Goal: Navigation & Orientation: Find specific page/section

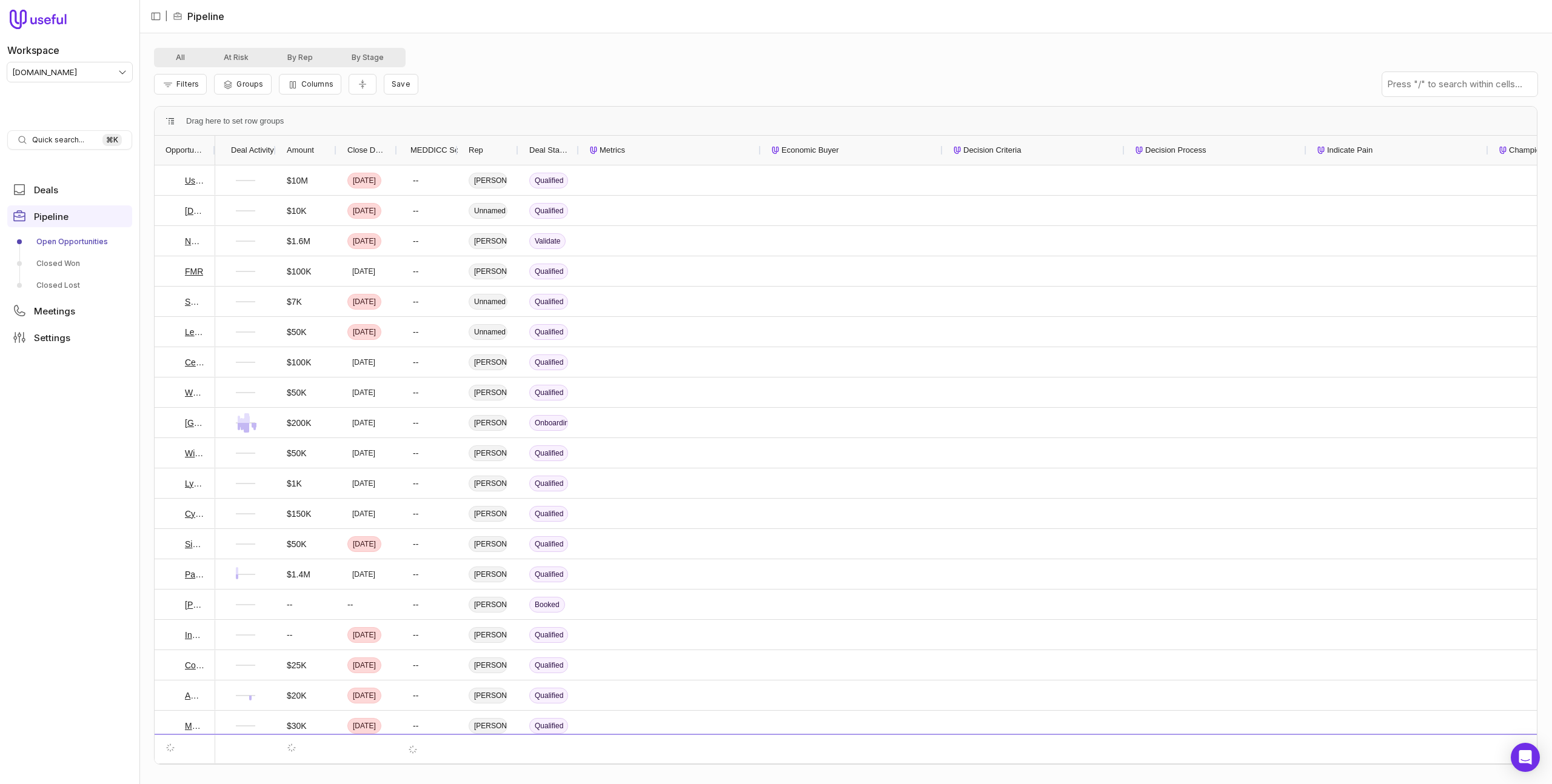
click at [568, 83] on div "Filters Groups Columns Save" at bounding box center [845, 84] width 1383 height 34
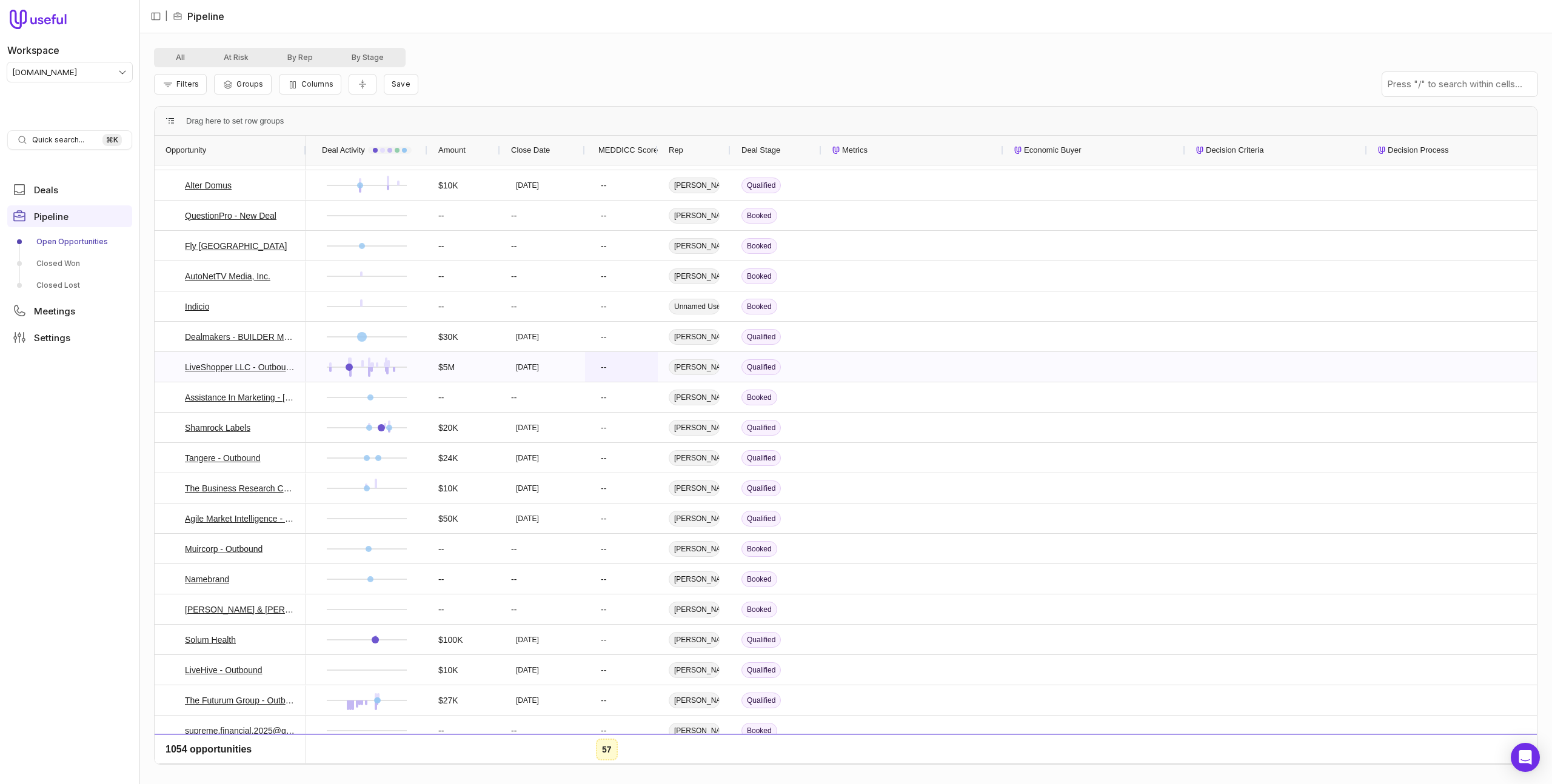
scroll to position [3664, 0]
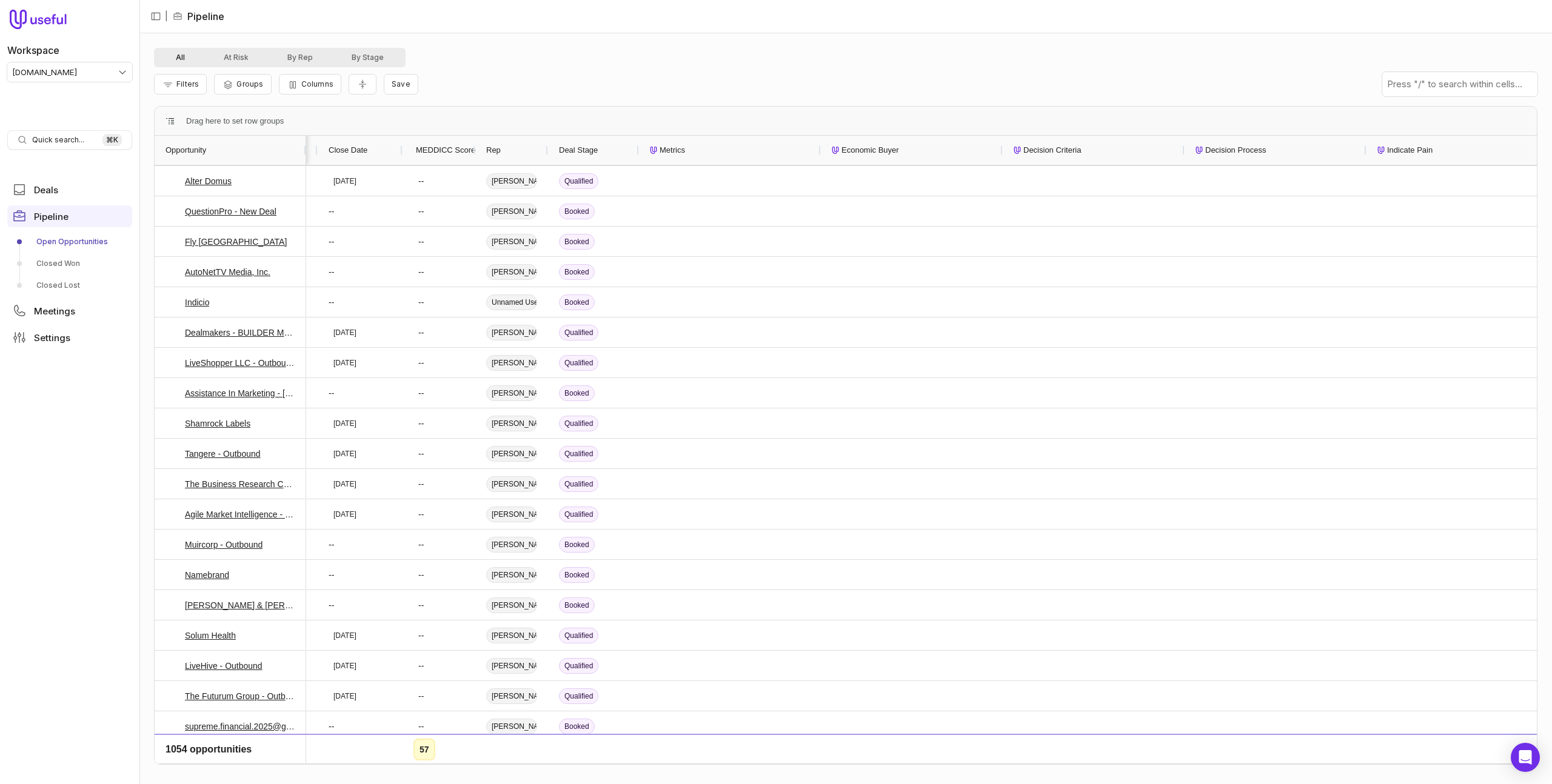
drag, startPoint x: 173, startPoint y: 42, endPoint x: 177, endPoint y: 57, distance: 15.5
click at [173, 42] on div "All At Risk By Rep By Stage Filters Groups Columns Save Drag here to set row gr…" at bounding box center [845, 409] width 1412 height 751
click at [177, 57] on button "All" at bounding box center [180, 57] width 48 height 14
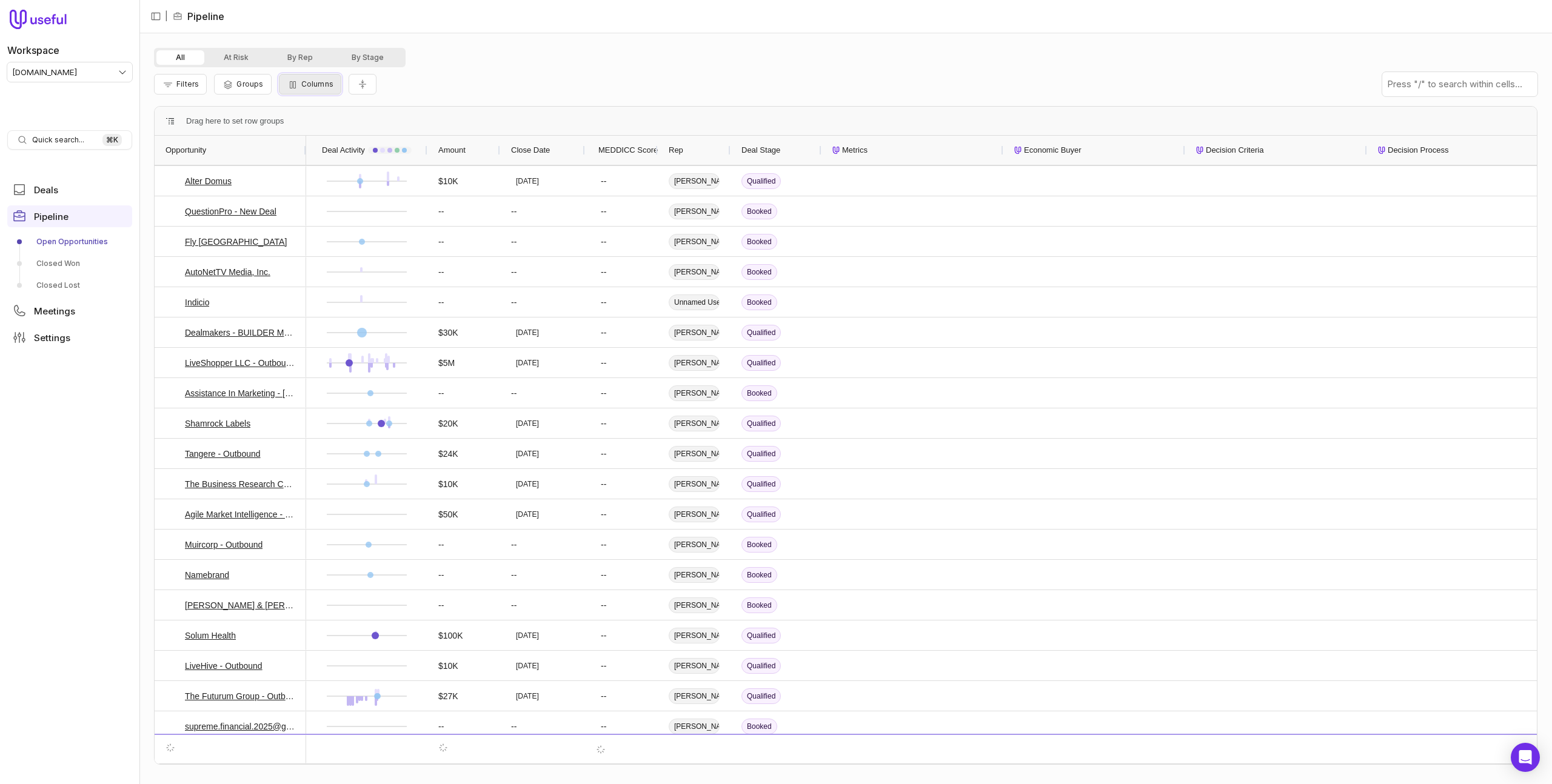
click at [301, 87] on span "Columns" at bounding box center [317, 84] width 32 height 9
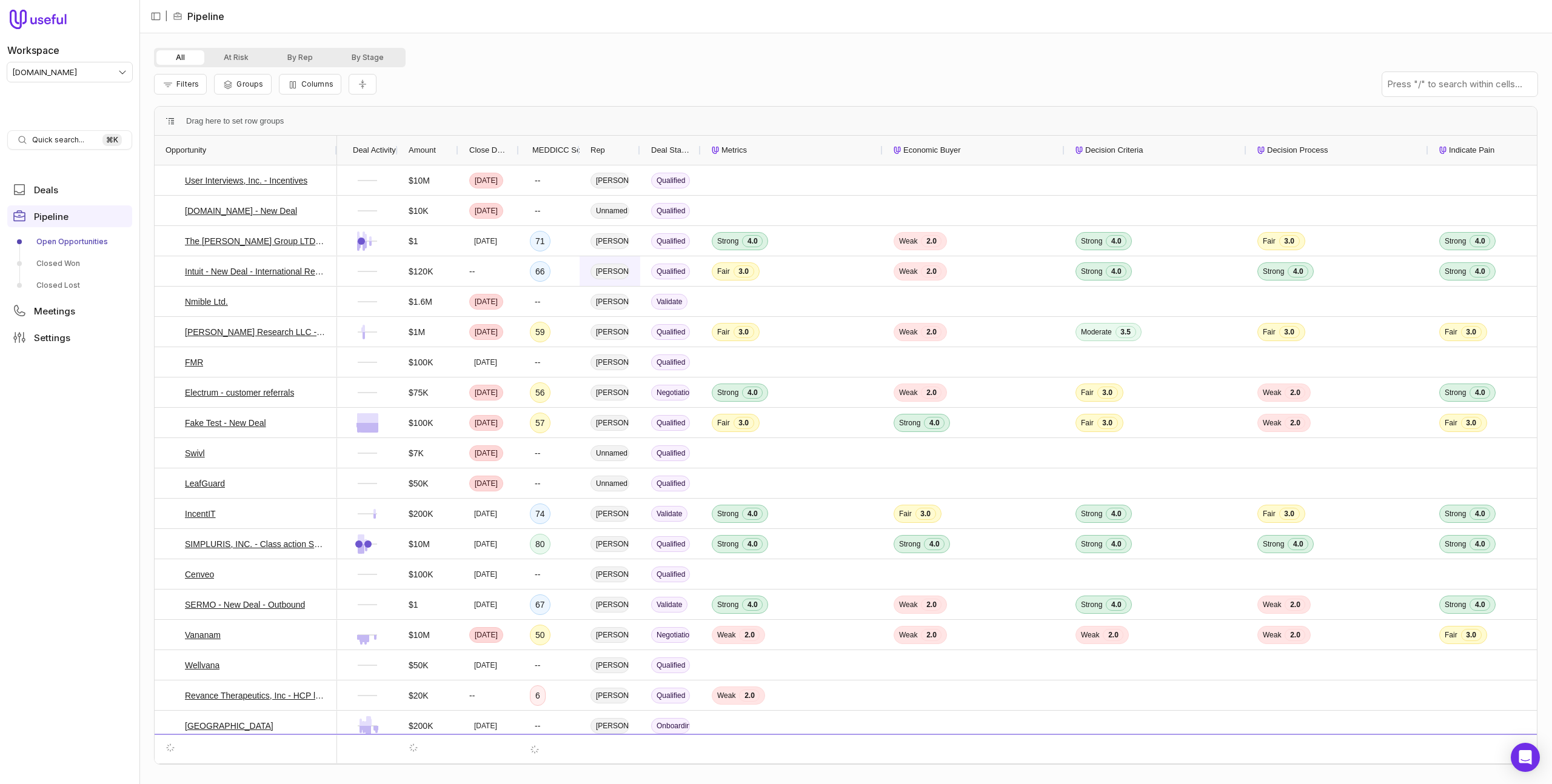
drag, startPoint x: 213, startPoint y: 150, endPoint x: 640, endPoint y: 284, distance: 447.5
click at [336, 160] on div at bounding box center [336, 150] width 5 height 29
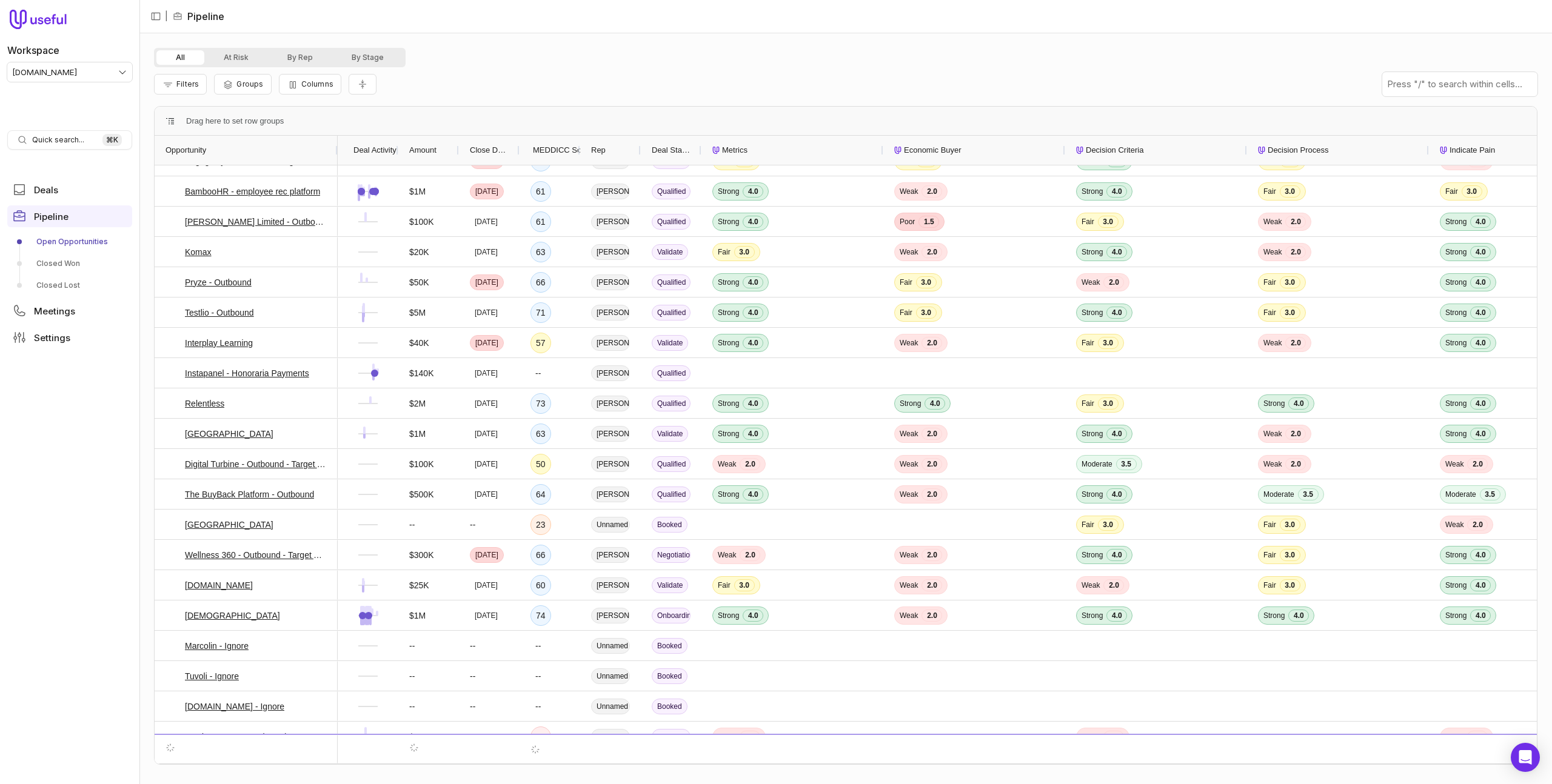
click at [396, 146] on div at bounding box center [398, 150] width 5 height 29
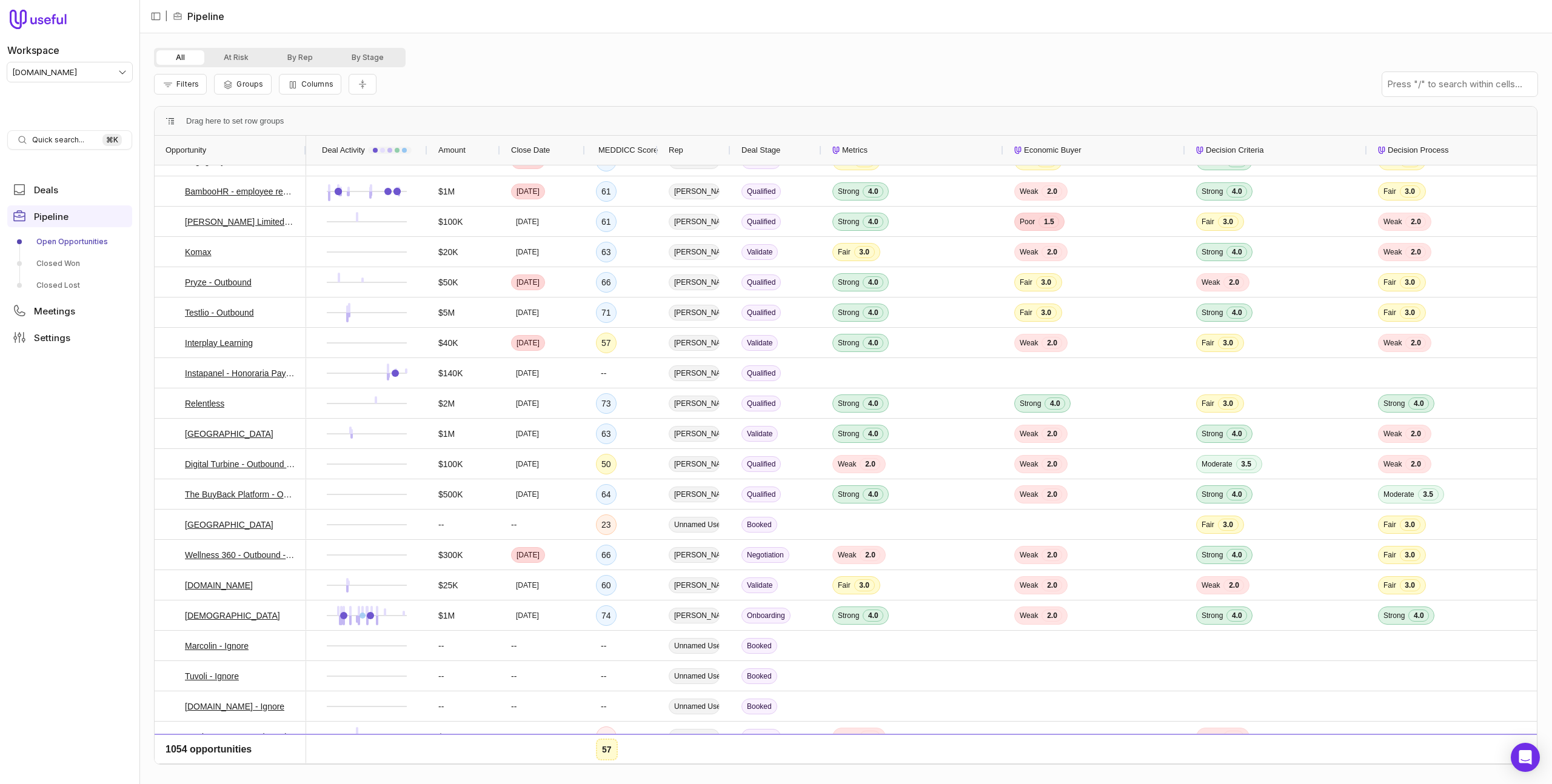
click at [591, 148] on div "MEDDICC Score" at bounding box center [621, 150] width 73 height 29
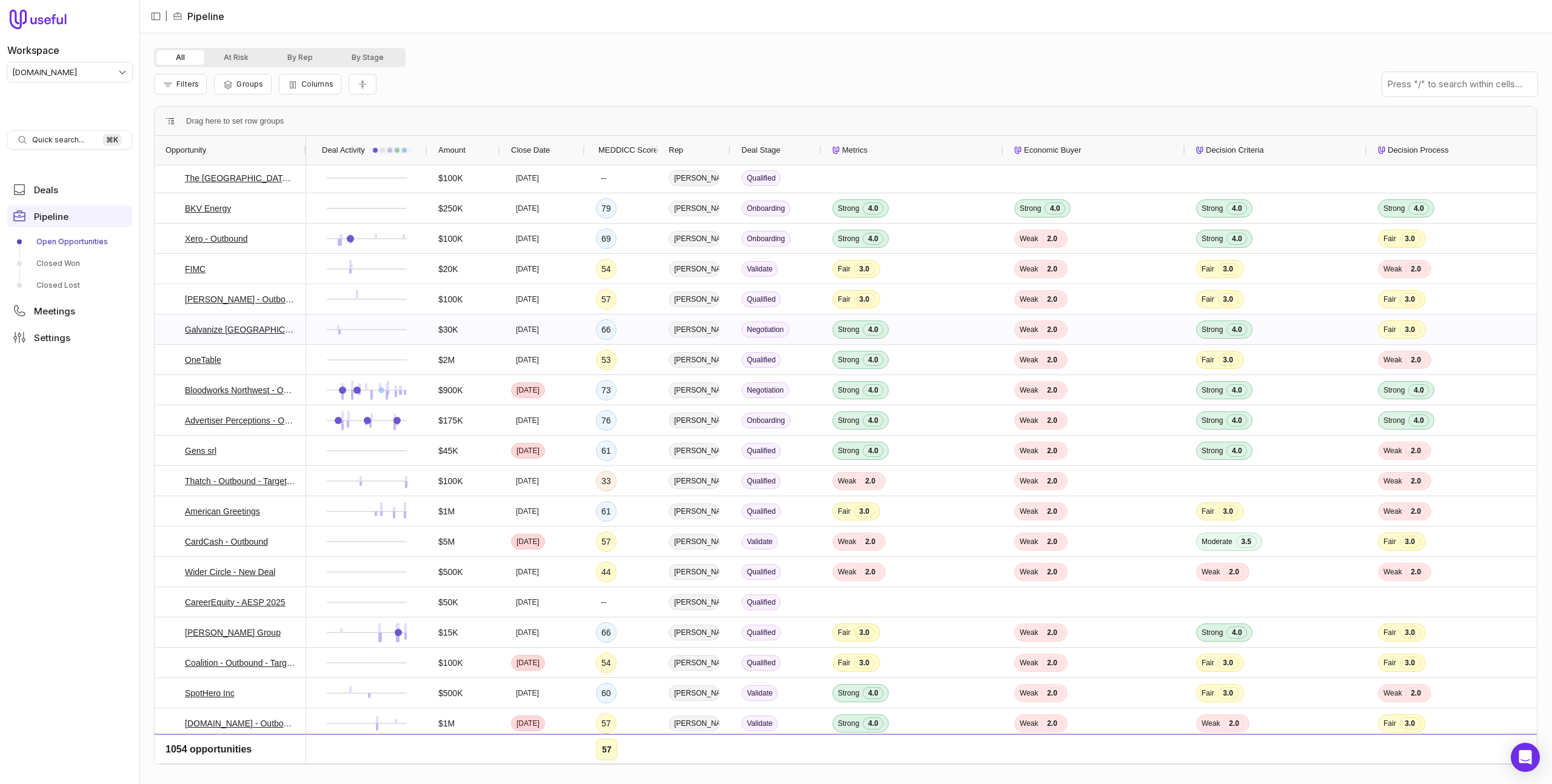
scroll to position [6112, 0]
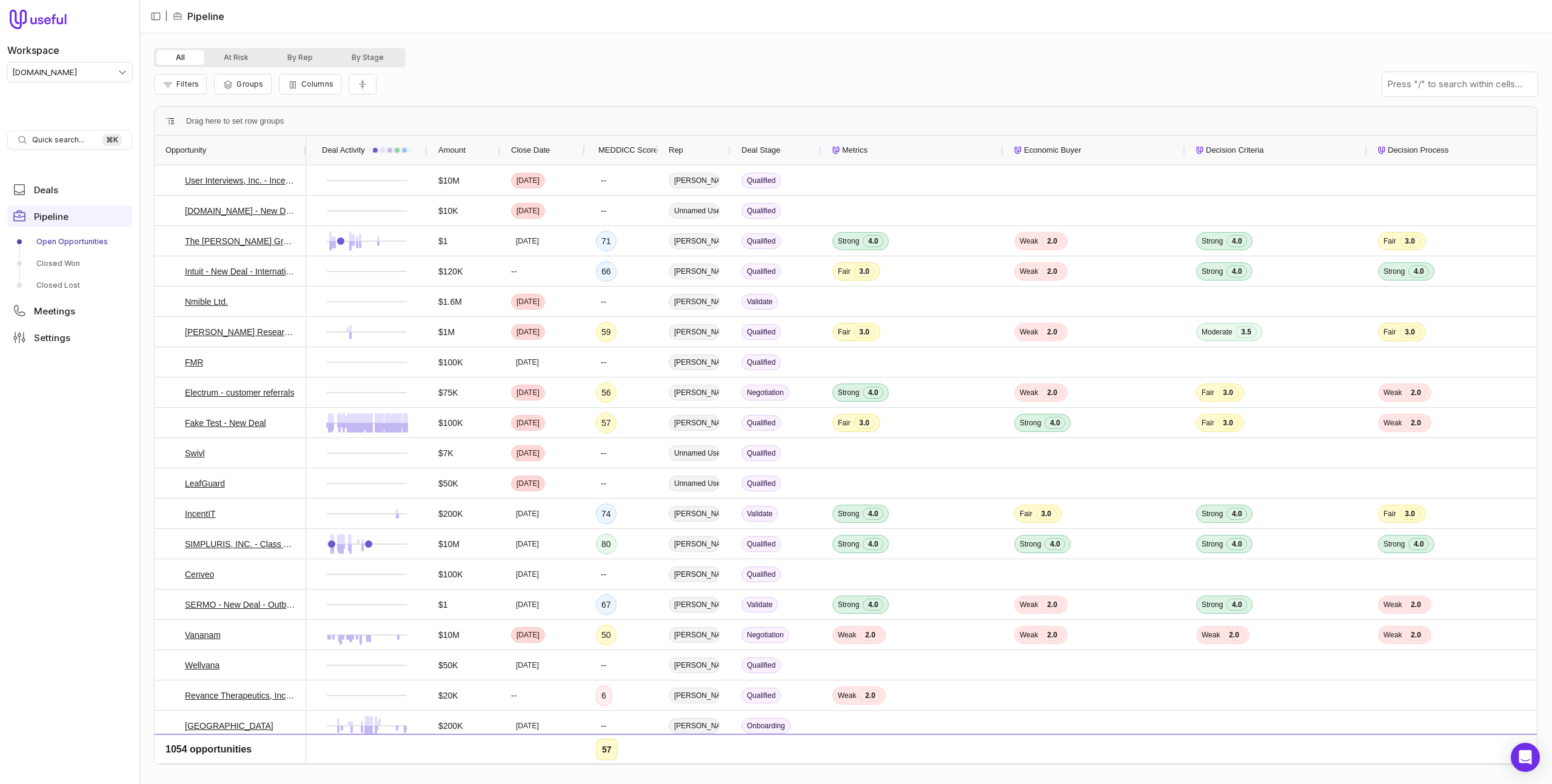
click at [610, 150] on span "MEDDICC Score" at bounding box center [627, 150] width 59 height 14
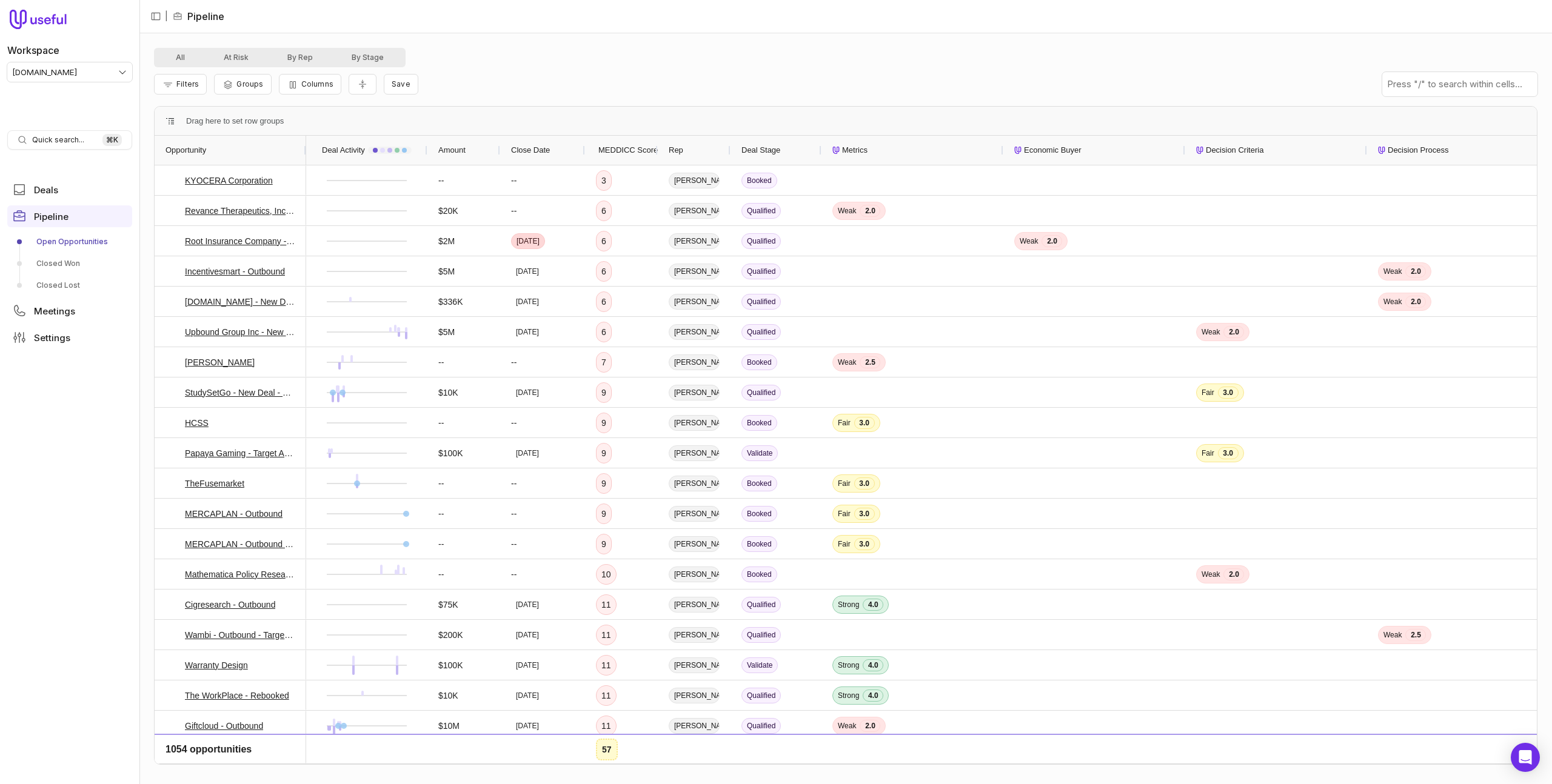
click at [610, 150] on span "MEDDICC Score" at bounding box center [627, 150] width 59 height 14
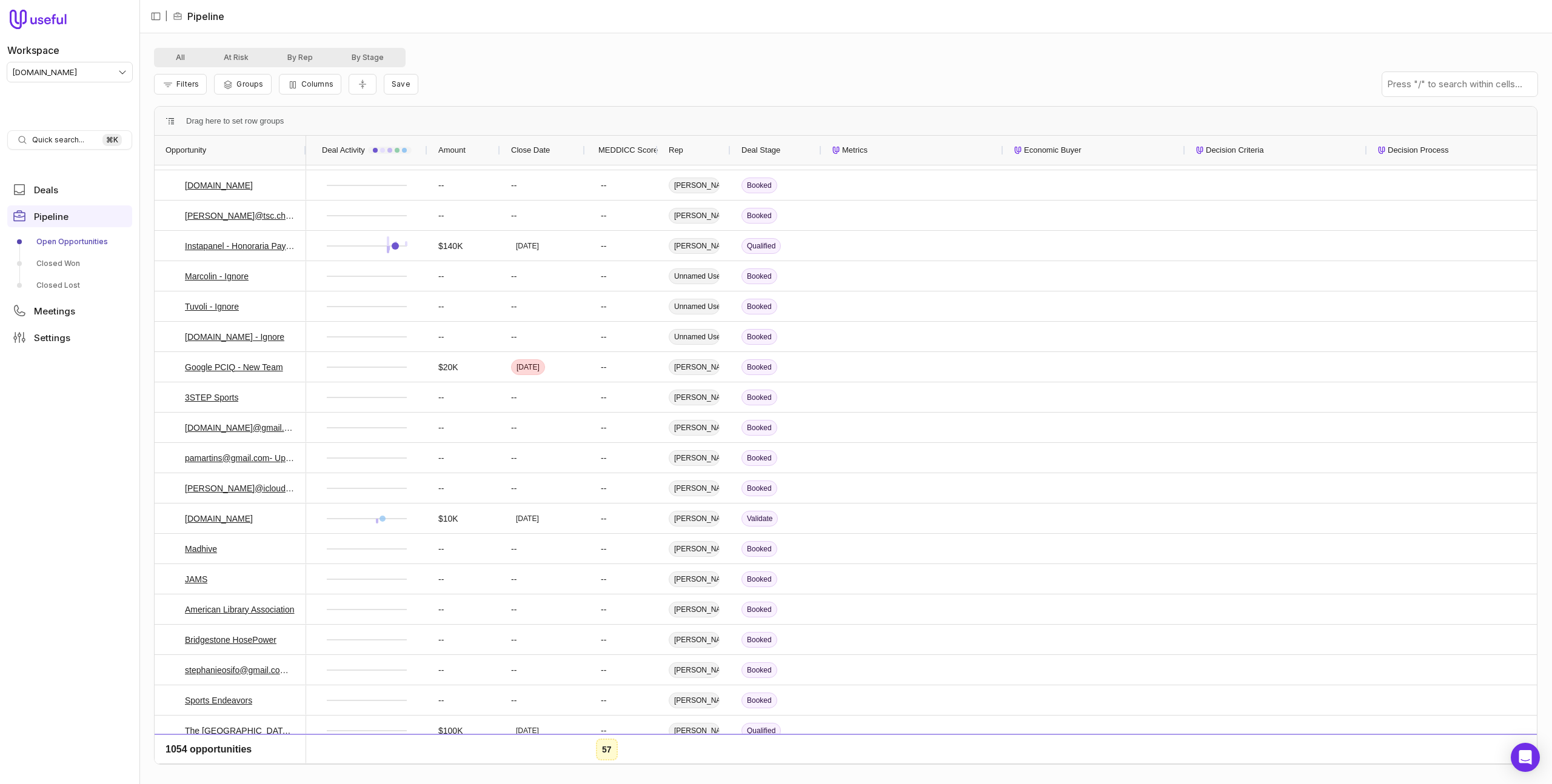
click at [470, 77] on div "Filters Groups Columns Save" at bounding box center [845, 84] width 1383 height 34
click at [208, 139] on form "Add filter" at bounding box center [348, 144] width 369 height 26
click at [207, 148] on button "Add filter" at bounding box center [196, 149] width 64 height 17
drag, startPoint x: 215, startPoint y: 138, endPoint x: 234, endPoint y: 171, distance: 38.1
click at [215, 138] on button "Opportunity Name" at bounding box center [223, 147] width 109 height 19
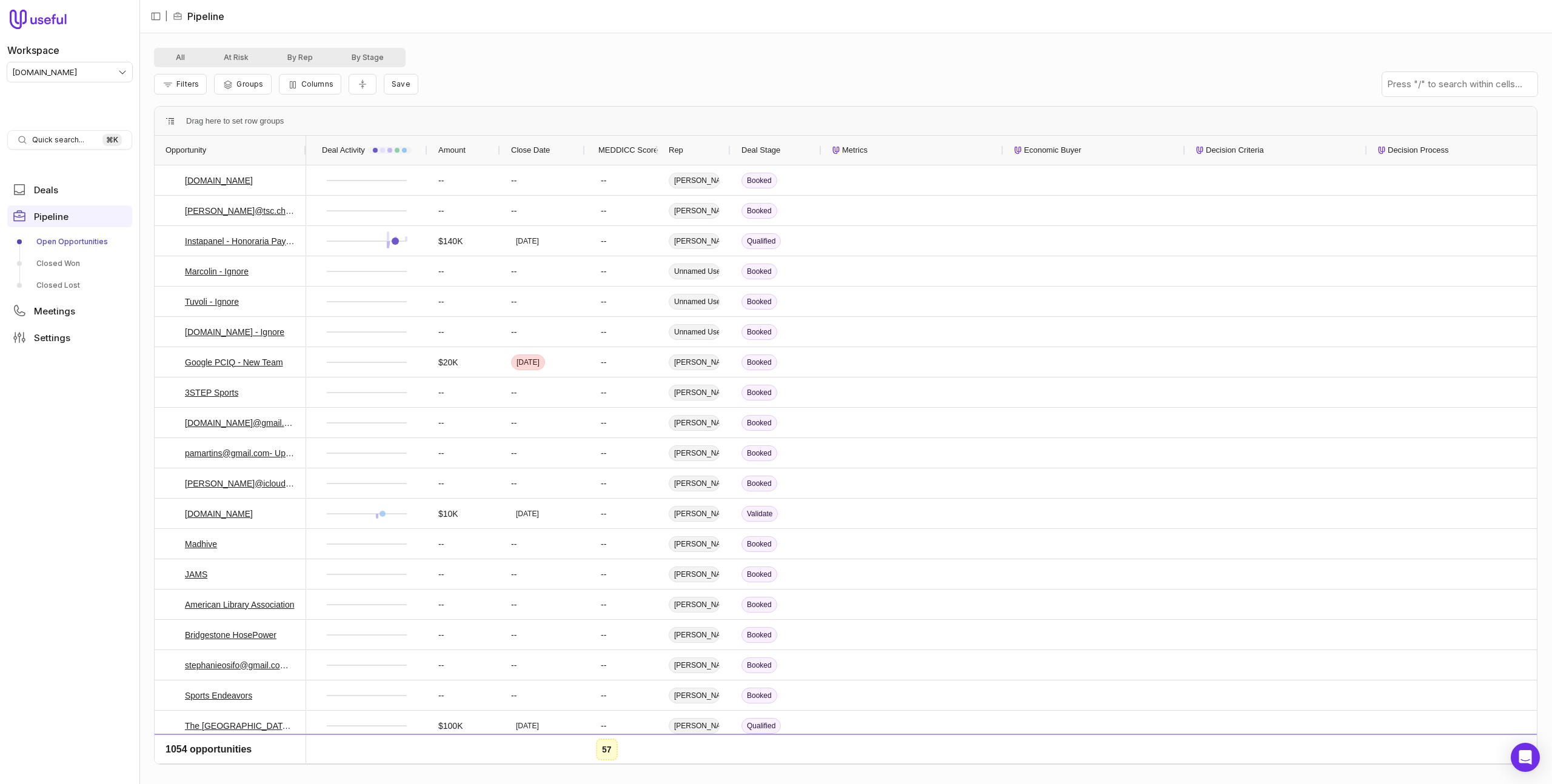
click at [548, 30] on nav "| Pipeline" at bounding box center [845, 17] width 1412 height 33
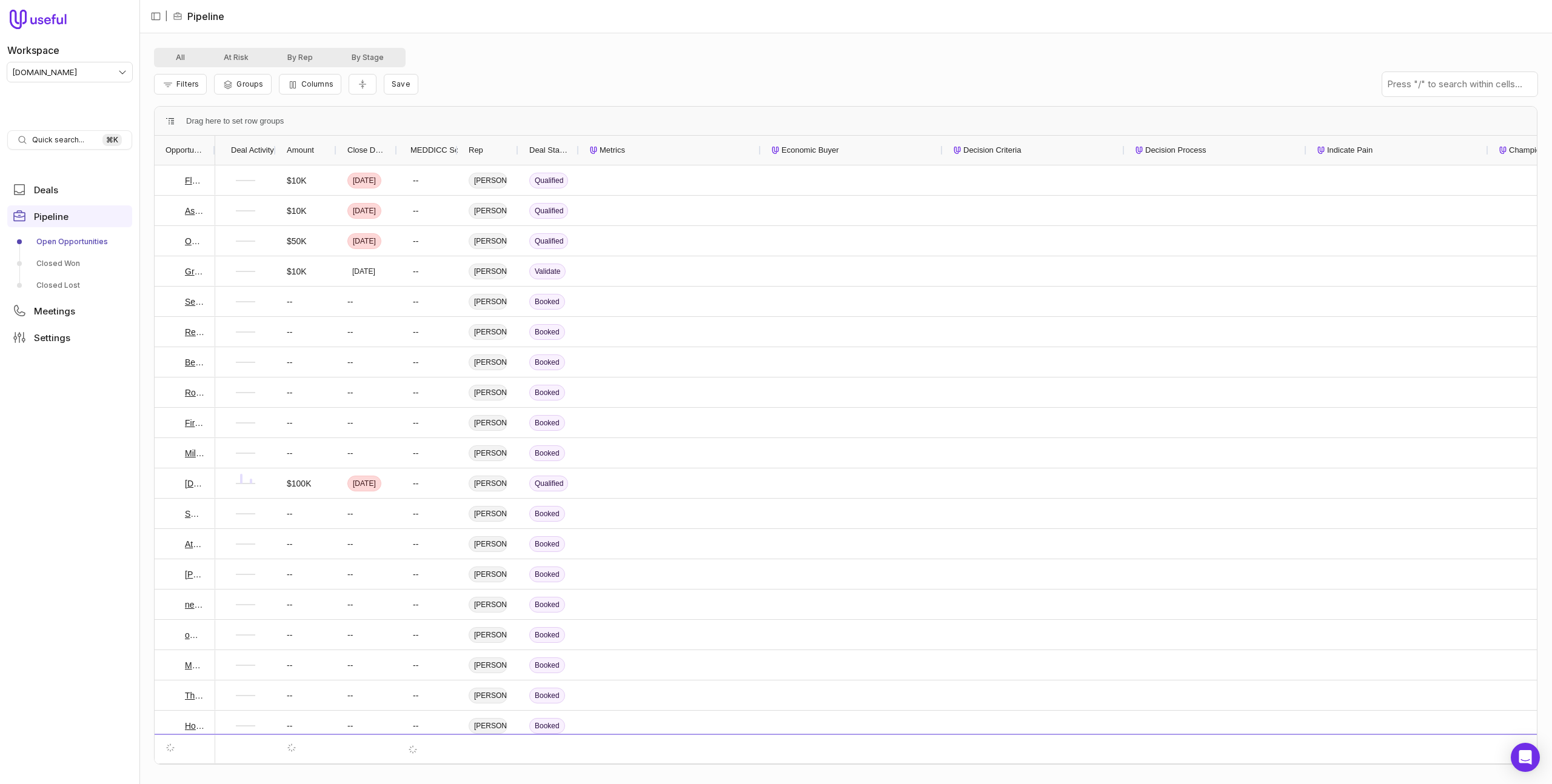
click at [559, 150] on span "Deal Stage" at bounding box center [549, 150] width 38 height 14
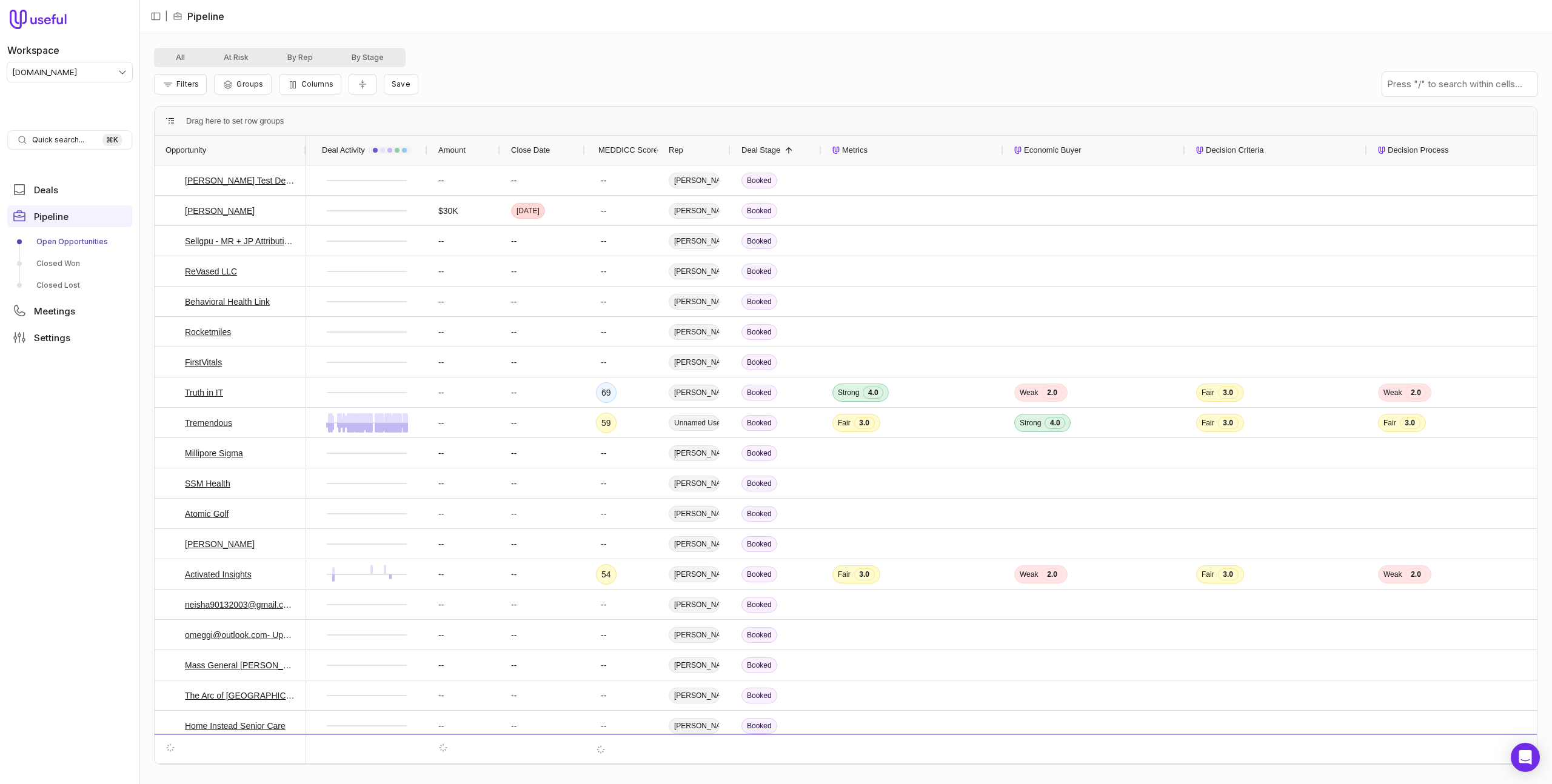
click at [768, 150] on span "Deal Stage" at bounding box center [761, 150] width 38 height 14
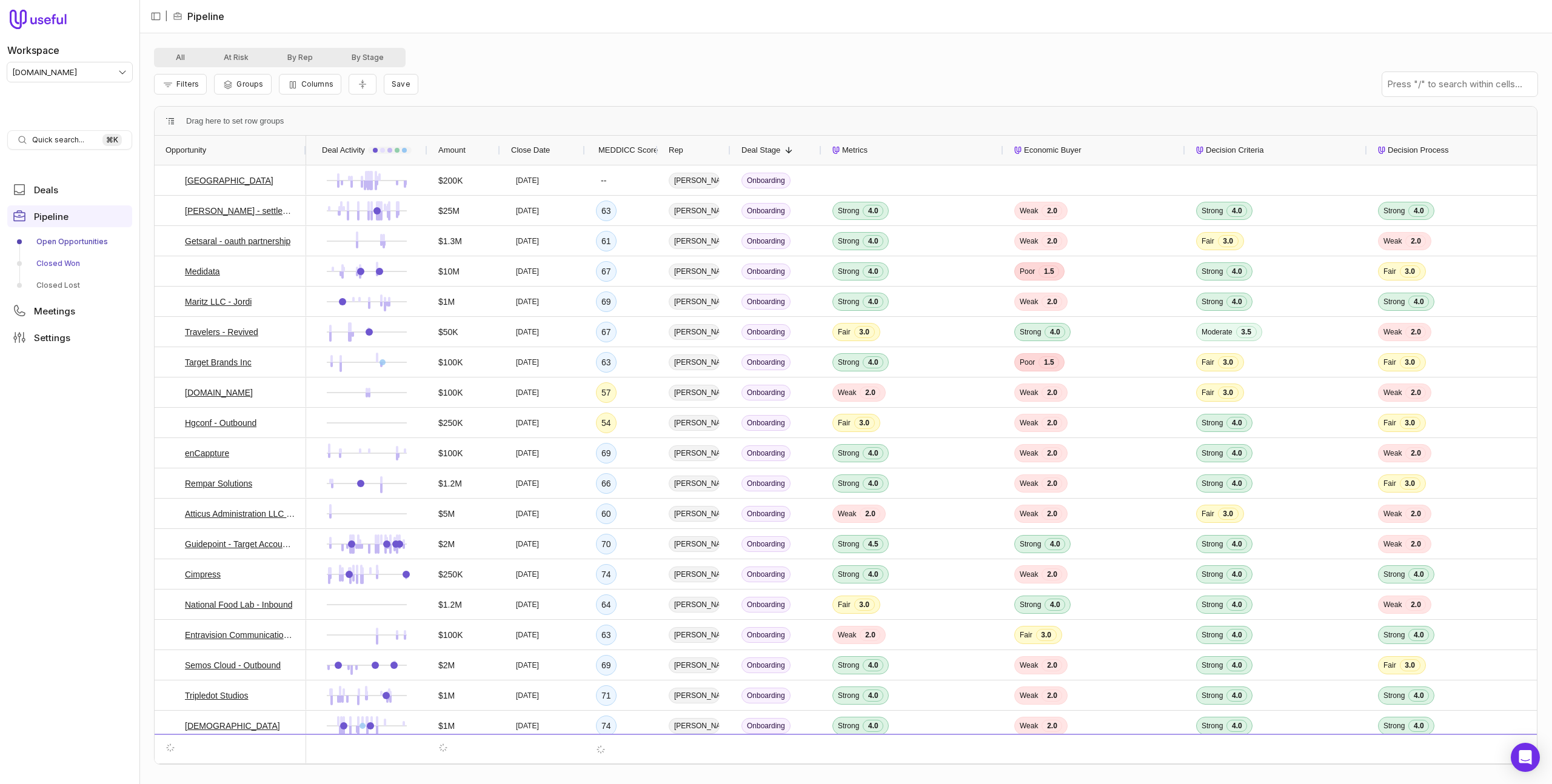
click at [45, 270] on link "Closed Won" at bounding box center [69, 263] width 125 height 19
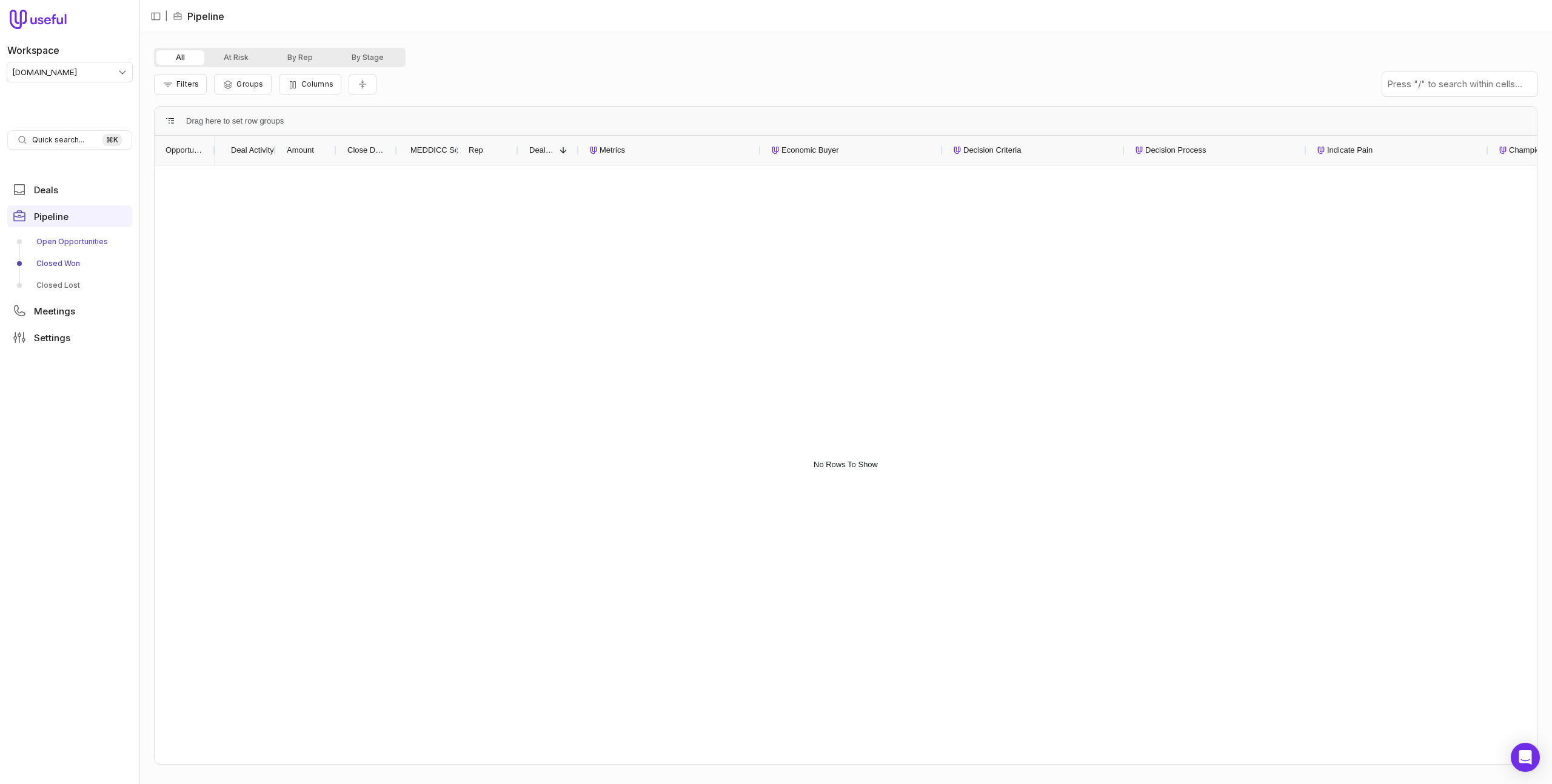
click at [78, 242] on link "Open Opportunities" at bounding box center [69, 242] width 125 height 19
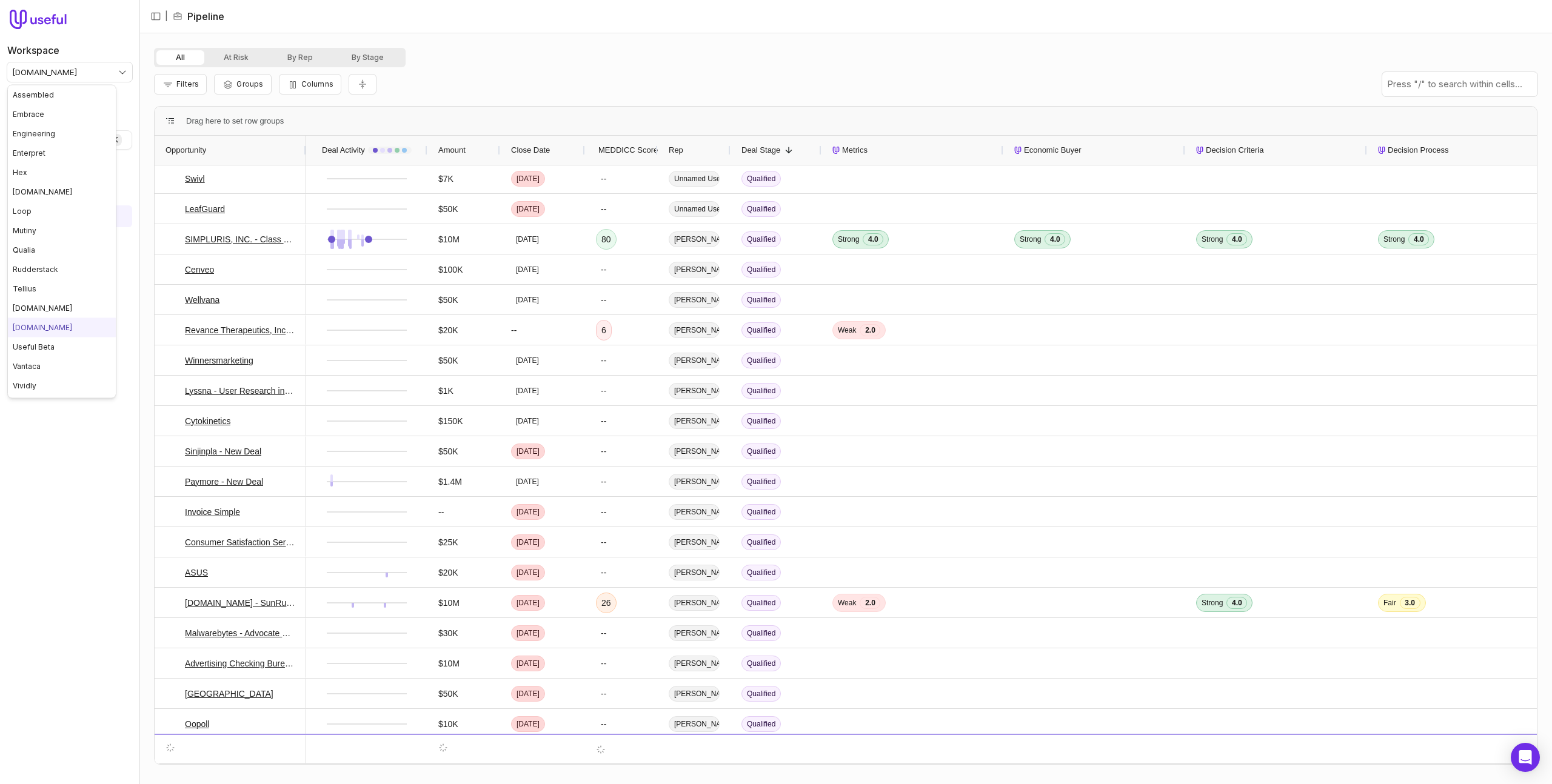
click at [60, 75] on html "Workspace tremendous.com Quick search... ⌘ K Deals Pipeline Open Opportunities …" at bounding box center [776, 392] width 1552 height 784
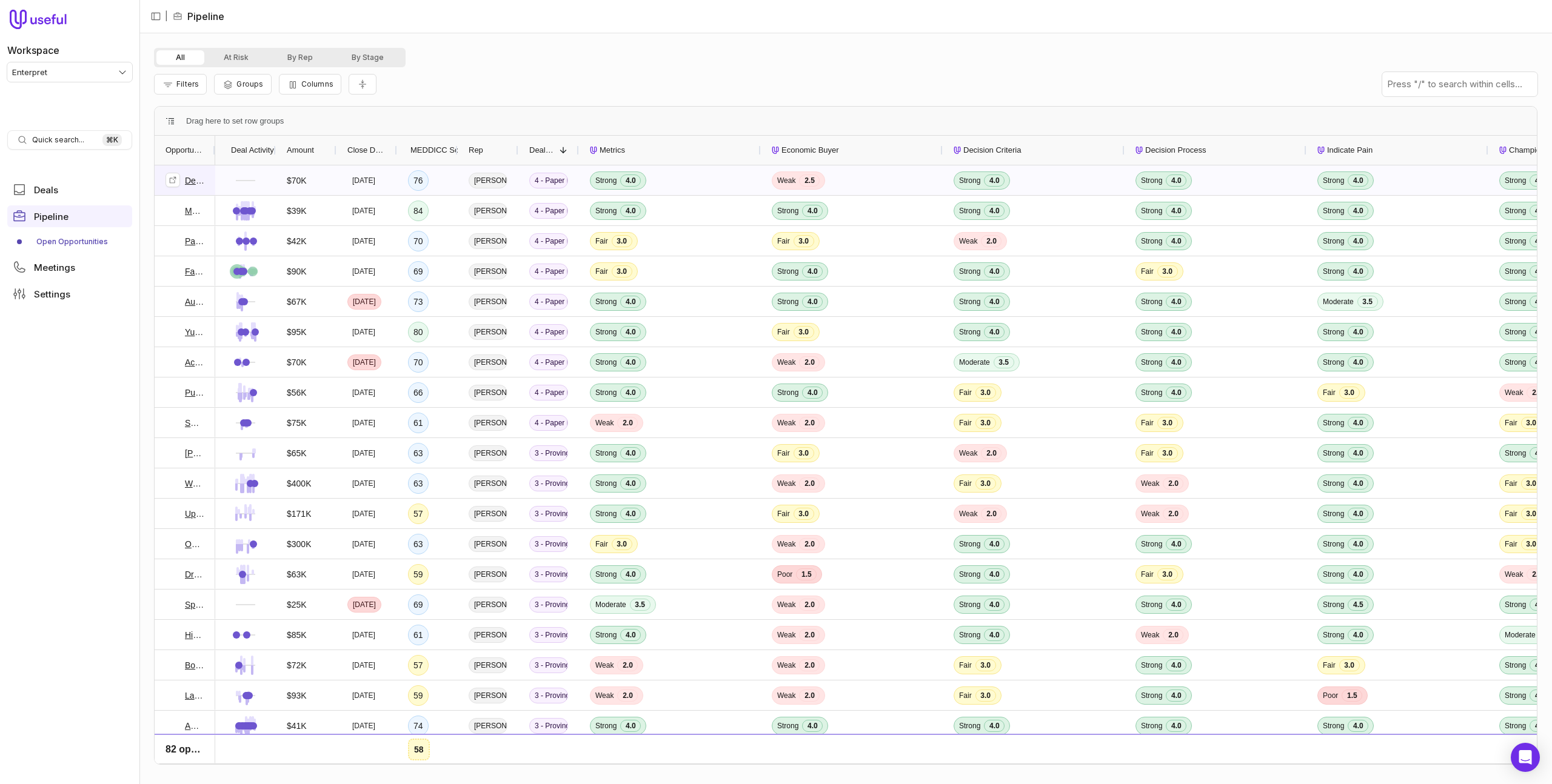
click at [192, 181] on link "DeepL" at bounding box center [194, 180] width 19 height 14
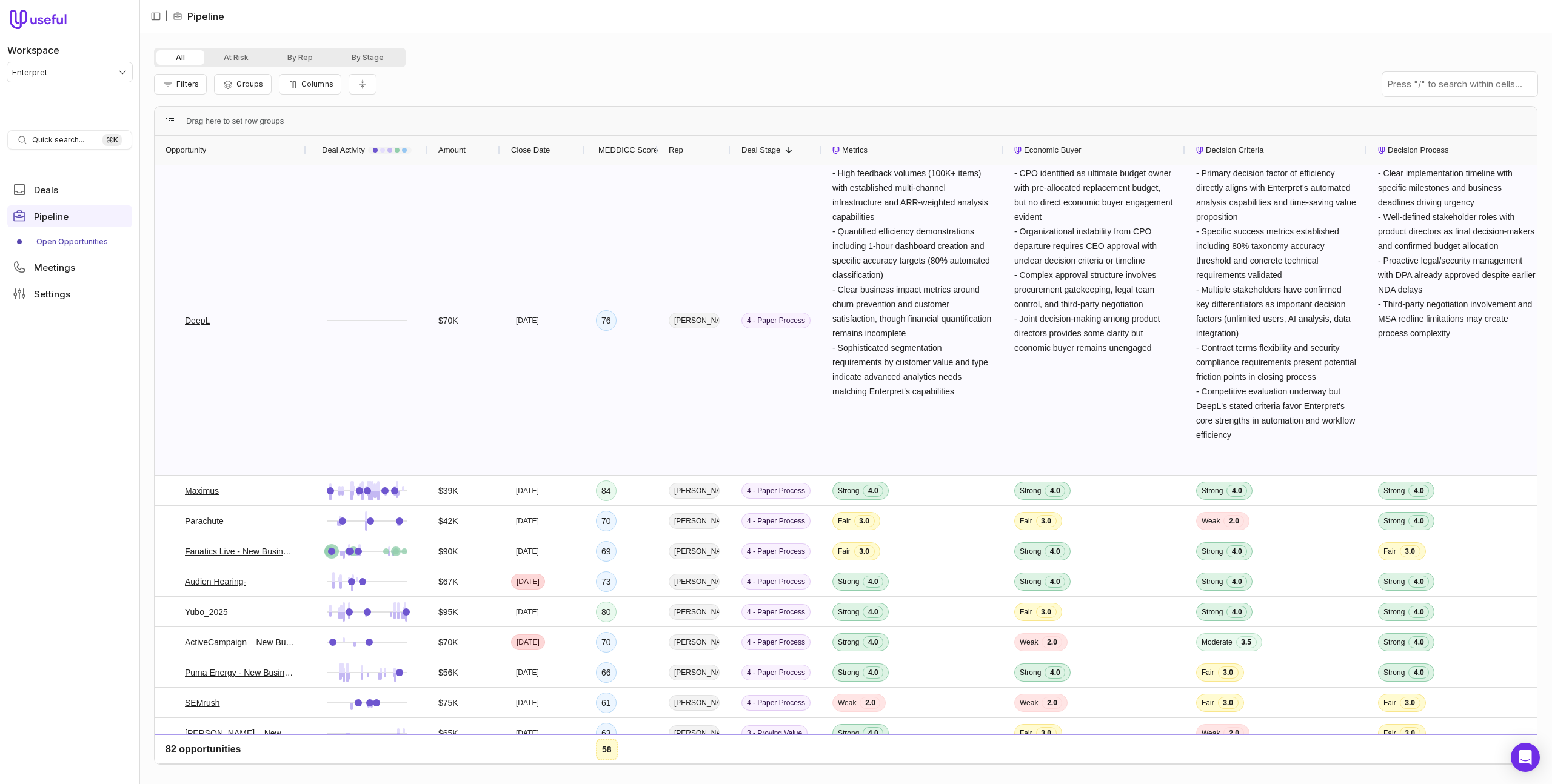
click at [660, 208] on div "[PERSON_NAME]" at bounding box center [694, 320] width 73 height 309
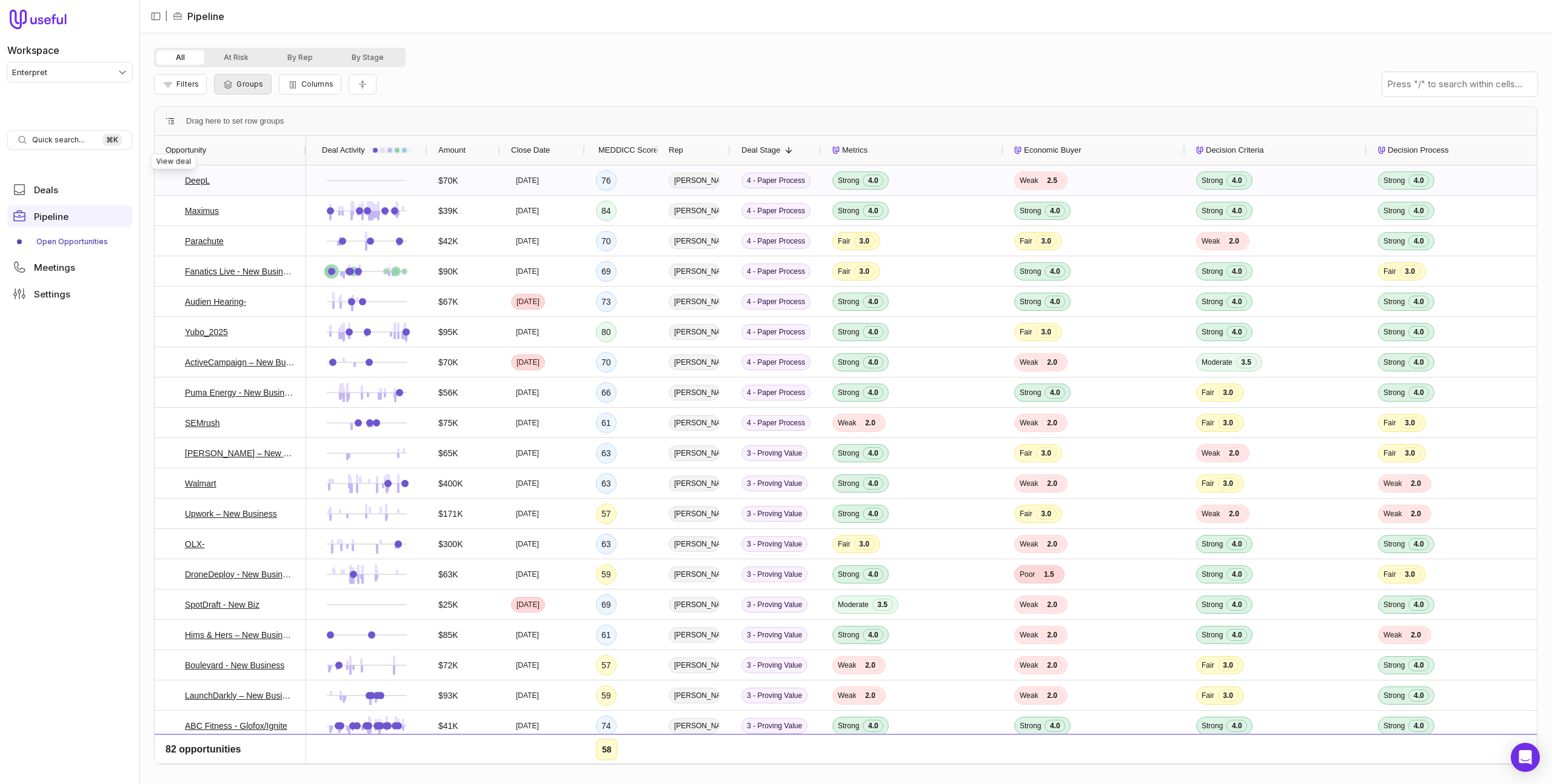
click at [175, 178] on icon at bounding box center [173, 180] width 8 height 8
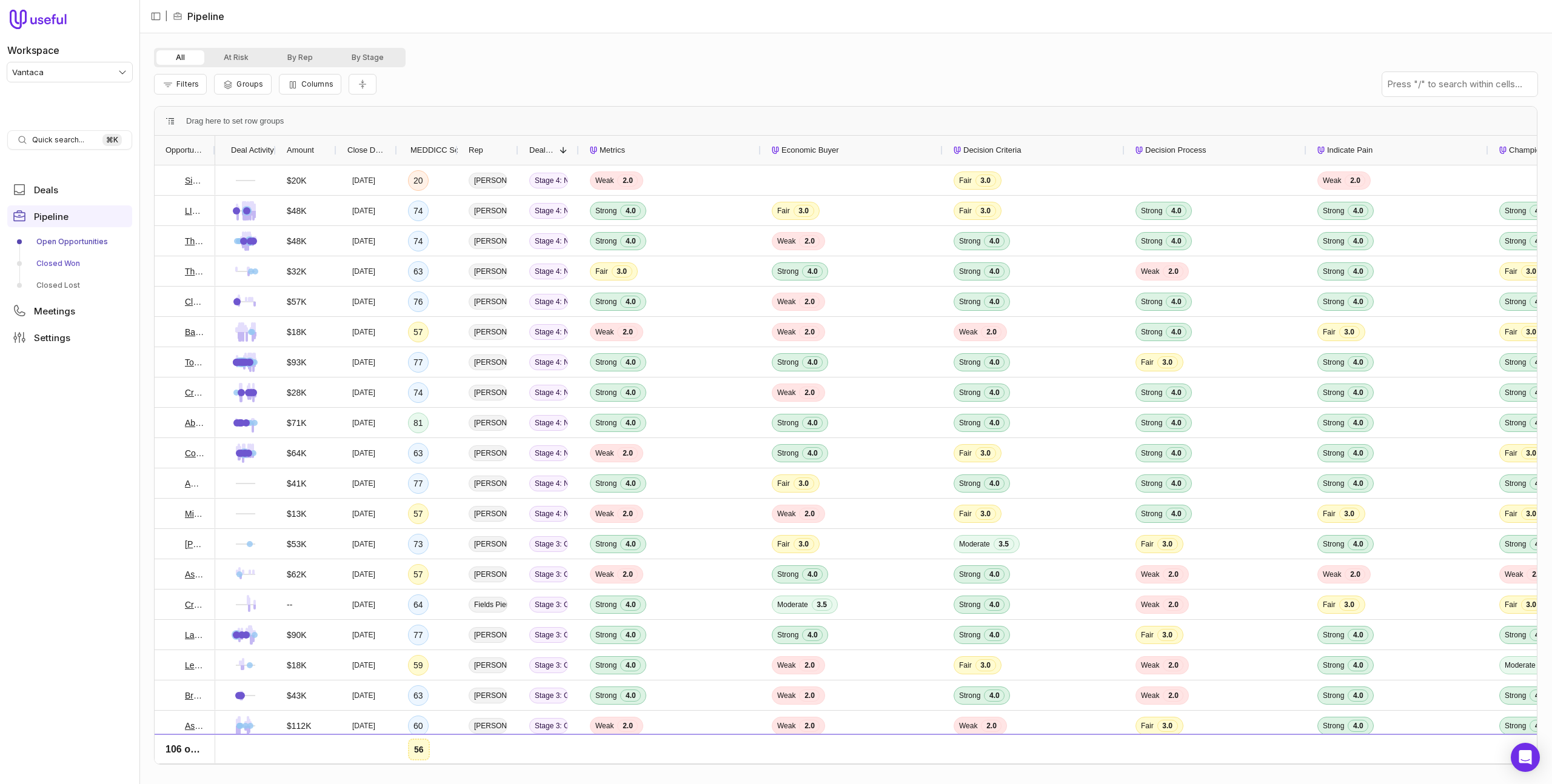
click at [71, 267] on link "Closed Won" at bounding box center [69, 263] width 125 height 19
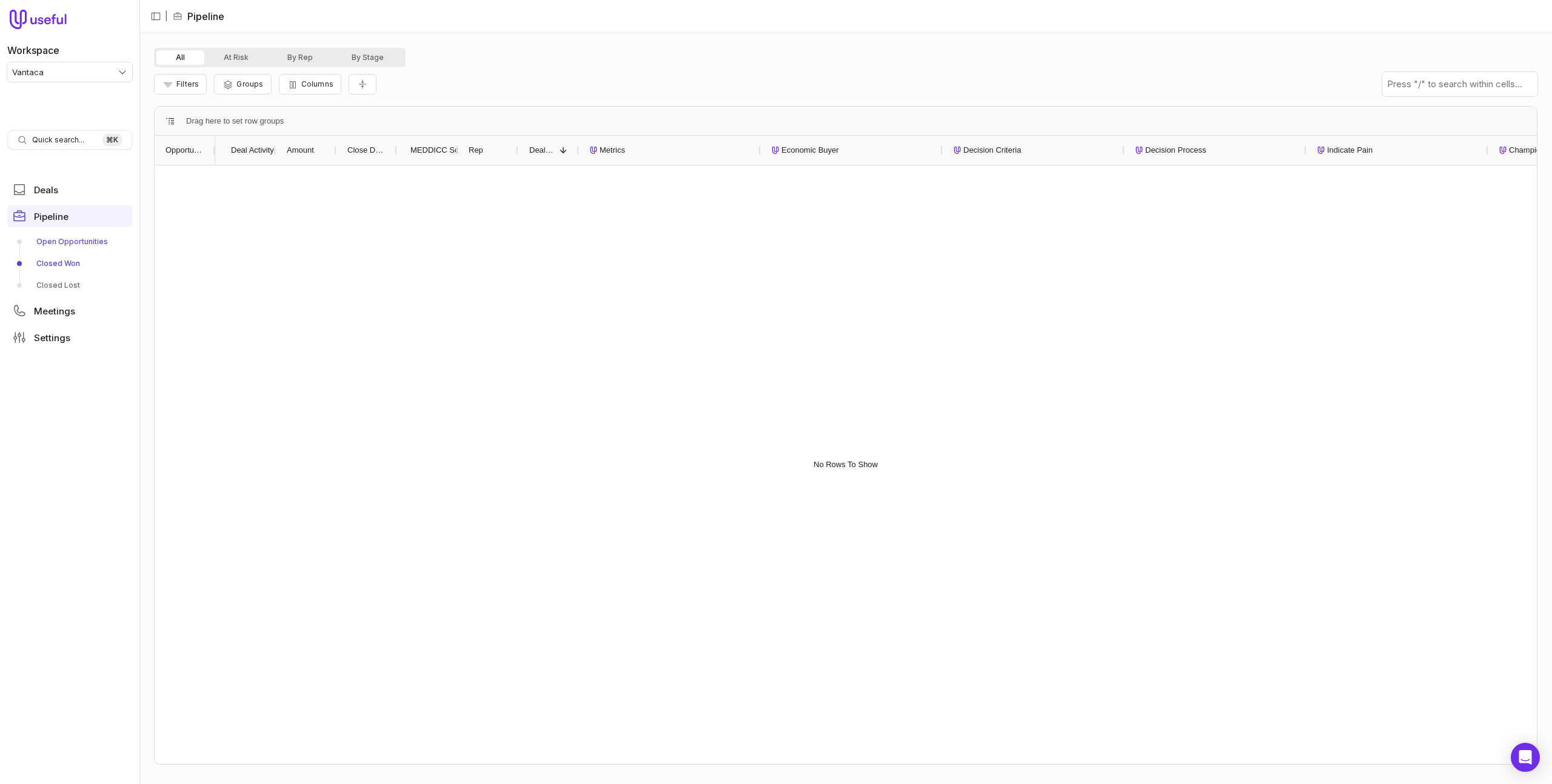
click at [56, 237] on link "Open Opportunities" at bounding box center [69, 242] width 125 height 19
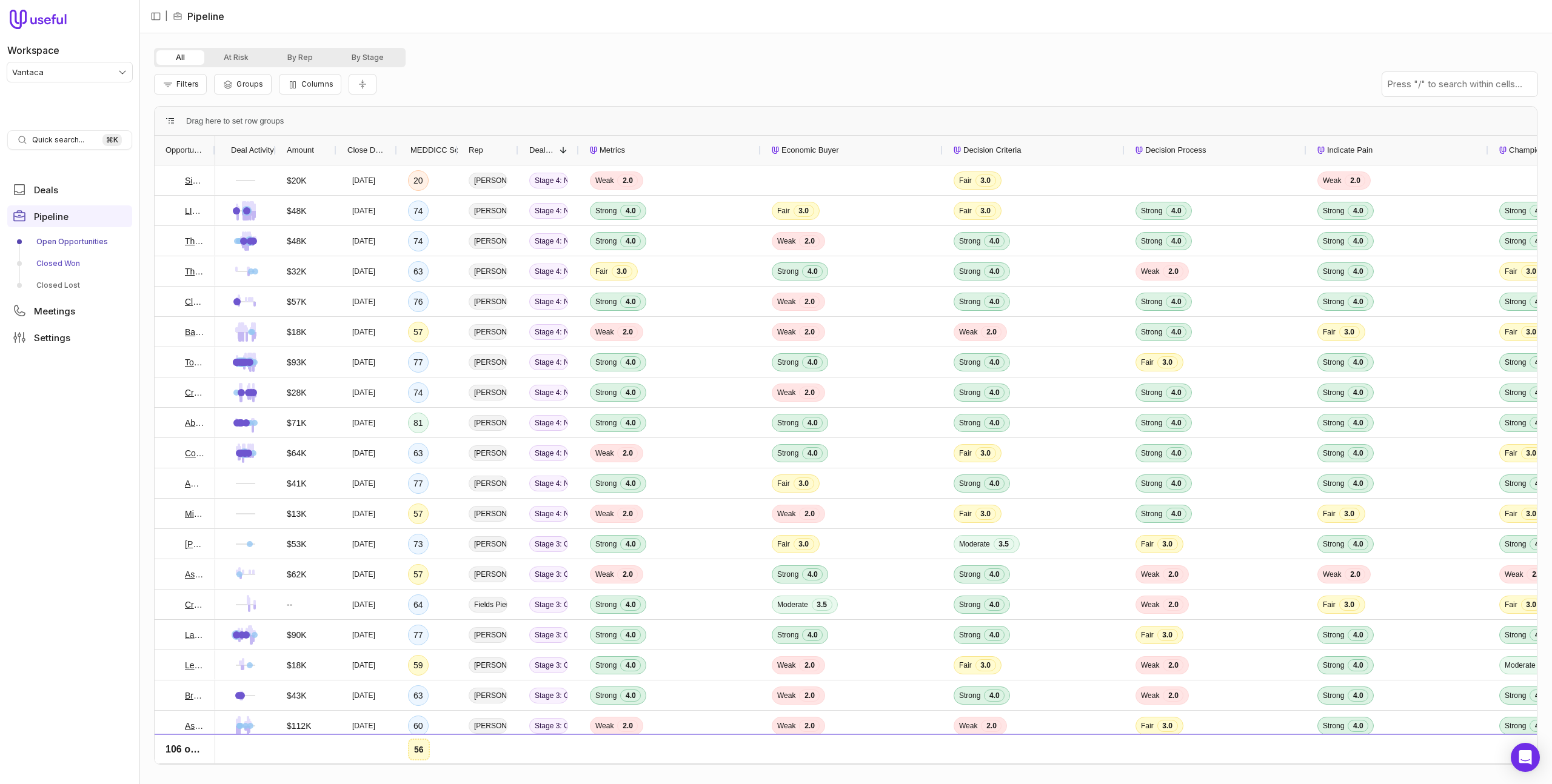
drag, startPoint x: 66, startPoint y: 266, endPoint x: 10, endPoint y: 272, distance: 56.3
click at [66, 266] on link "Closed Won" at bounding box center [69, 263] width 125 height 19
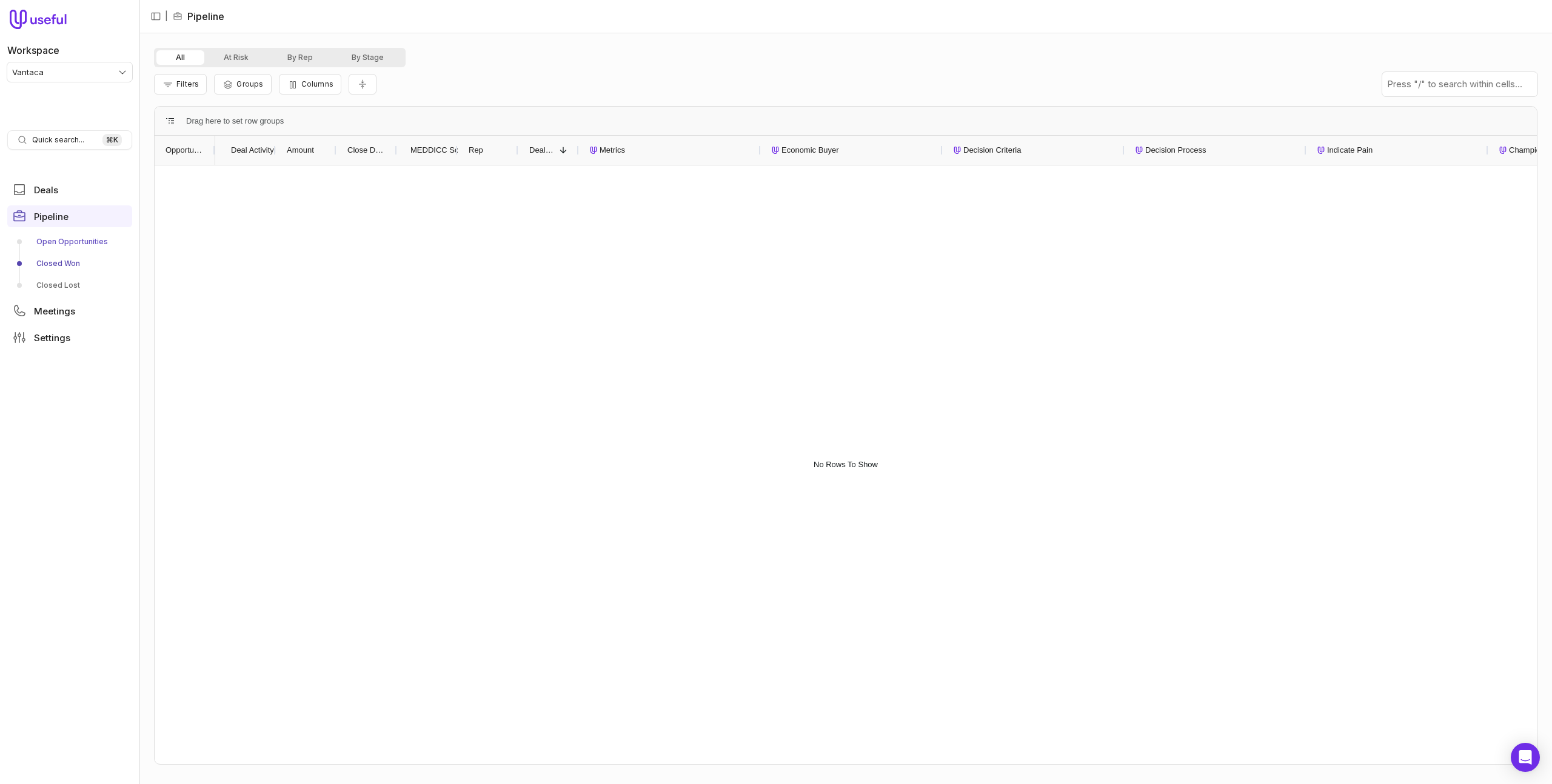
click at [69, 242] on link "Open Opportunities" at bounding box center [69, 242] width 125 height 19
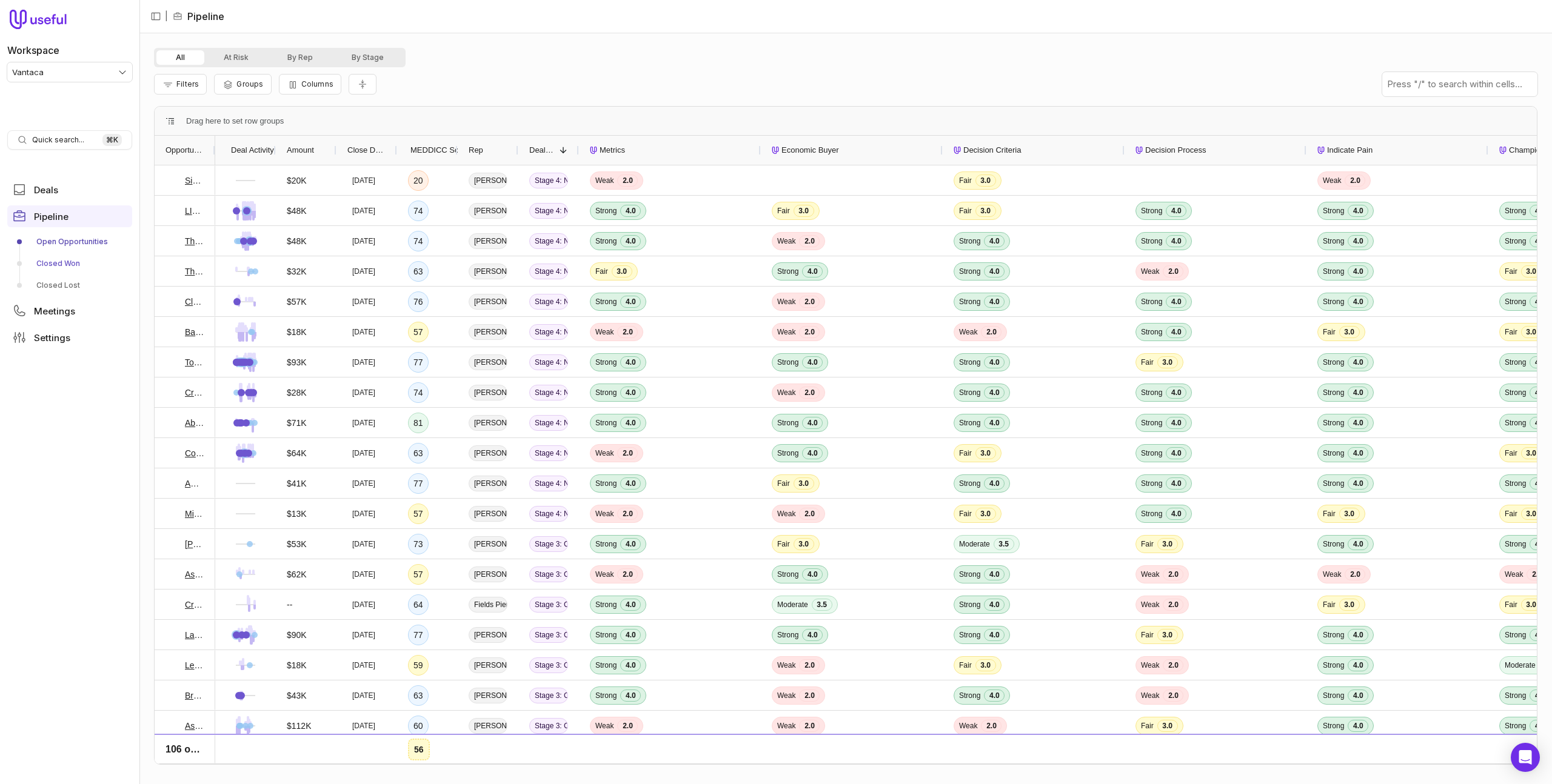
click at [69, 264] on link "Closed Won" at bounding box center [69, 263] width 125 height 19
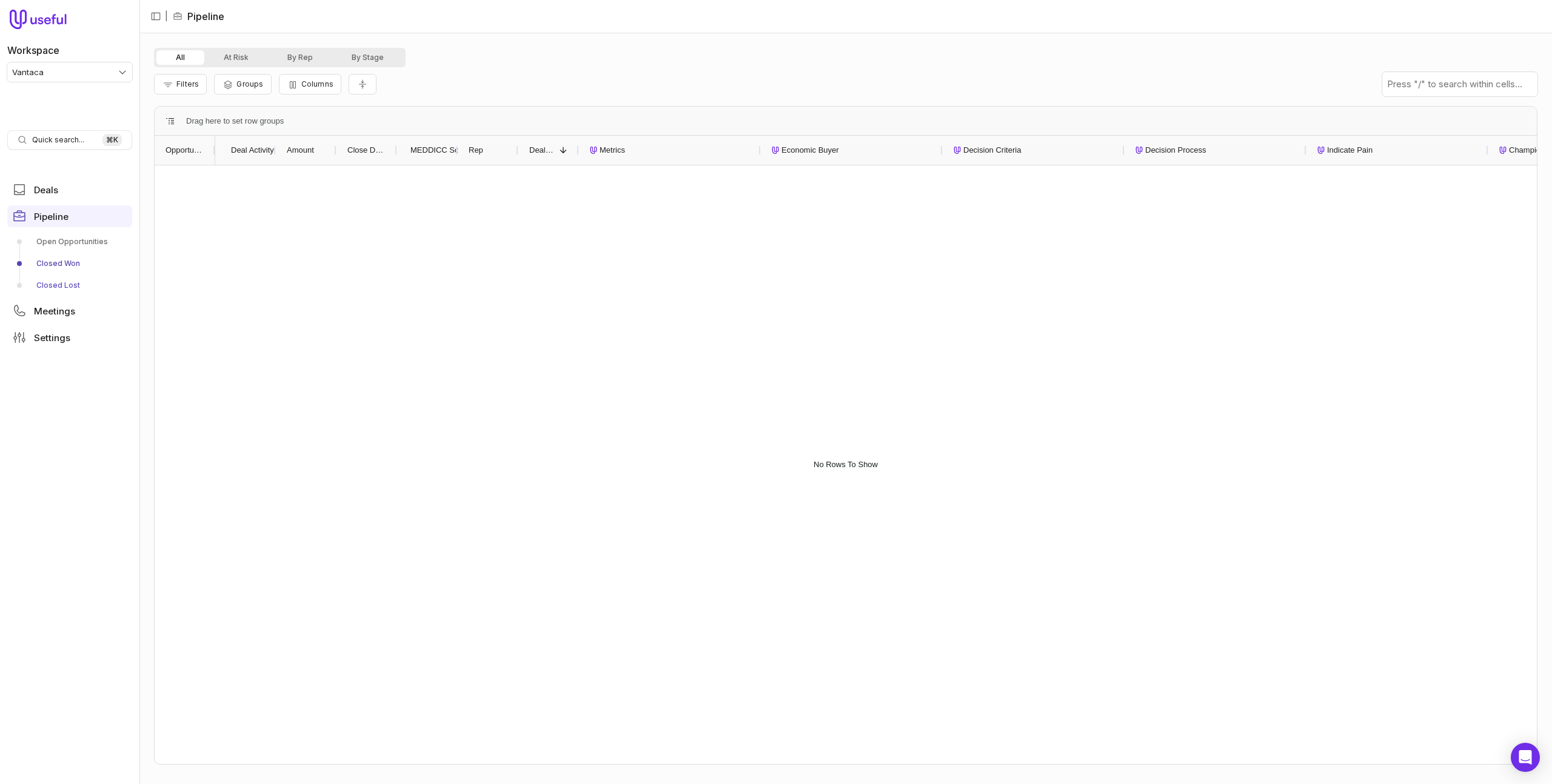
click at [67, 285] on link "Closed Lost" at bounding box center [69, 285] width 125 height 19
click at [69, 262] on link "Closed Won" at bounding box center [69, 263] width 125 height 19
click at [71, 245] on link "Open Opportunities" at bounding box center [69, 242] width 125 height 19
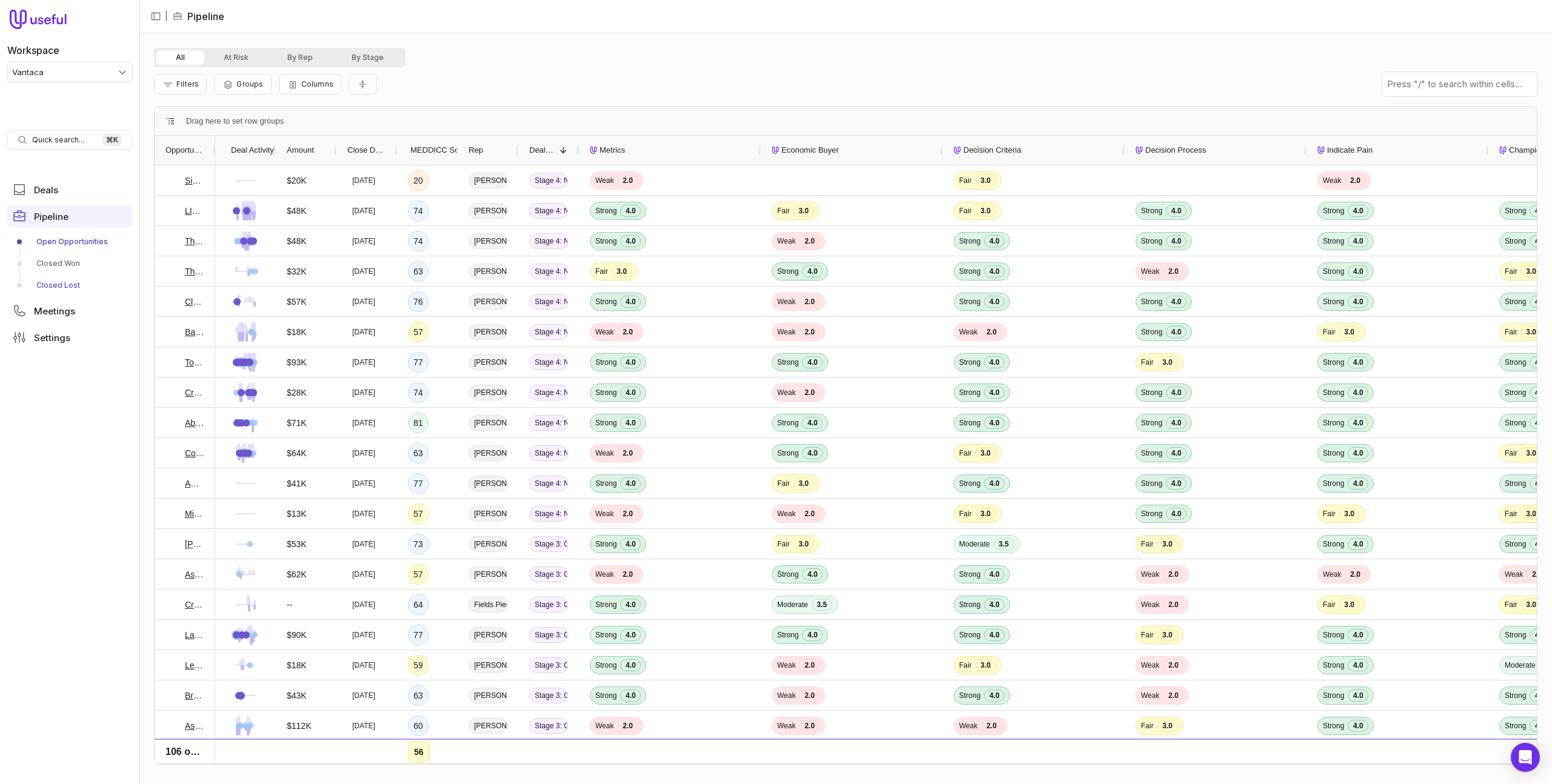
click at [65, 286] on link "Closed Lost" at bounding box center [69, 285] width 125 height 19
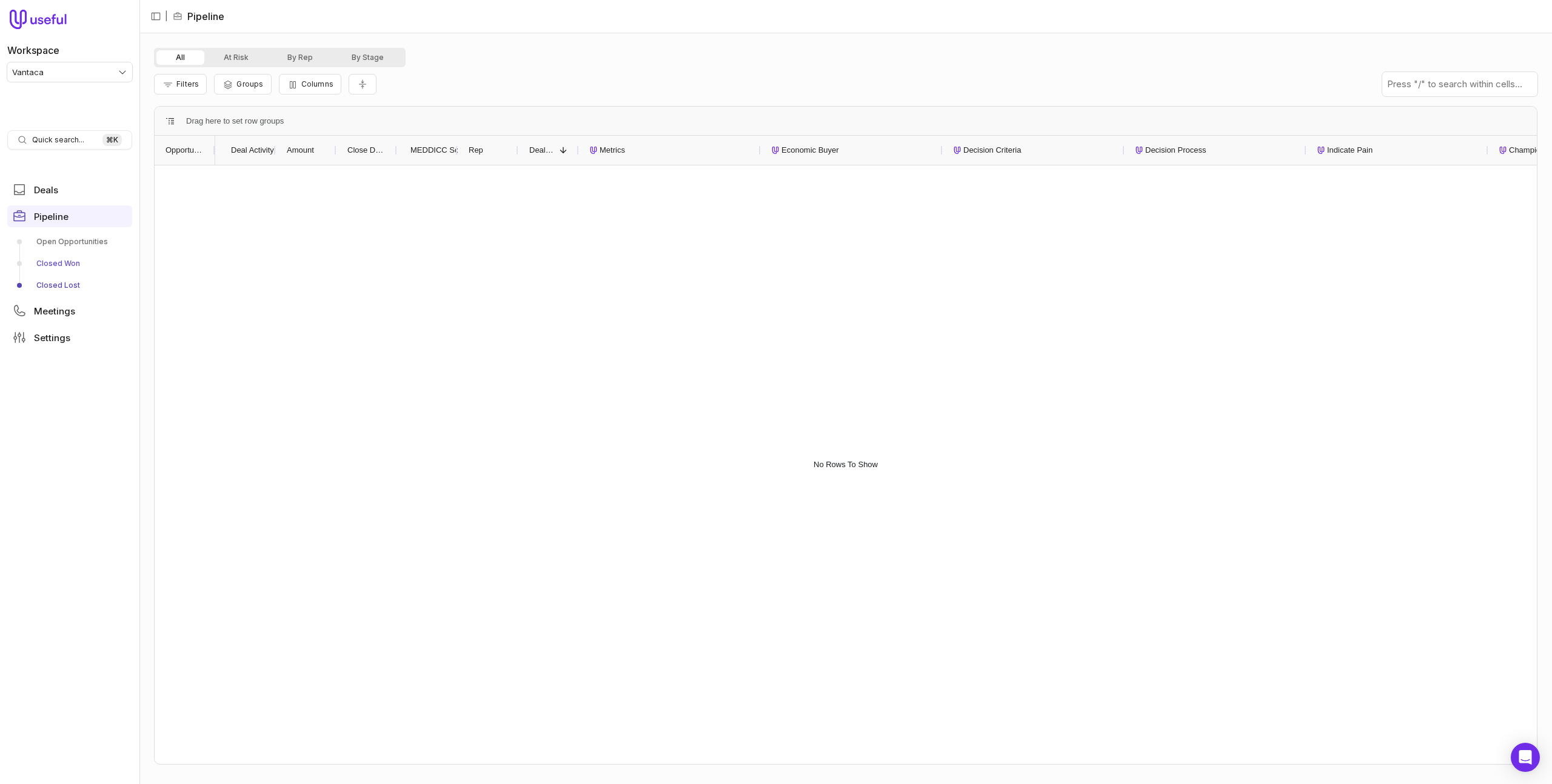
click at [61, 262] on link "Closed Won" at bounding box center [69, 263] width 125 height 19
drag, startPoint x: 268, startPoint y: 194, endPoint x: 140, endPoint y: 246, distance: 138.2
click at [268, 194] on div at bounding box center [876, 465] width 1321 height 598
click at [78, 245] on link "Open Opportunities" at bounding box center [69, 242] width 125 height 19
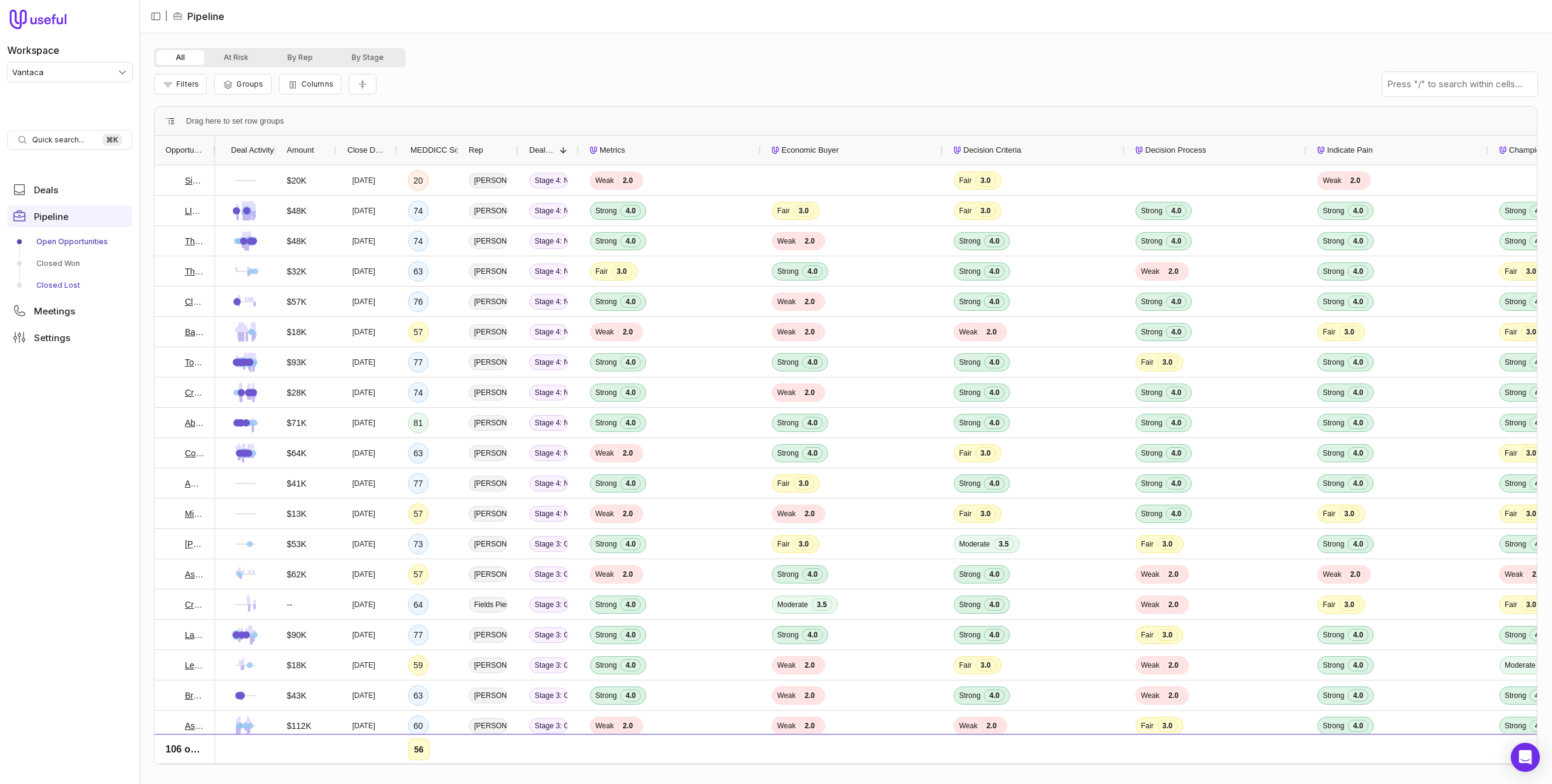
click at [60, 279] on link "Closed Lost" at bounding box center [69, 285] width 125 height 19
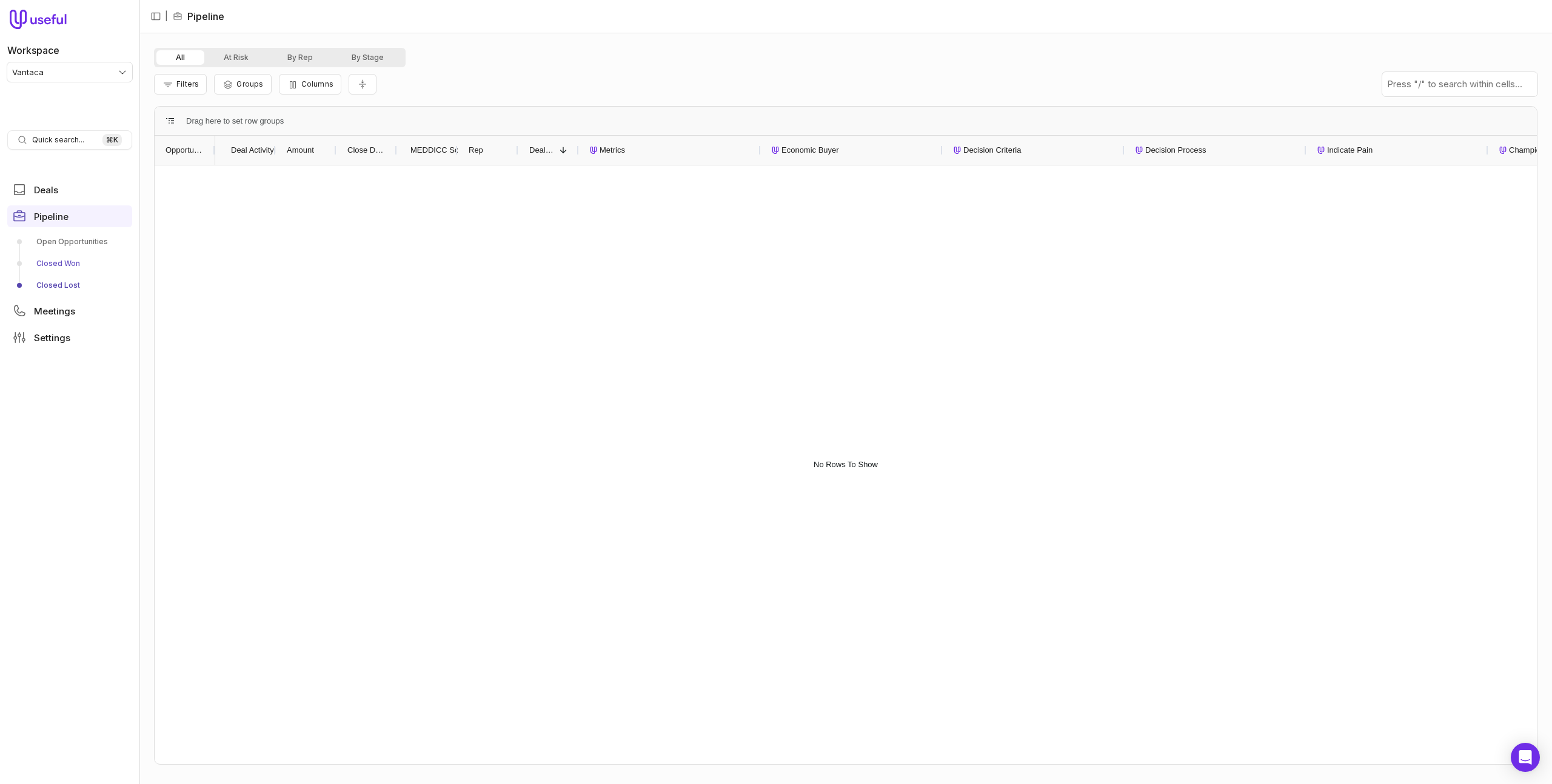
click at [55, 264] on link "Closed Won" at bounding box center [69, 263] width 125 height 19
click at [74, 243] on link "Open Opportunities" at bounding box center [69, 242] width 125 height 19
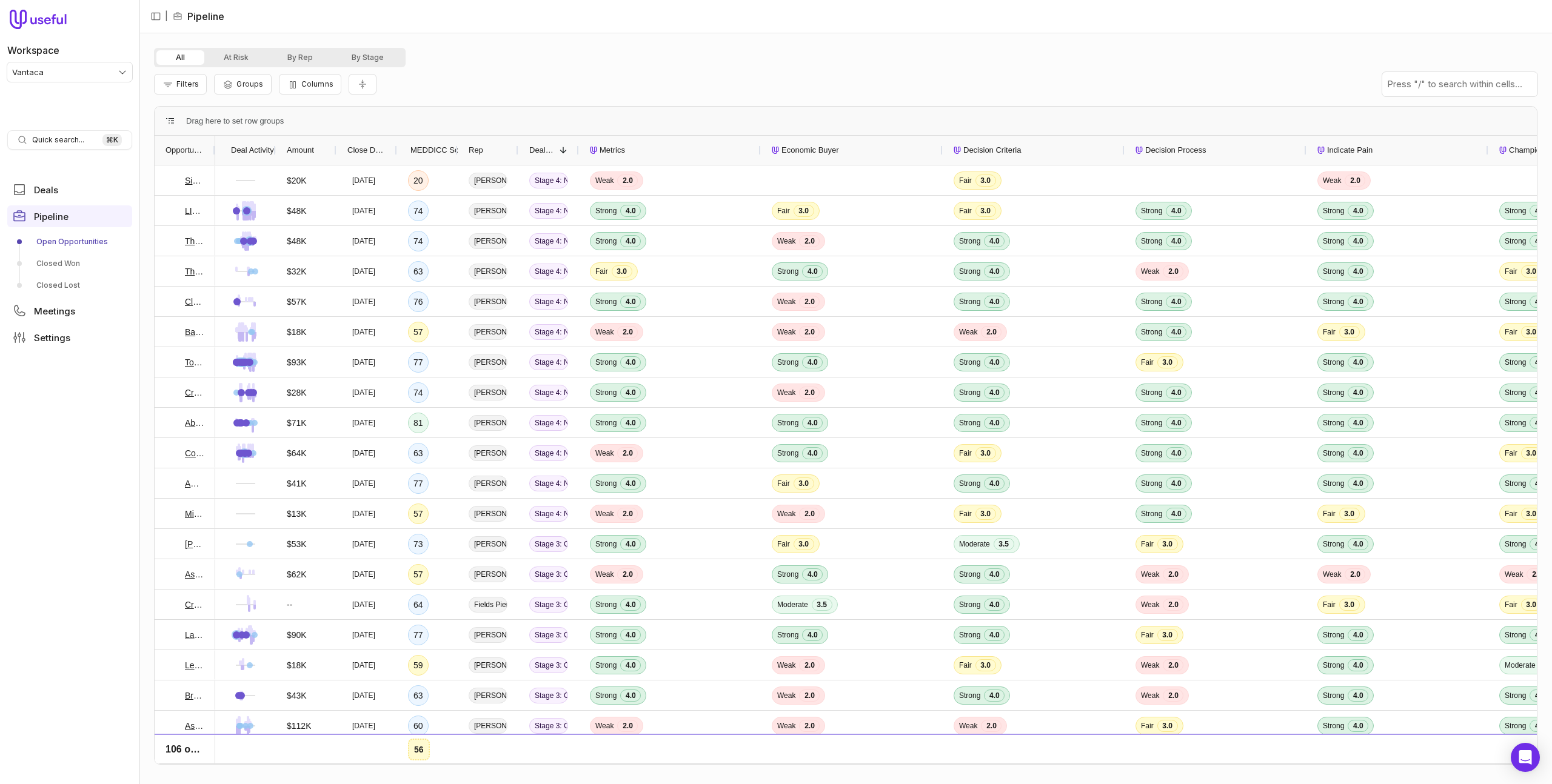
click at [73, 246] on link "Open Opportunities" at bounding box center [69, 242] width 125 height 19
click at [67, 266] on link "Closed Won" at bounding box center [69, 263] width 125 height 19
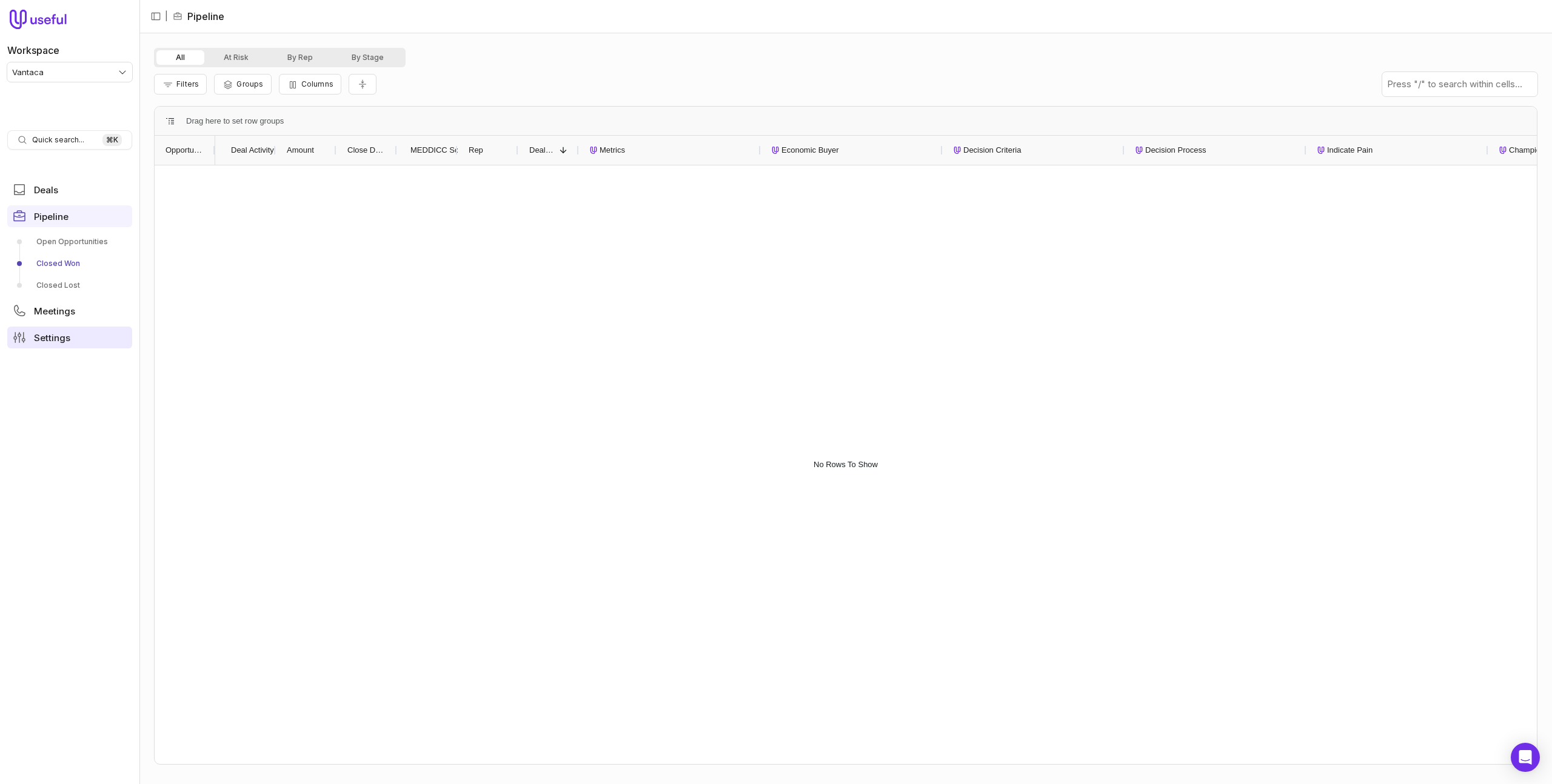
click at [59, 334] on span "Settings" at bounding box center [52, 338] width 36 height 9
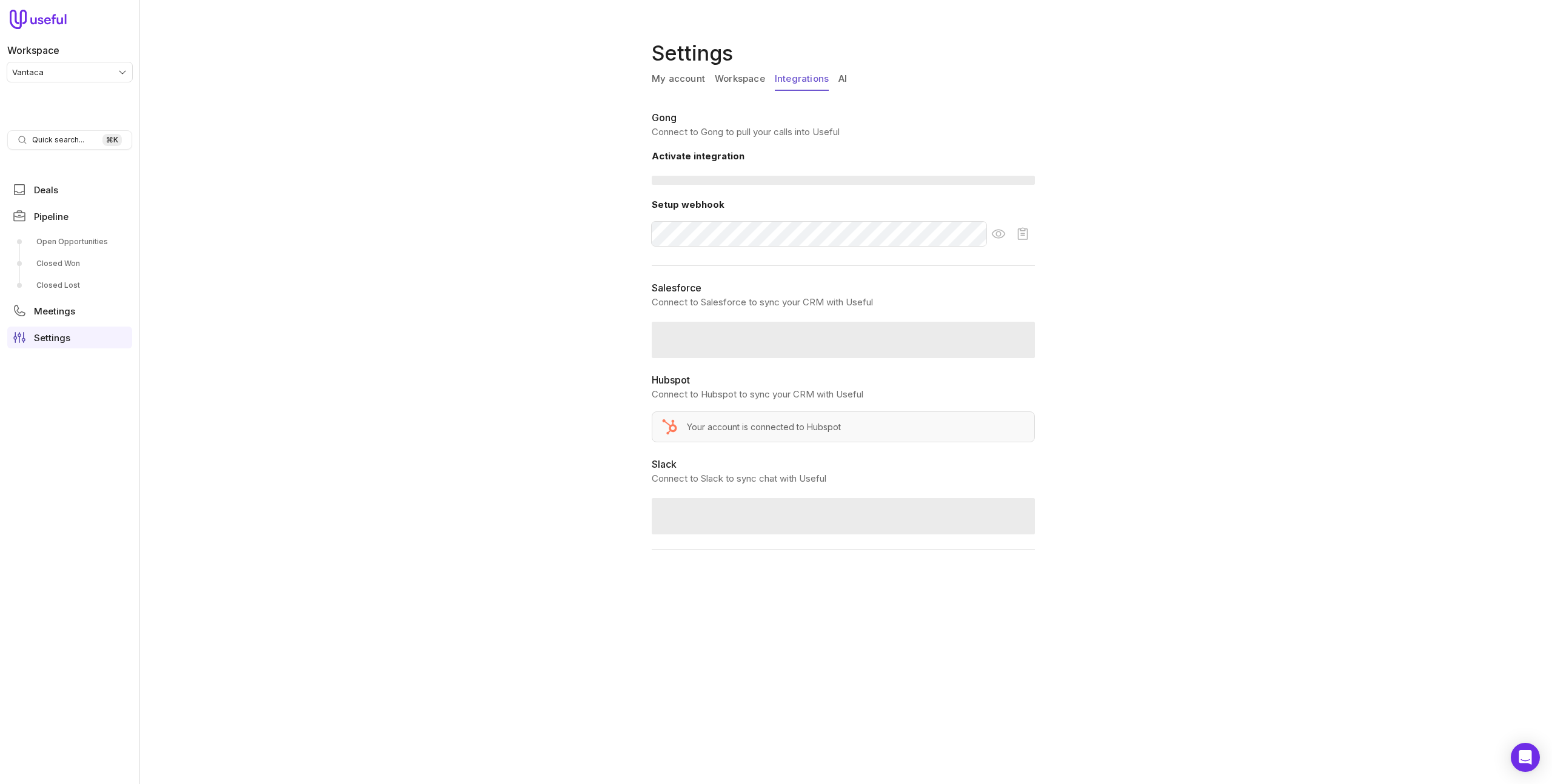
click at [802, 69] on link "Integrations" at bounding box center [801, 79] width 54 height 23
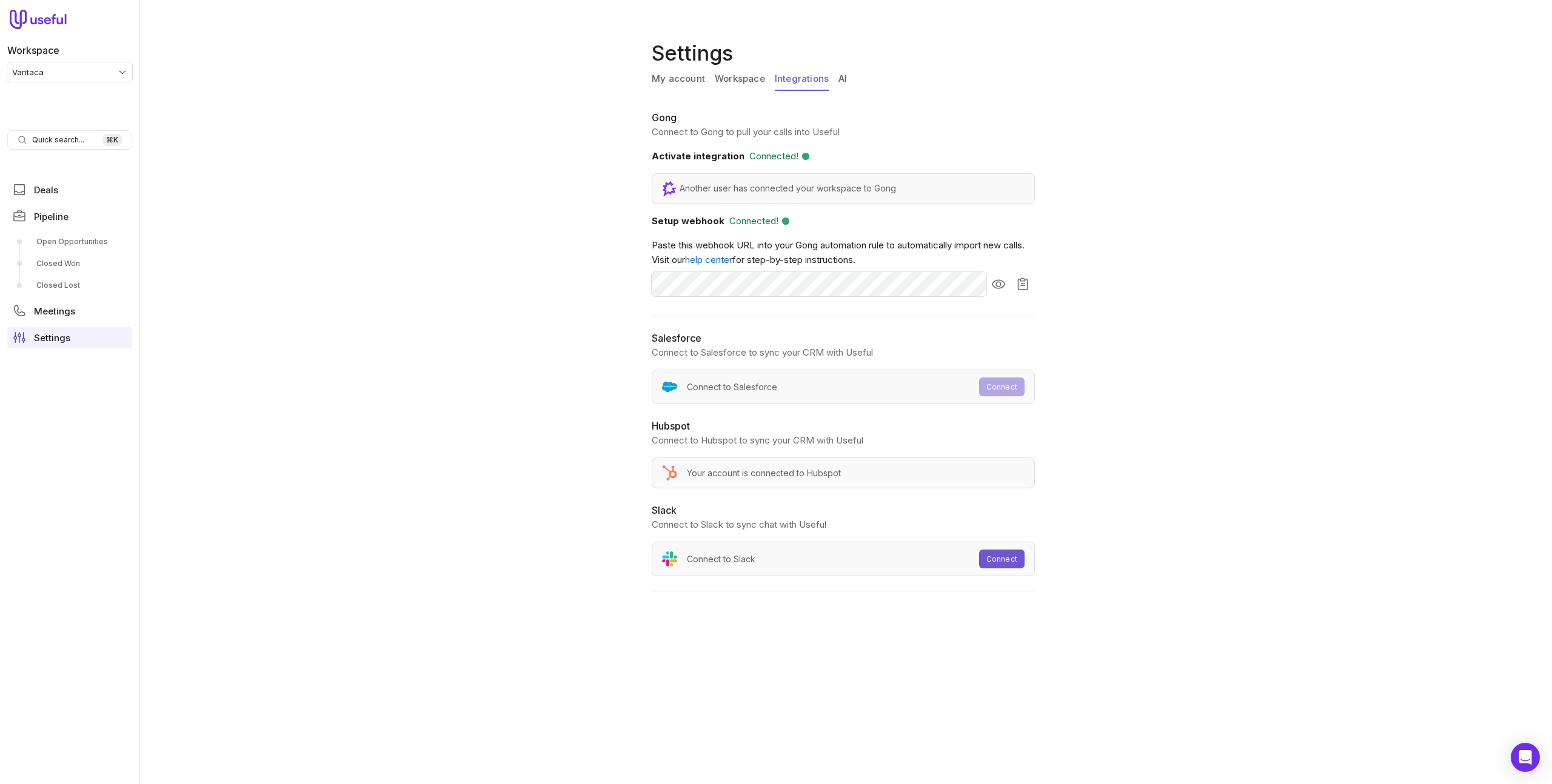
click at [845, 79] on link "AI" at bounding box center [843, 79] width 8 height 23
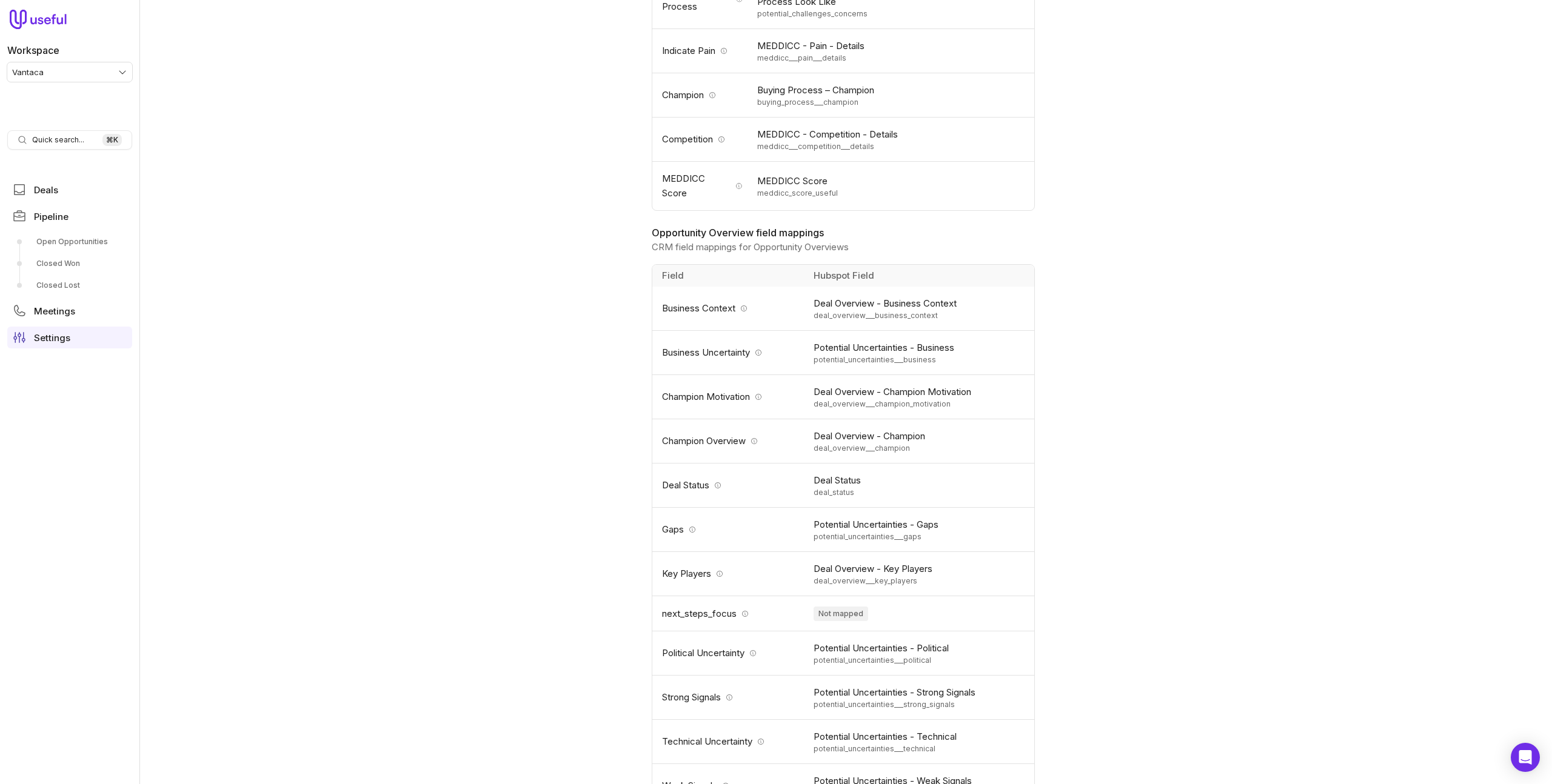
scroll to position [1047, 0]
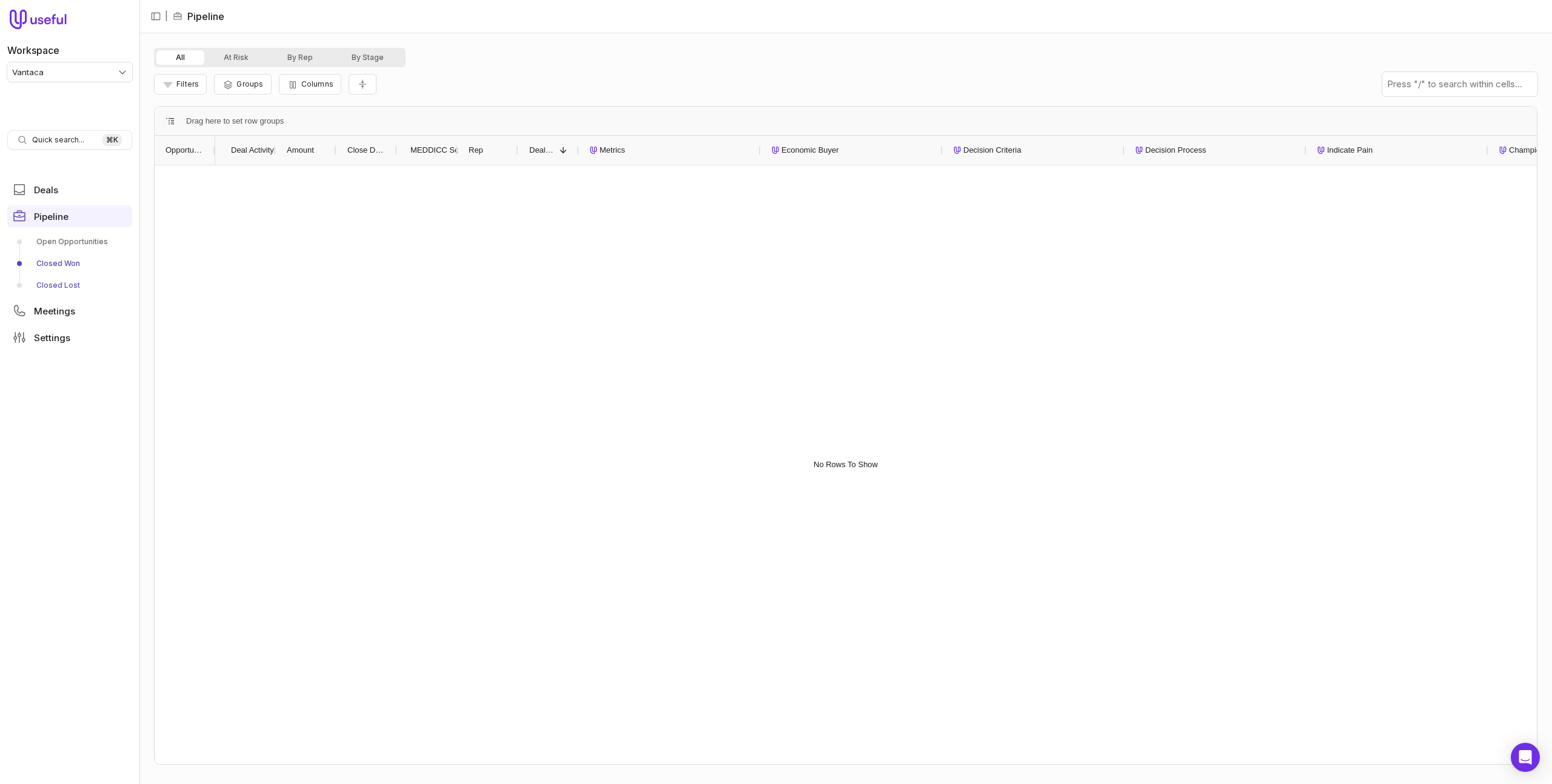
click at [76, 286] on link "Closed Lost" at bounding box center [69, 285] width 125 height 19
drag, startPoint x: 79, startPoint y: 239, endPoint x: 72, endPoint y: 267, distance: 28.9
click at [79, 239] on link "Open Opportunities" at bounding box center [69, 242] width 125 height 19
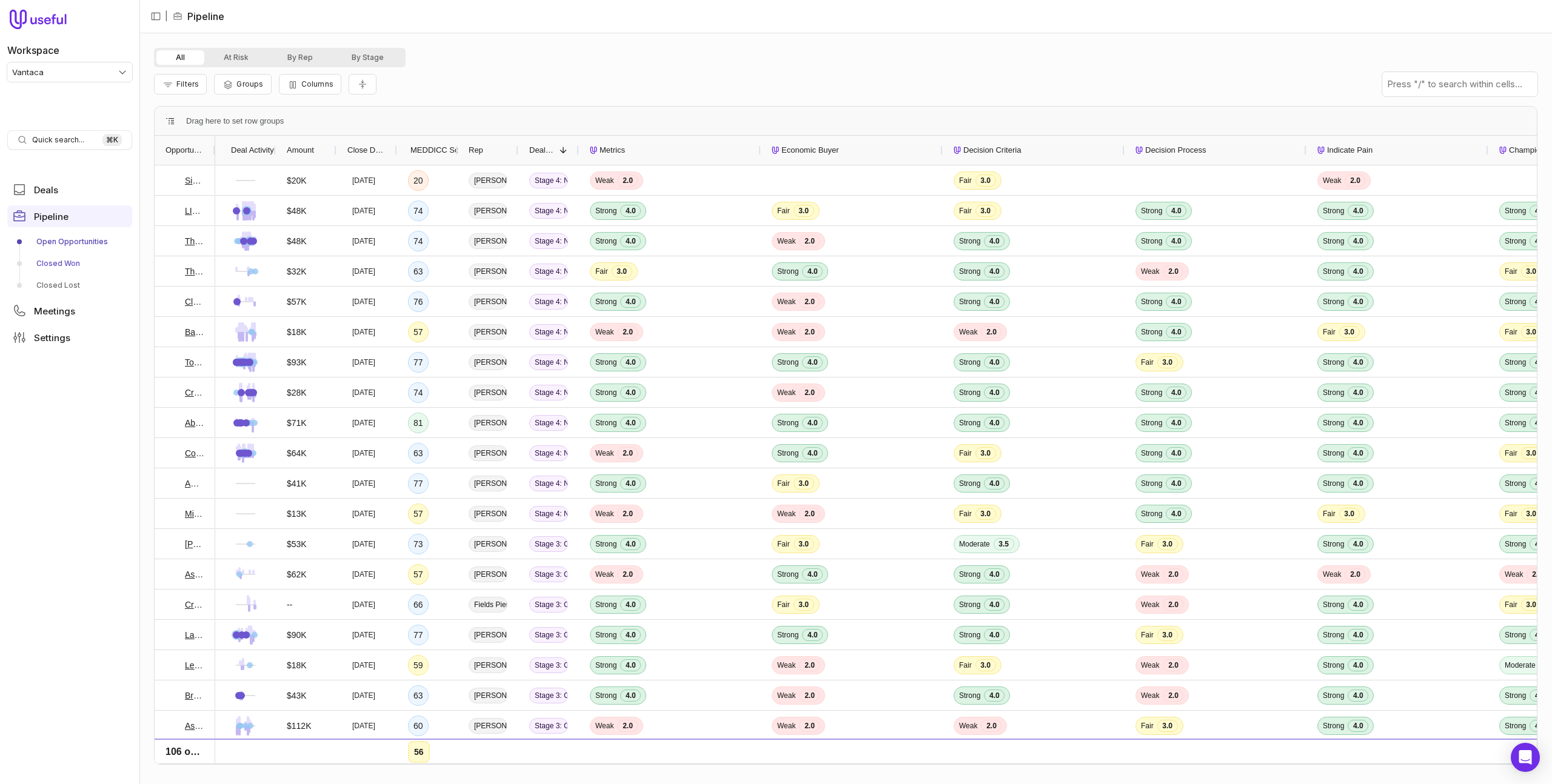
click at [70, 271] on link "Closed Won" at bounding box center [69, 263] width 125 height 19
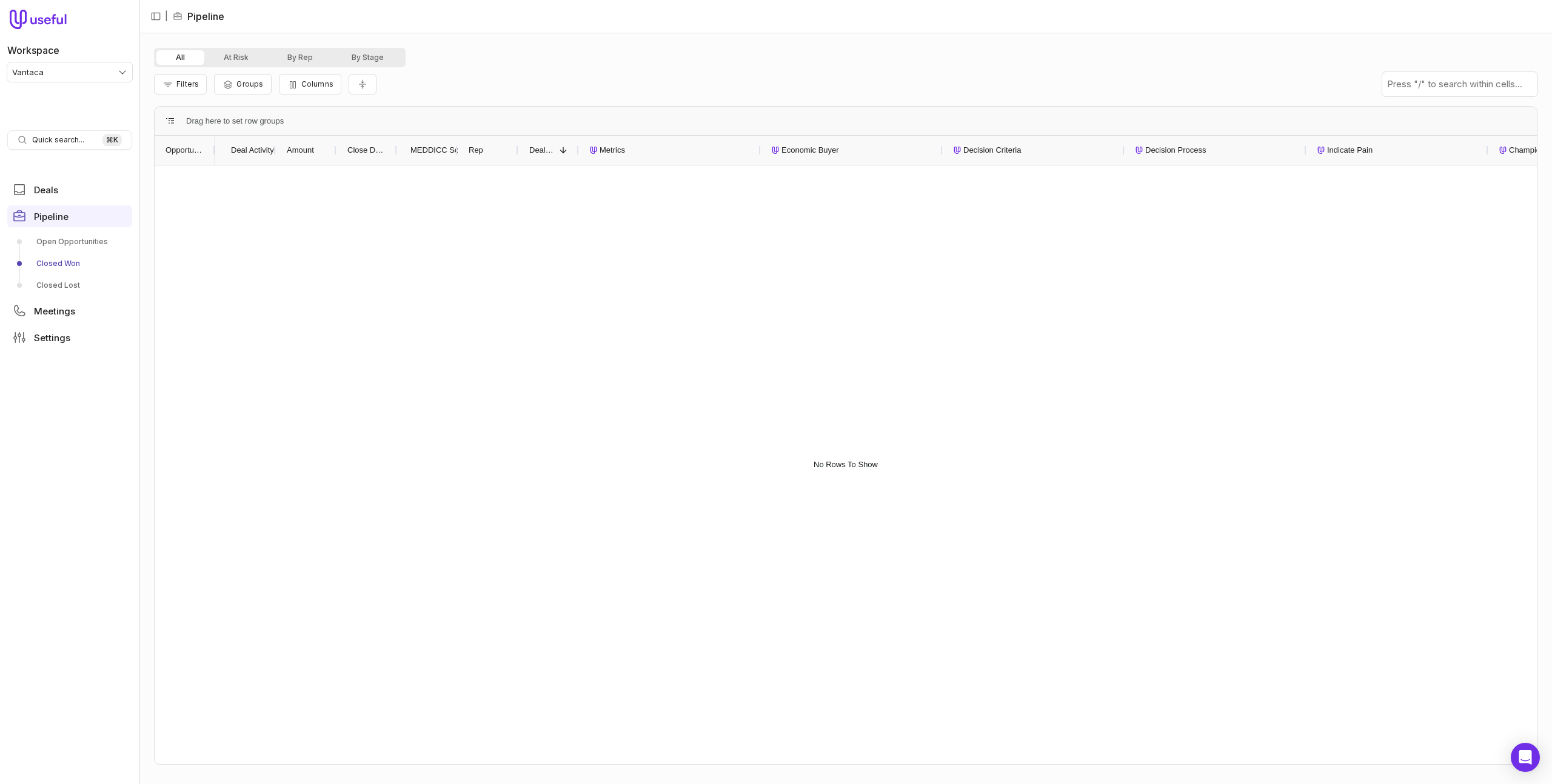
click at [73, 265] on link "Closed Won" at bounding box center [69, 263] width 125 height 19
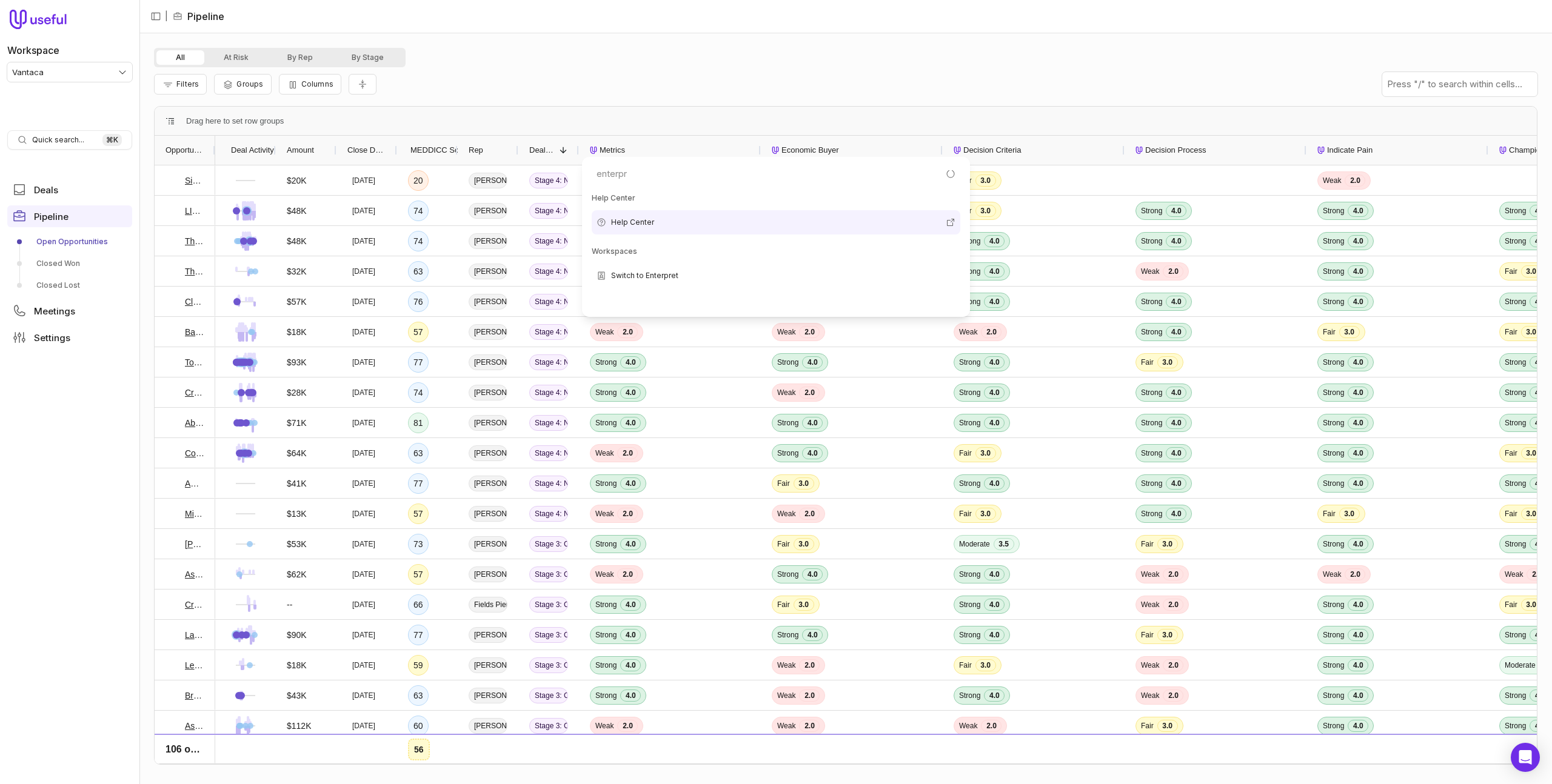
type input "enterpre"
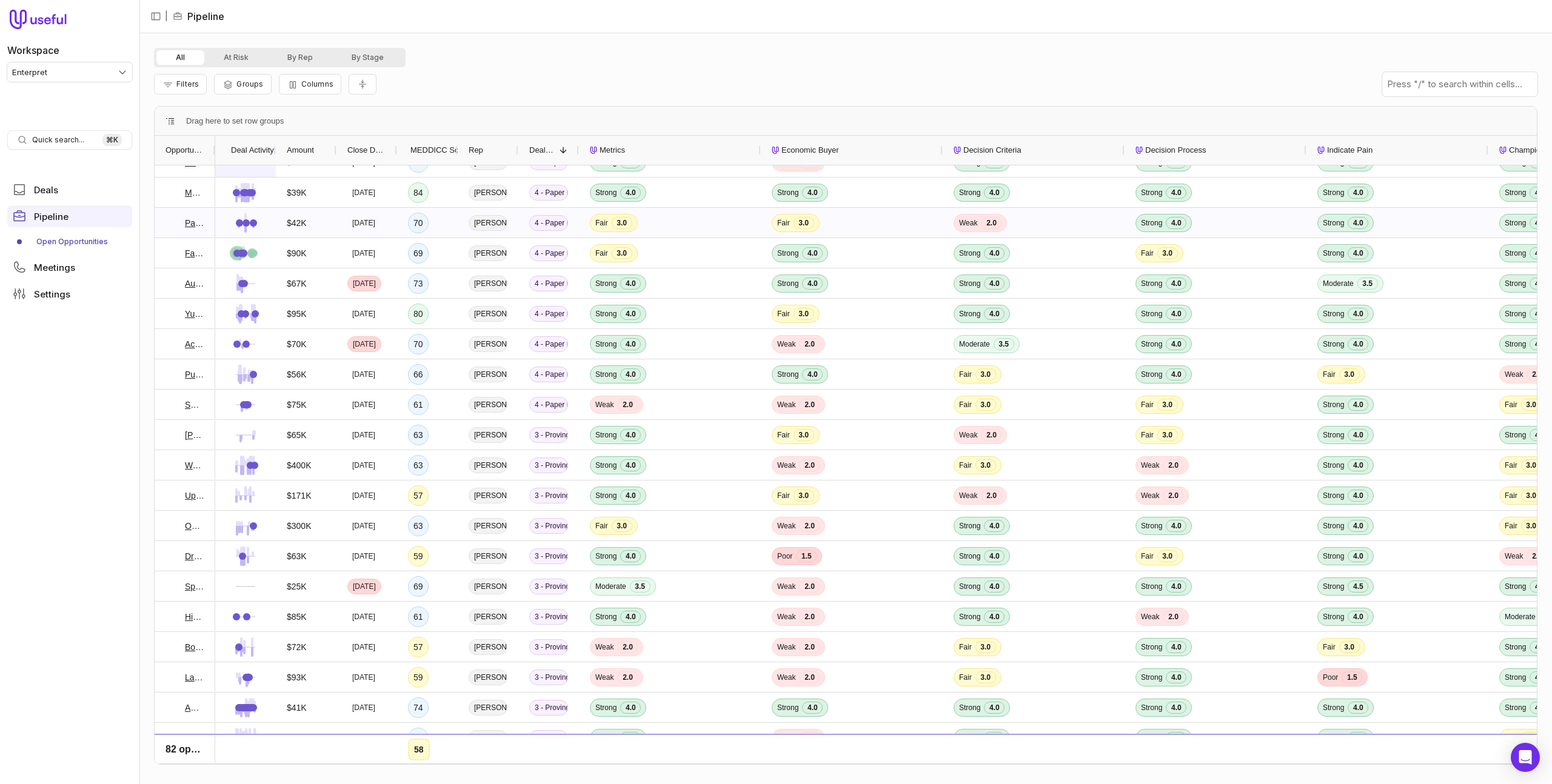
scroll to position [18, 0]
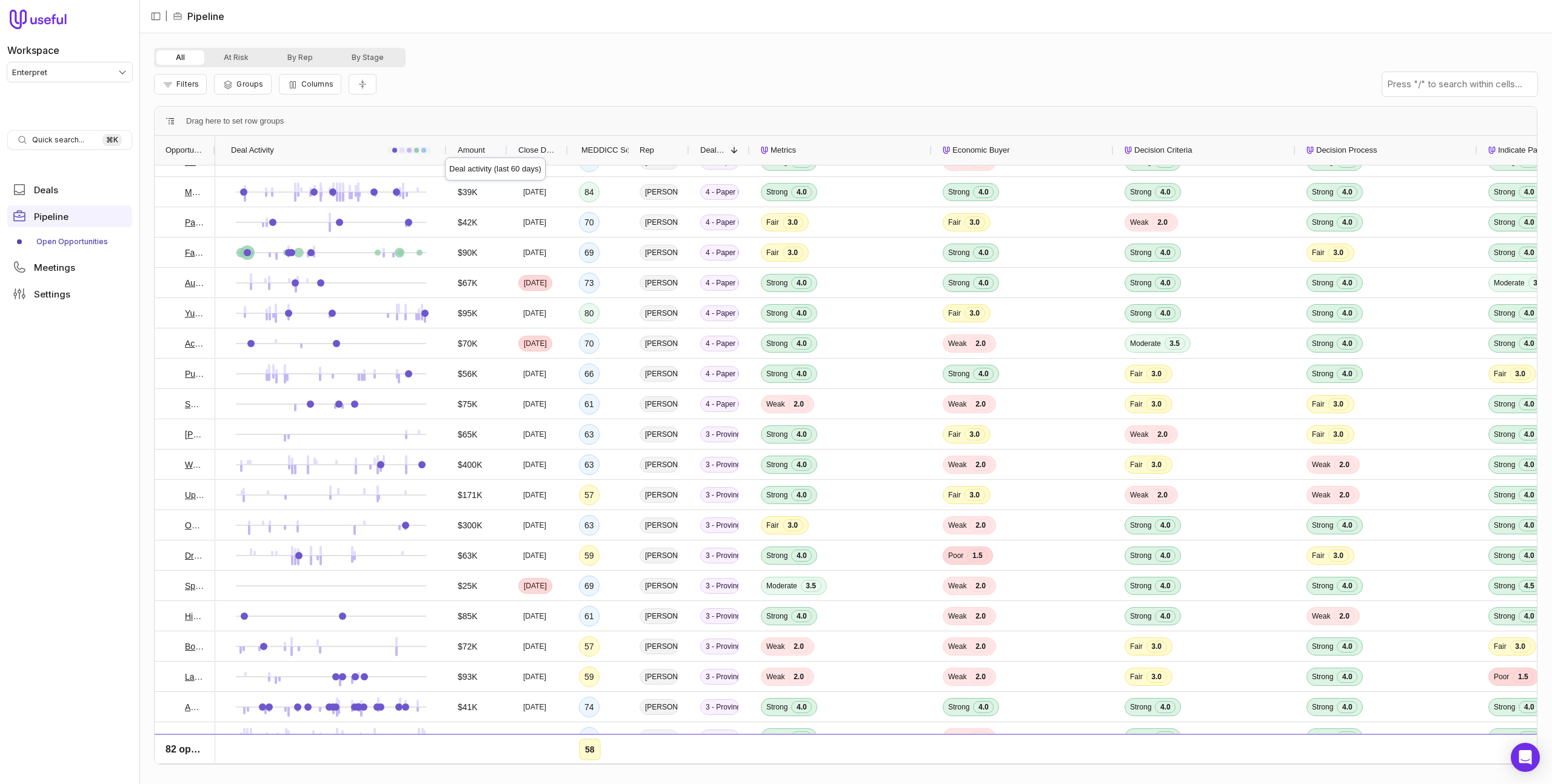
drag, startPoint x: 274, startPoint y: 150, endPoint x: 444, endPoint y: 146, distance: 170.0
click at [445, 146] on div at bounding box center [447, 150] width 5 height 29
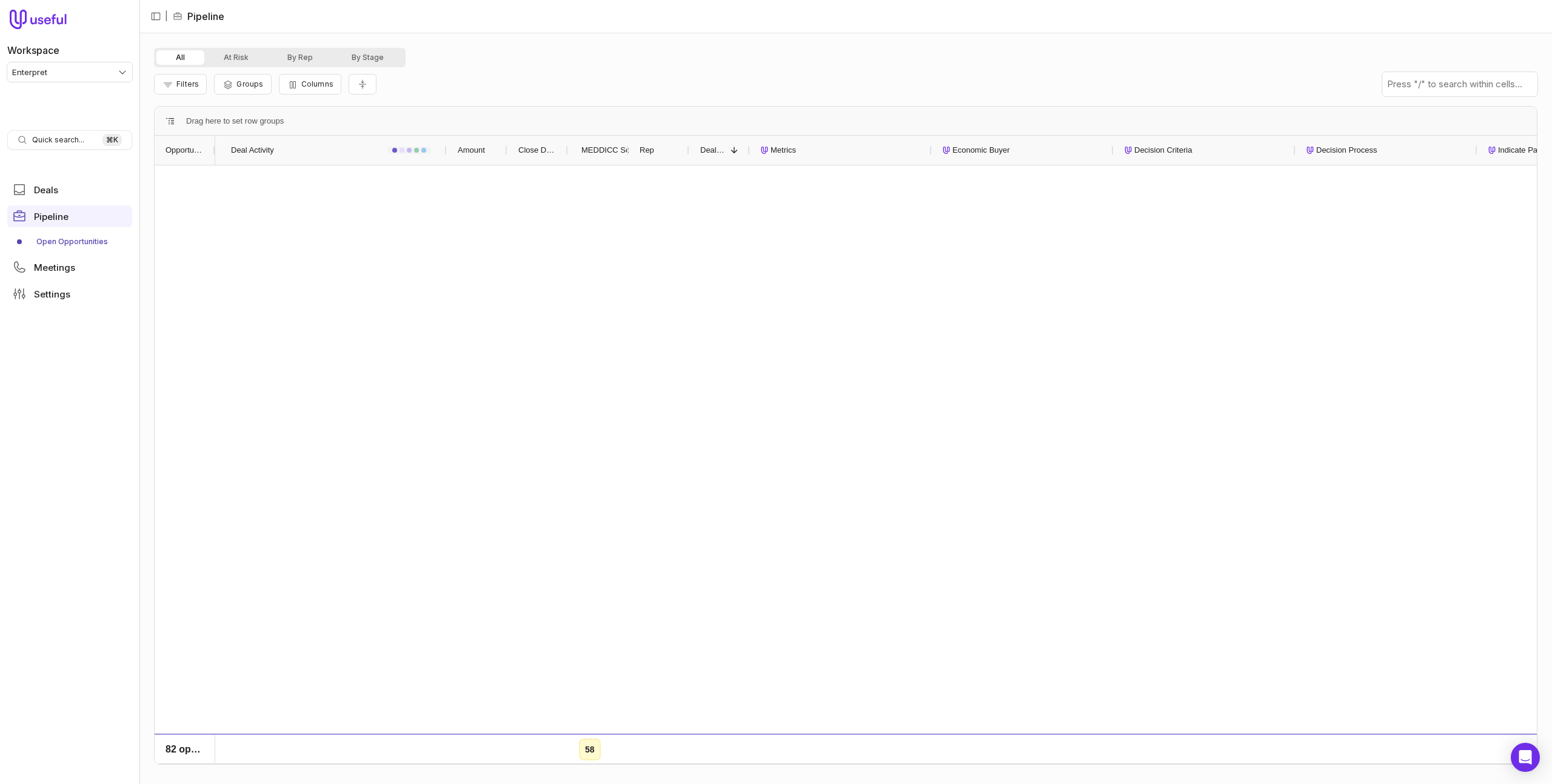
scroll to position [0, 0]
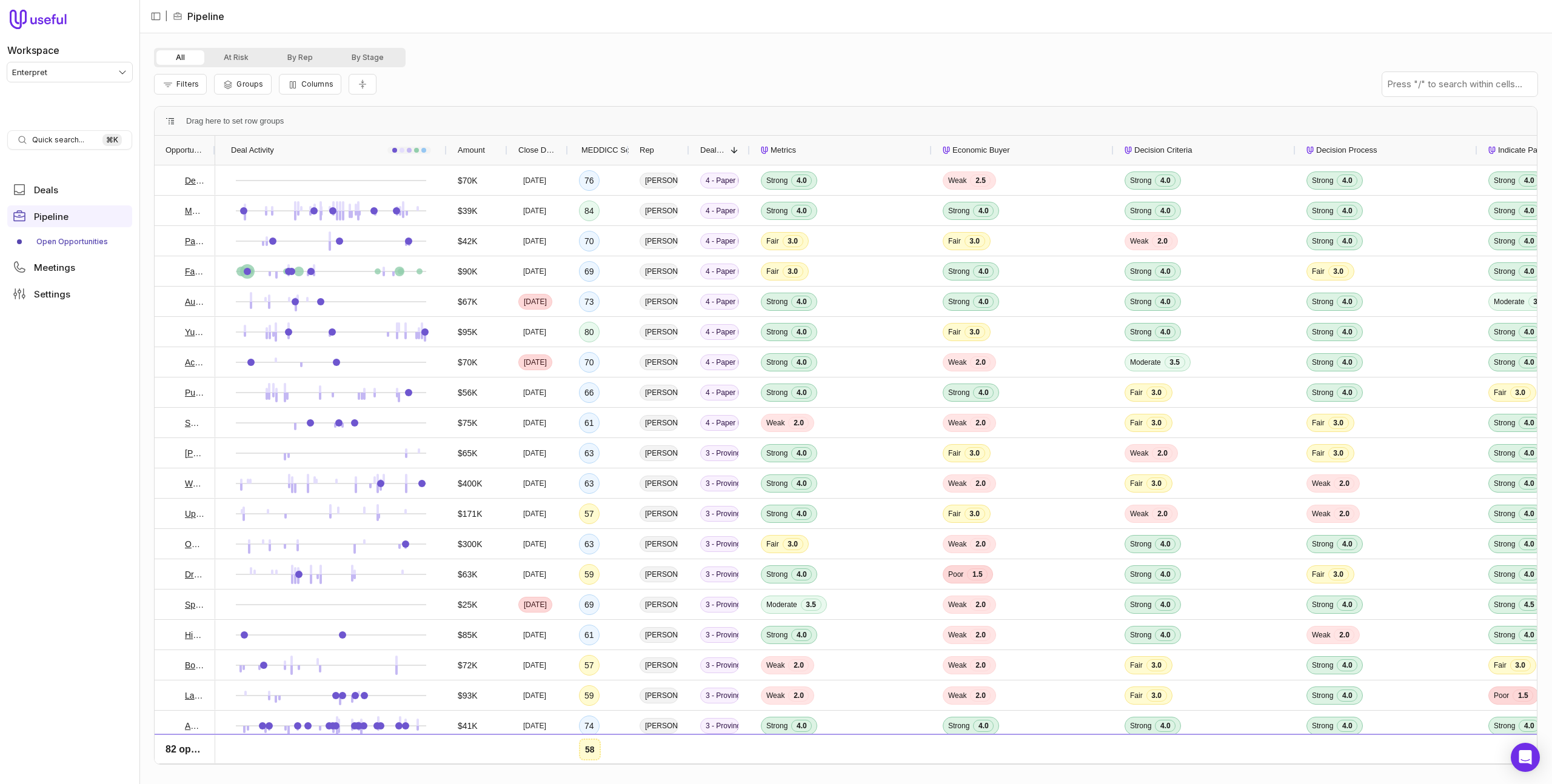
click at [212, 152] on div at bounding box center [215, 150] width 5 height 29
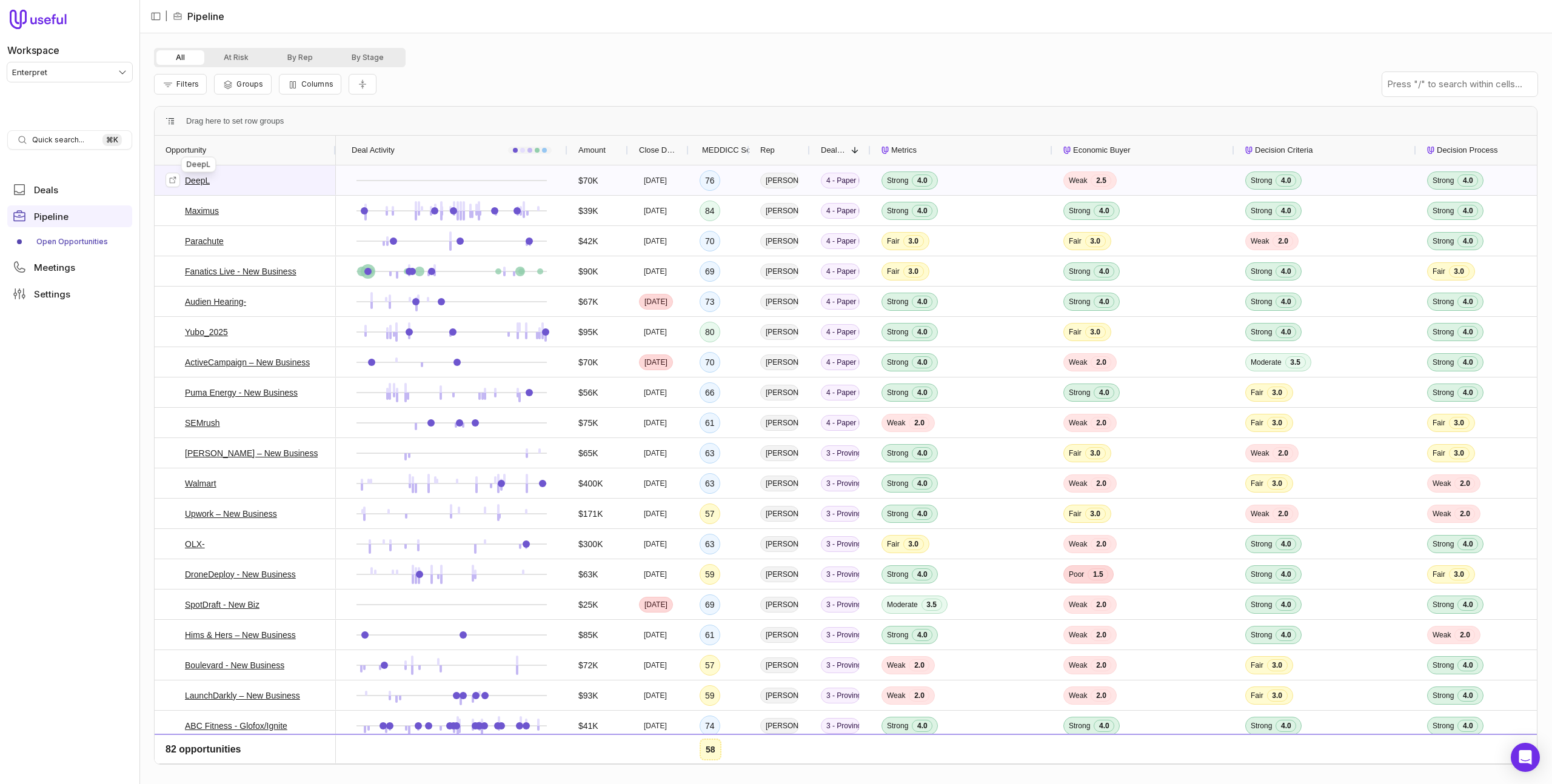
click at [191, 182] on link "DeepL" at bounding box center [197, 180] width 25 height 14
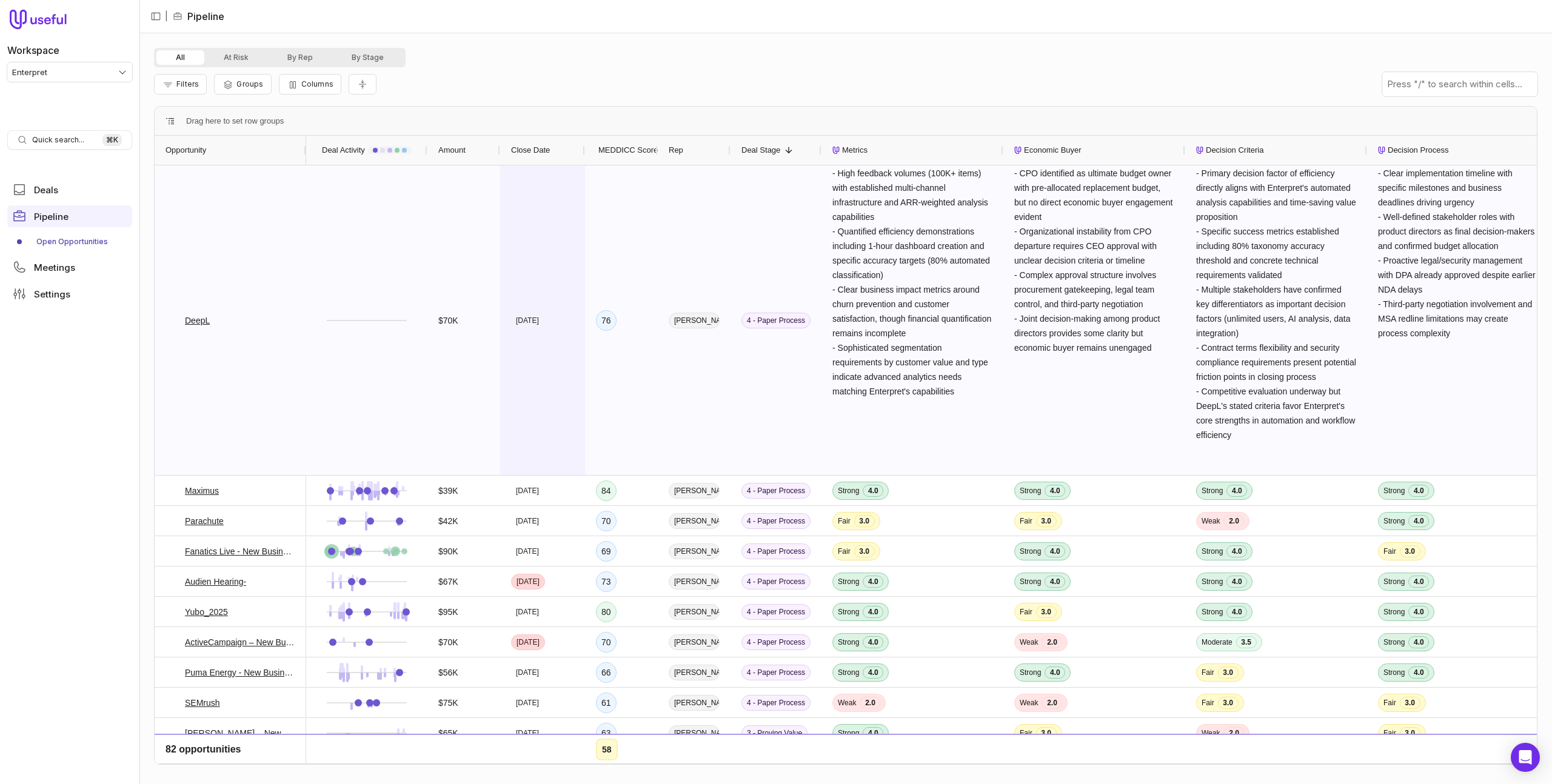
click at [555, 231] on div "[DATE]" at bounding box center [542, 320] width 84 height 309
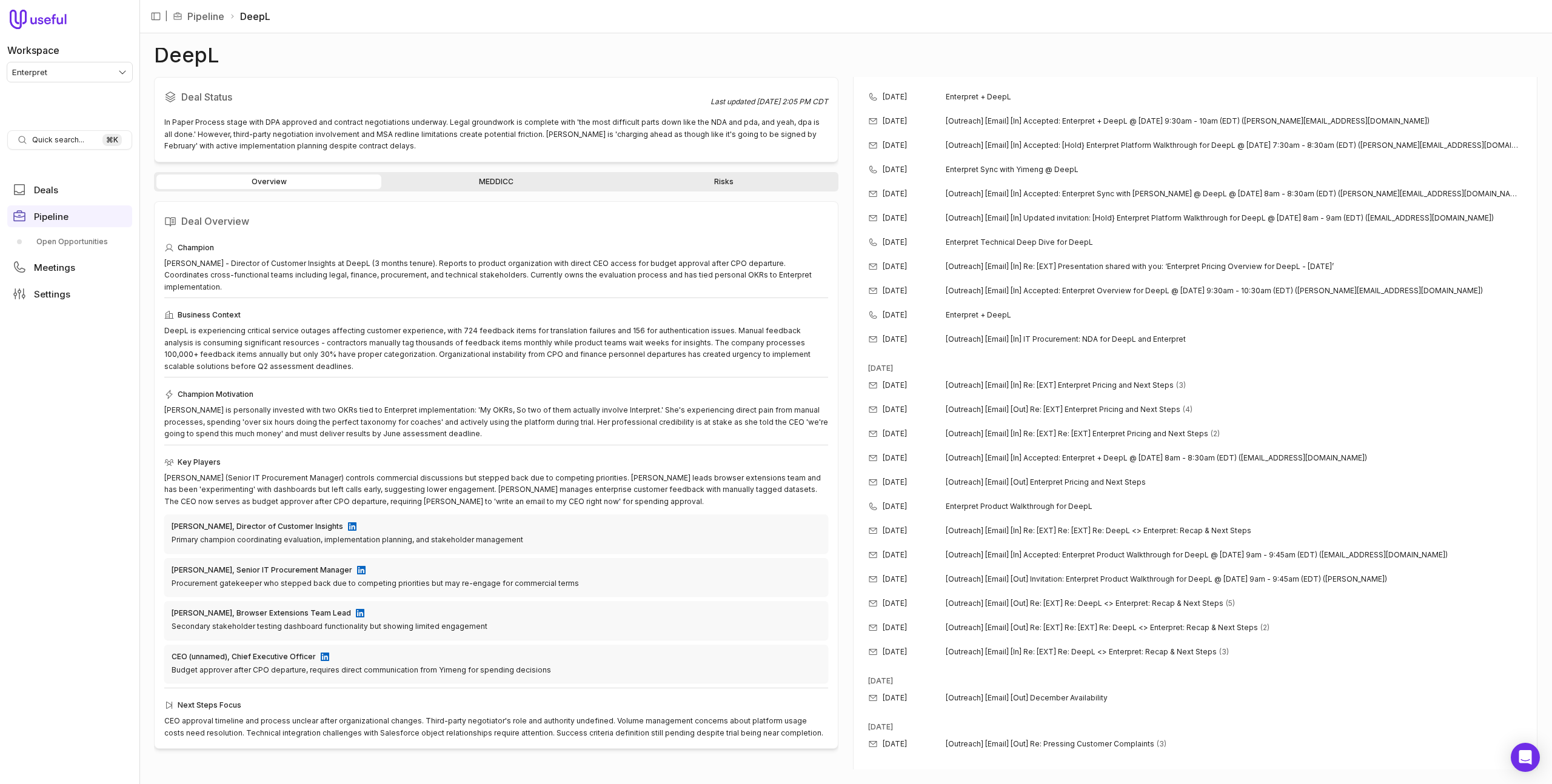
scroll to position [1825, 0]
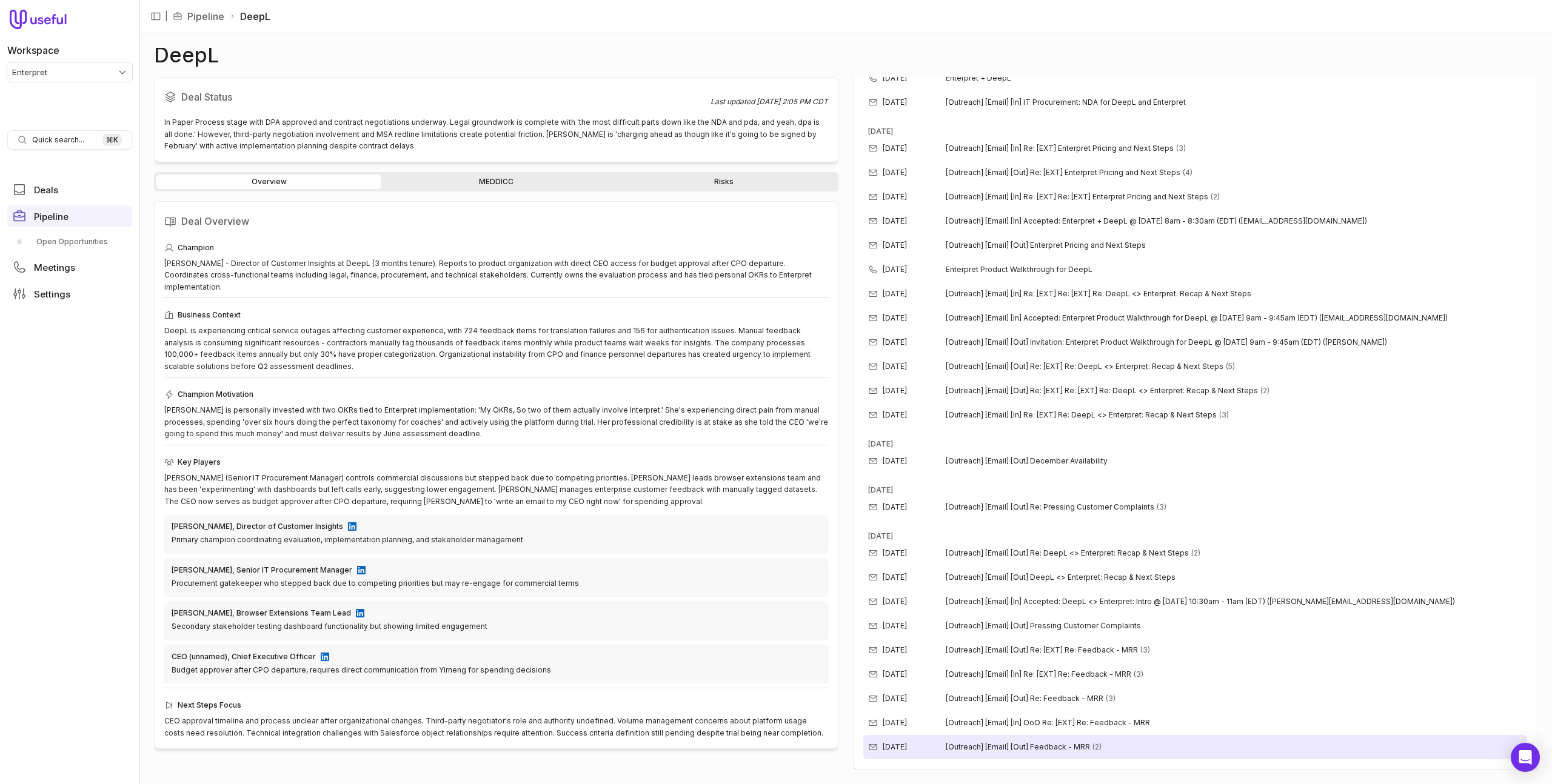
click at [1075, 750] on span "[Outreach] [Email] [Out] Feedback - MRR" at bounding box center [1018, 747] width 145 height 10
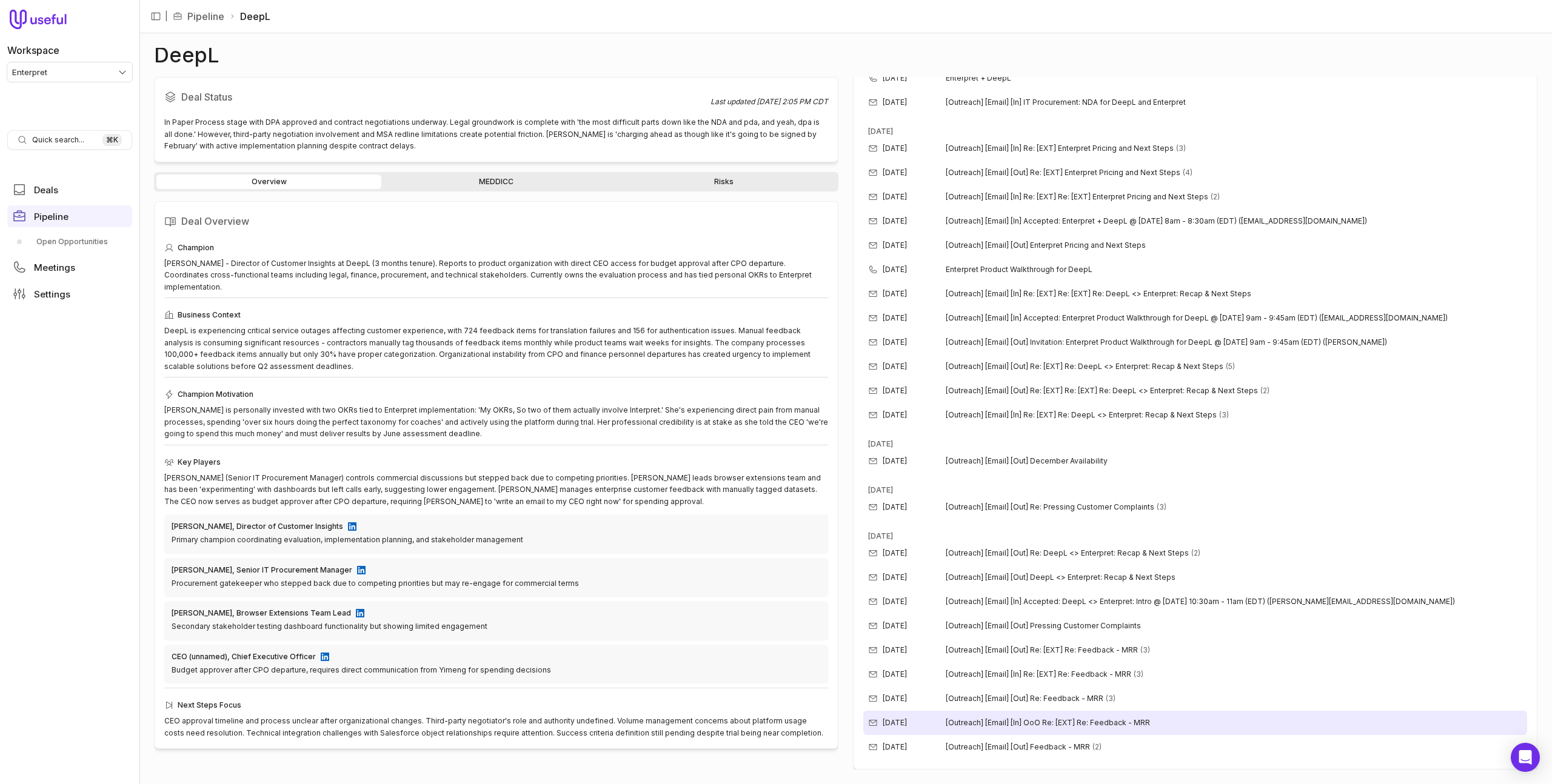
click at [1049, 711] on div "[DATE] [Outreach] [Email] [In] OoO Re: [EXT] Re: Feedback - MRR" at bounding box center [1195, 722] width 664 height 24
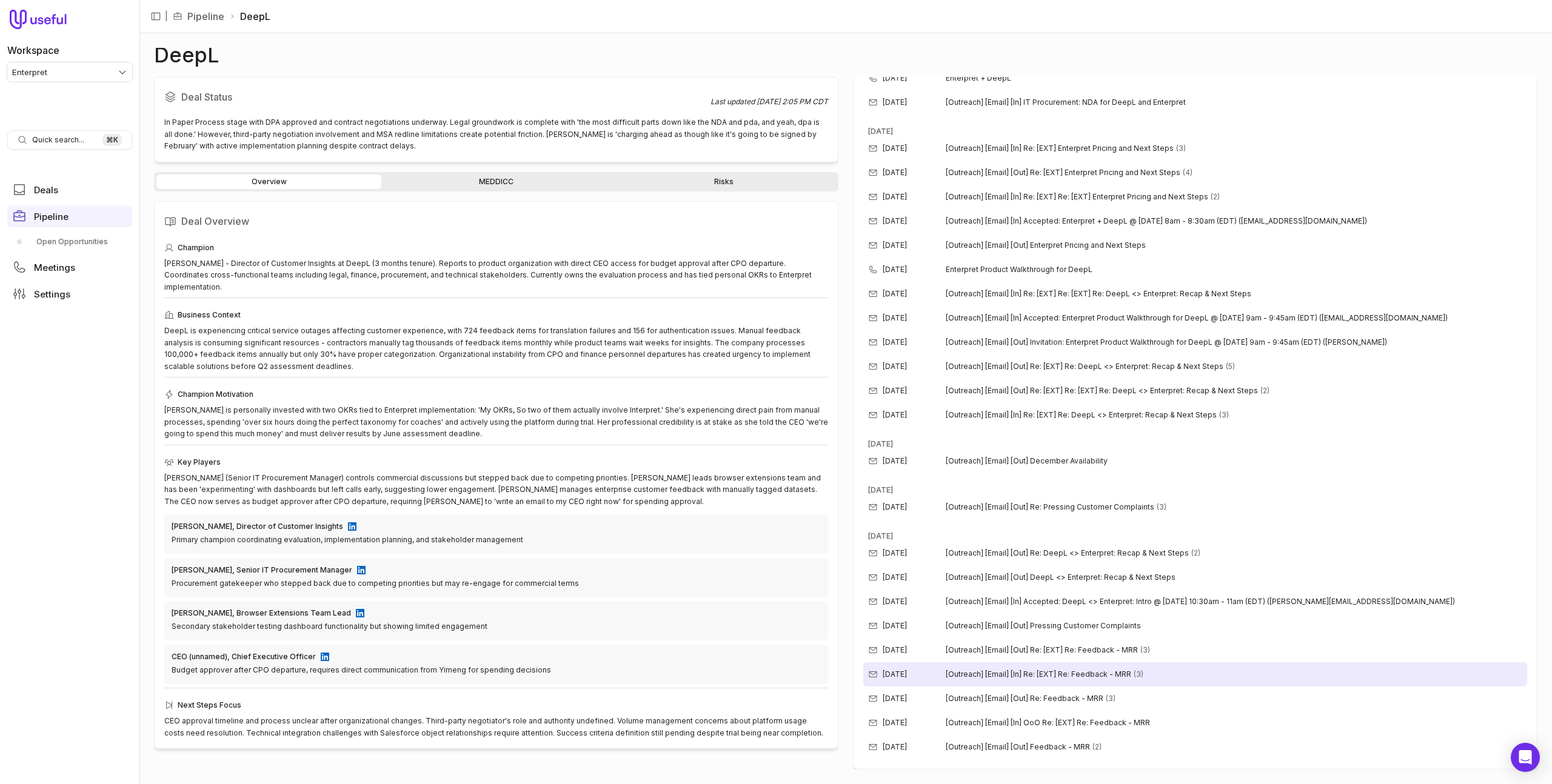
click at [1047, 677] on span "[Outreach] [Email] [In] Re: [EXT] Re: Feedback - MRR" at bounding box center [1039, 675] width 186 height 10
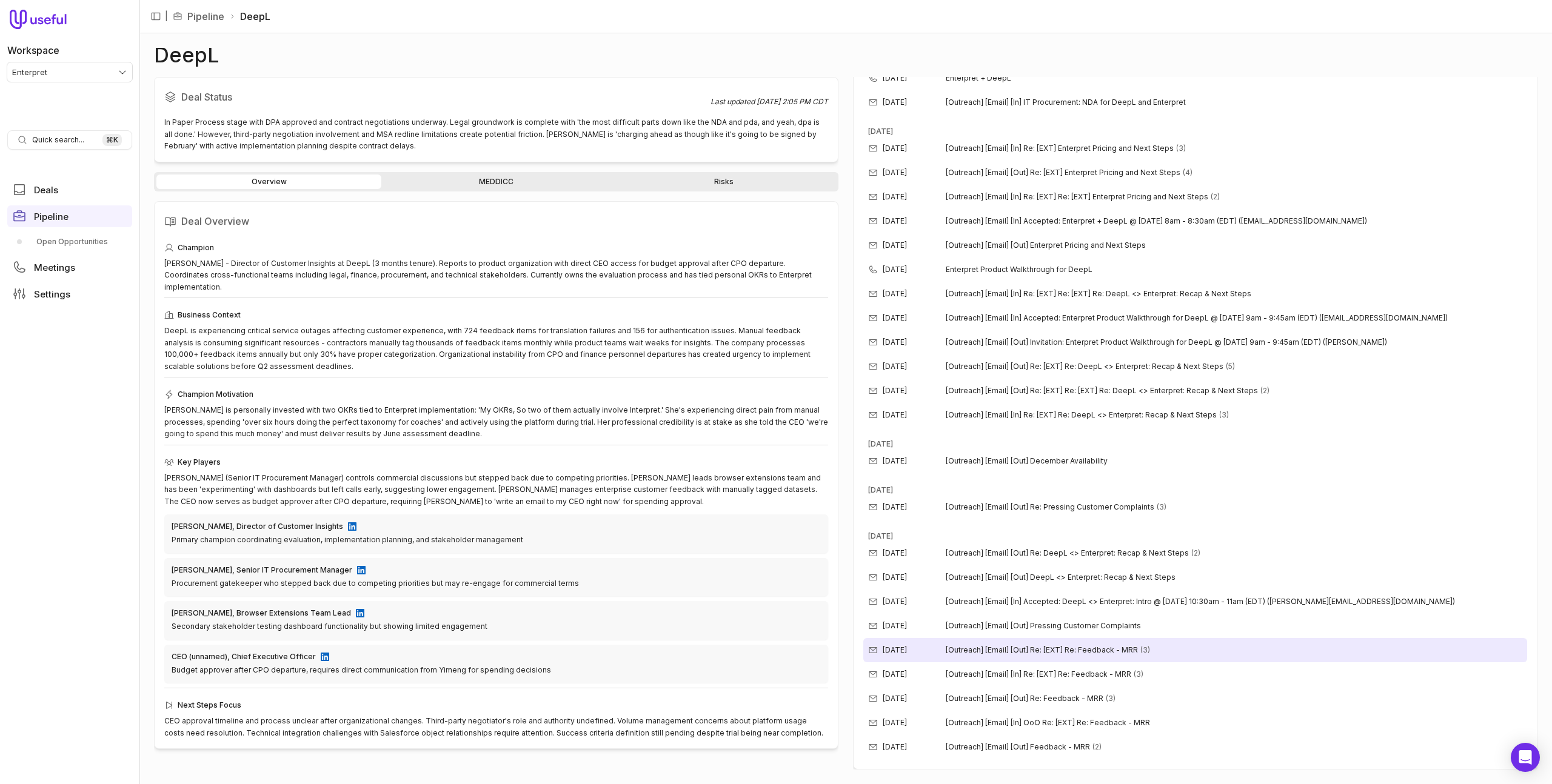
click at [1044, 642] on div "[DATE] [Outreach] [Email] [Out] Re: [EXT] Re: Feedback - MRR (3)" at bounding box center [1195, 649] width 664 height 24
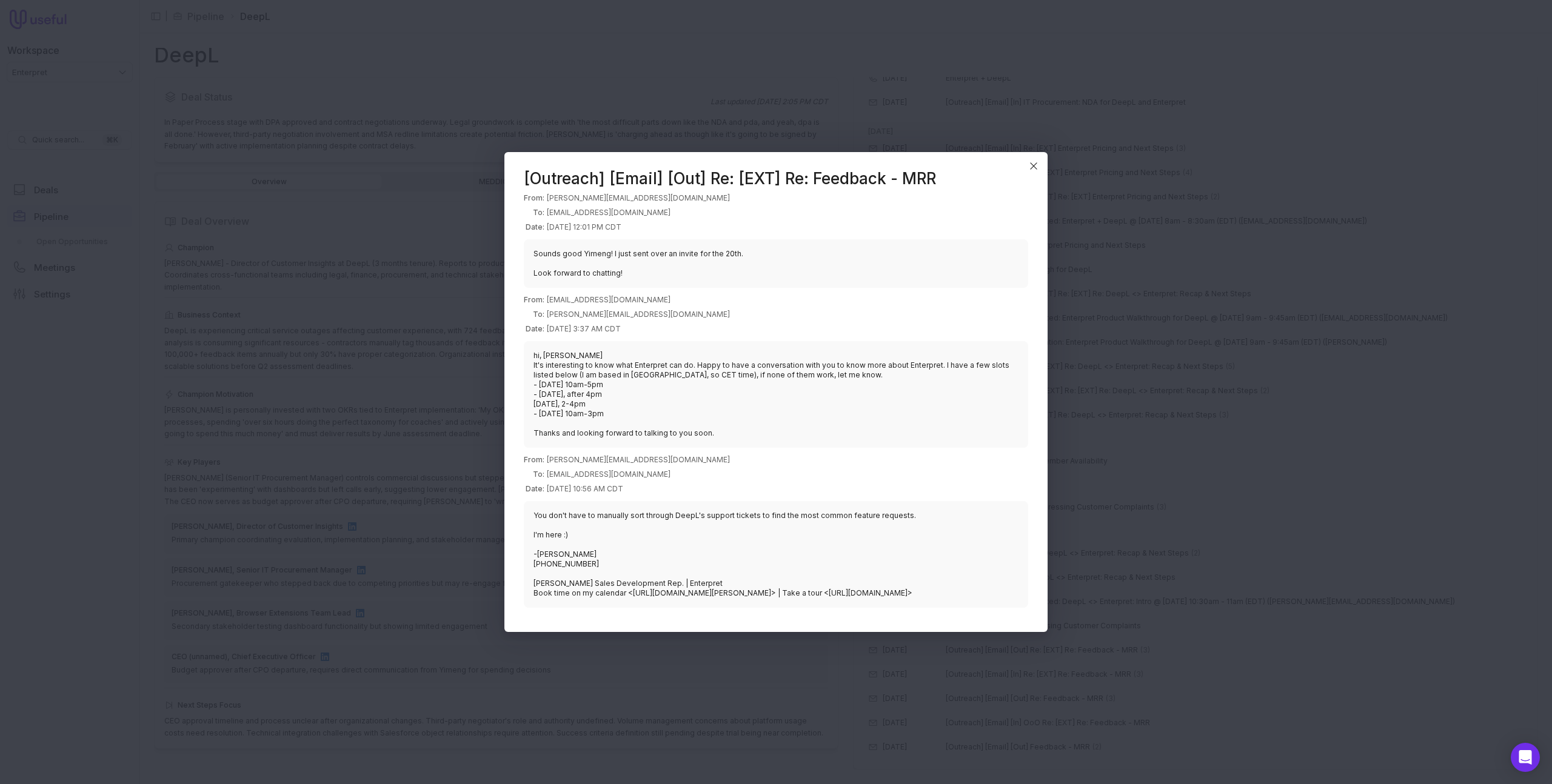
drag, startPoint x: 1044, startPoint y: 642, endPoint x: 1041, endPoint y: 607, distance: 35.1
click at [1042, 608] on div "[Outreach] [Email] [Out] Re: [EXT] Re: Feedback - MRR From: [PERSON_NAME][EMAIL…" at bounding box center [776, 392] width 544 height 480
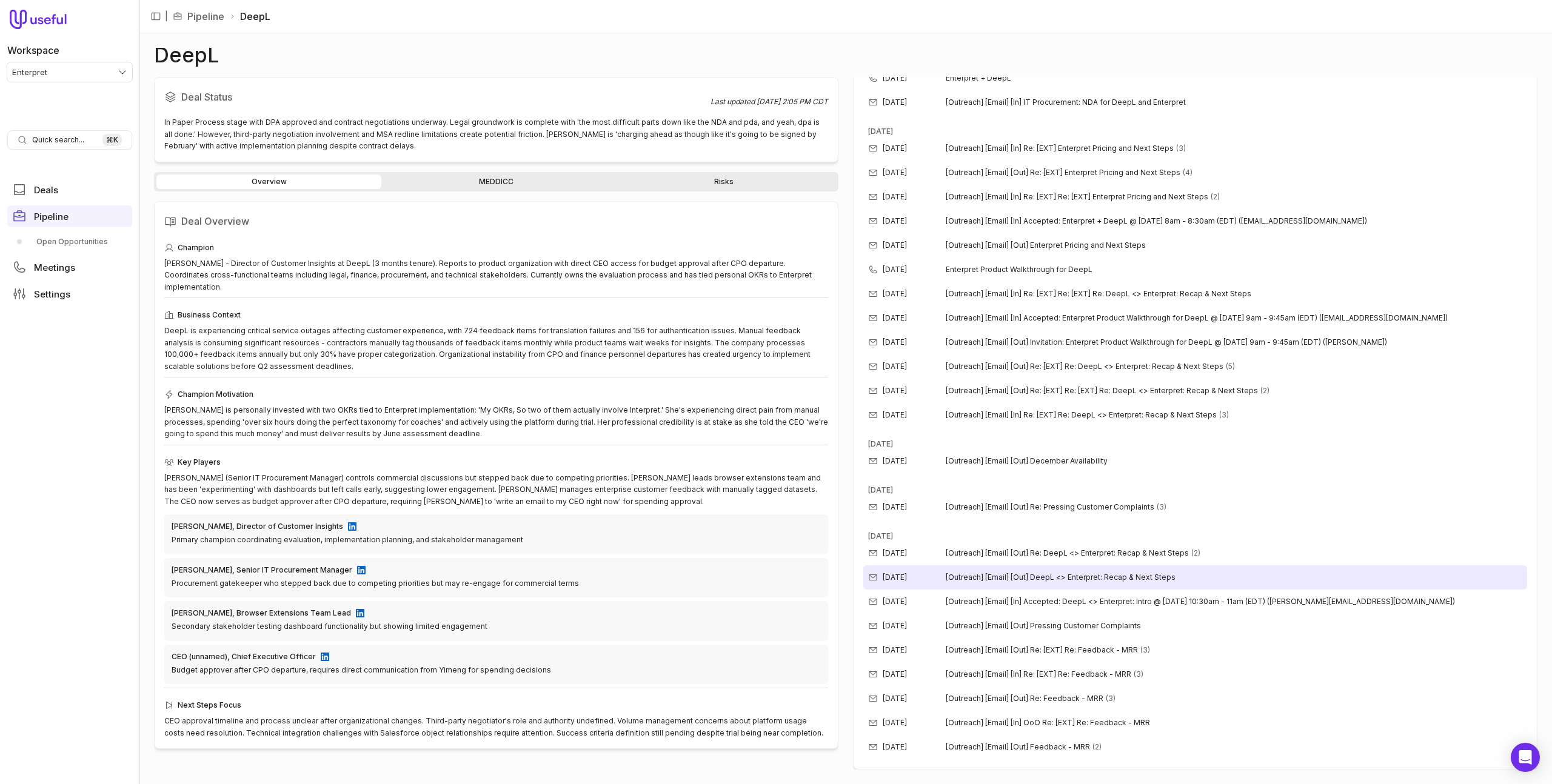
click at [1064, 581] on span "[Outreach] [Email] [Out] DeepL <> Enterpret: Recap & Next Steps" at bounding box center [1060, 578] width 230 height 10
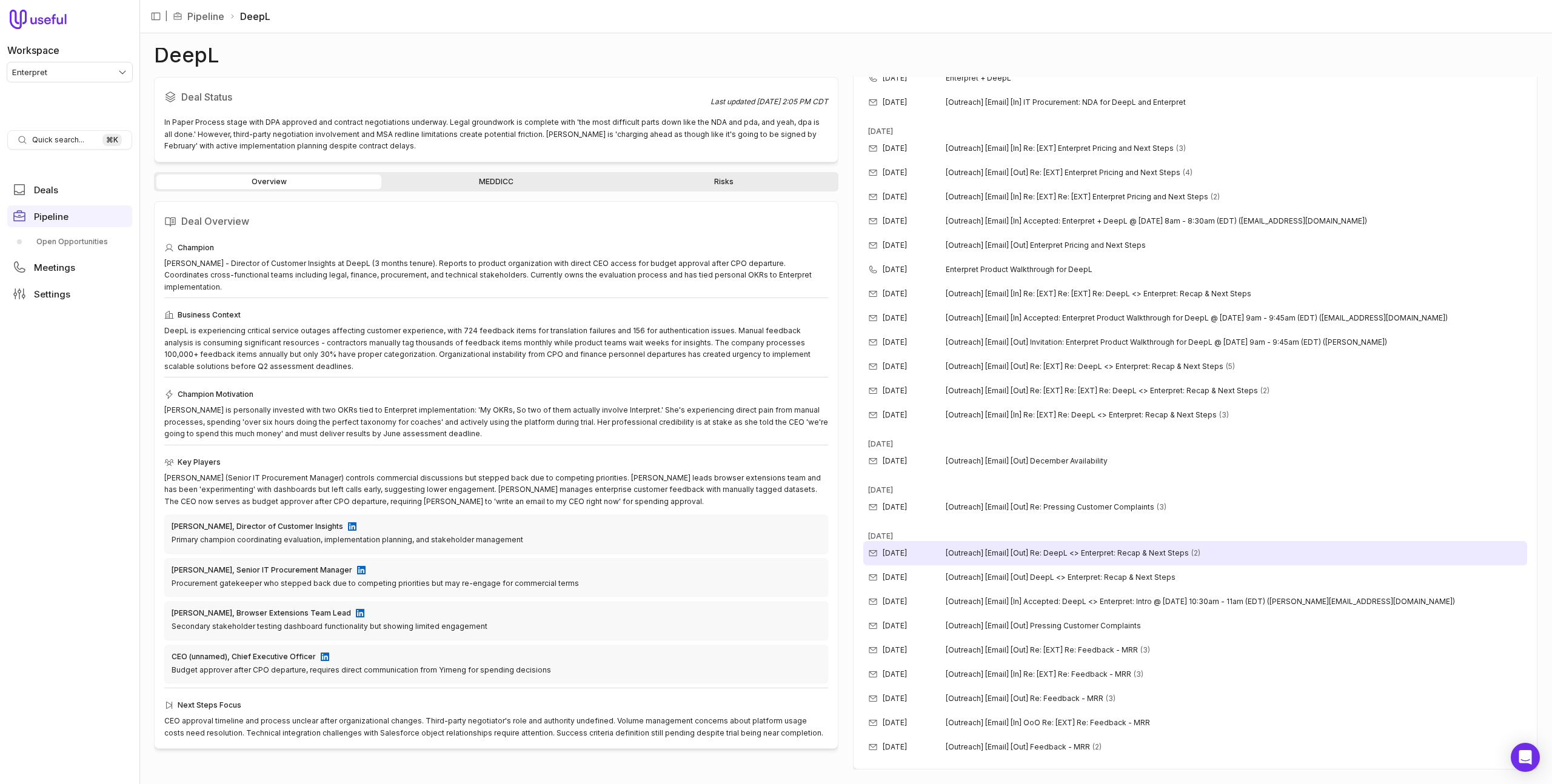
click at [1050, 545] on div "[DATE] [Outreach] [Email] [Out] Re: DeepL <> Enterpret: Recap & Next Steps (2)" at bounding box center [1195, 552] width 664 height 24
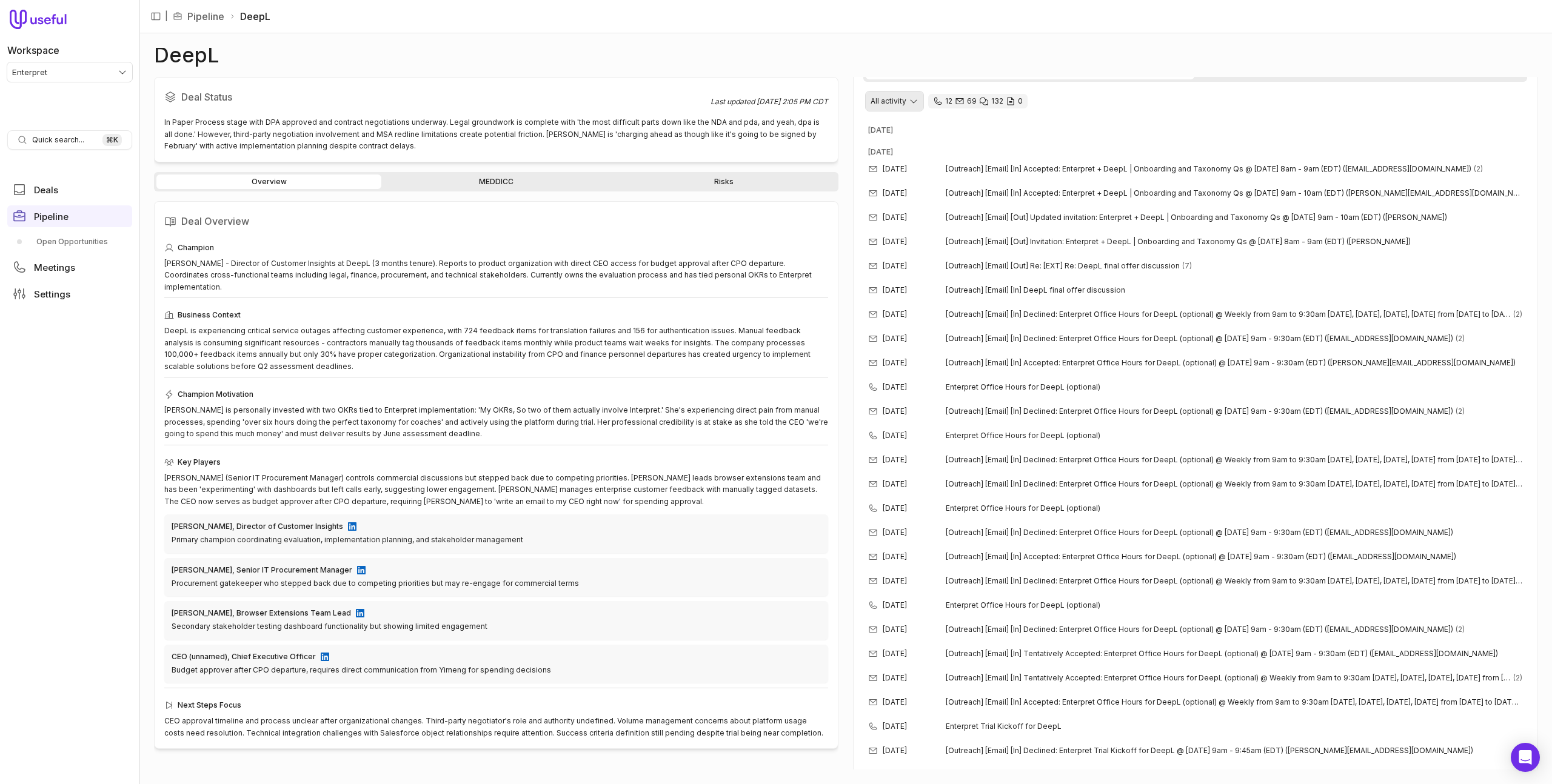
scroll to position [0, 0]
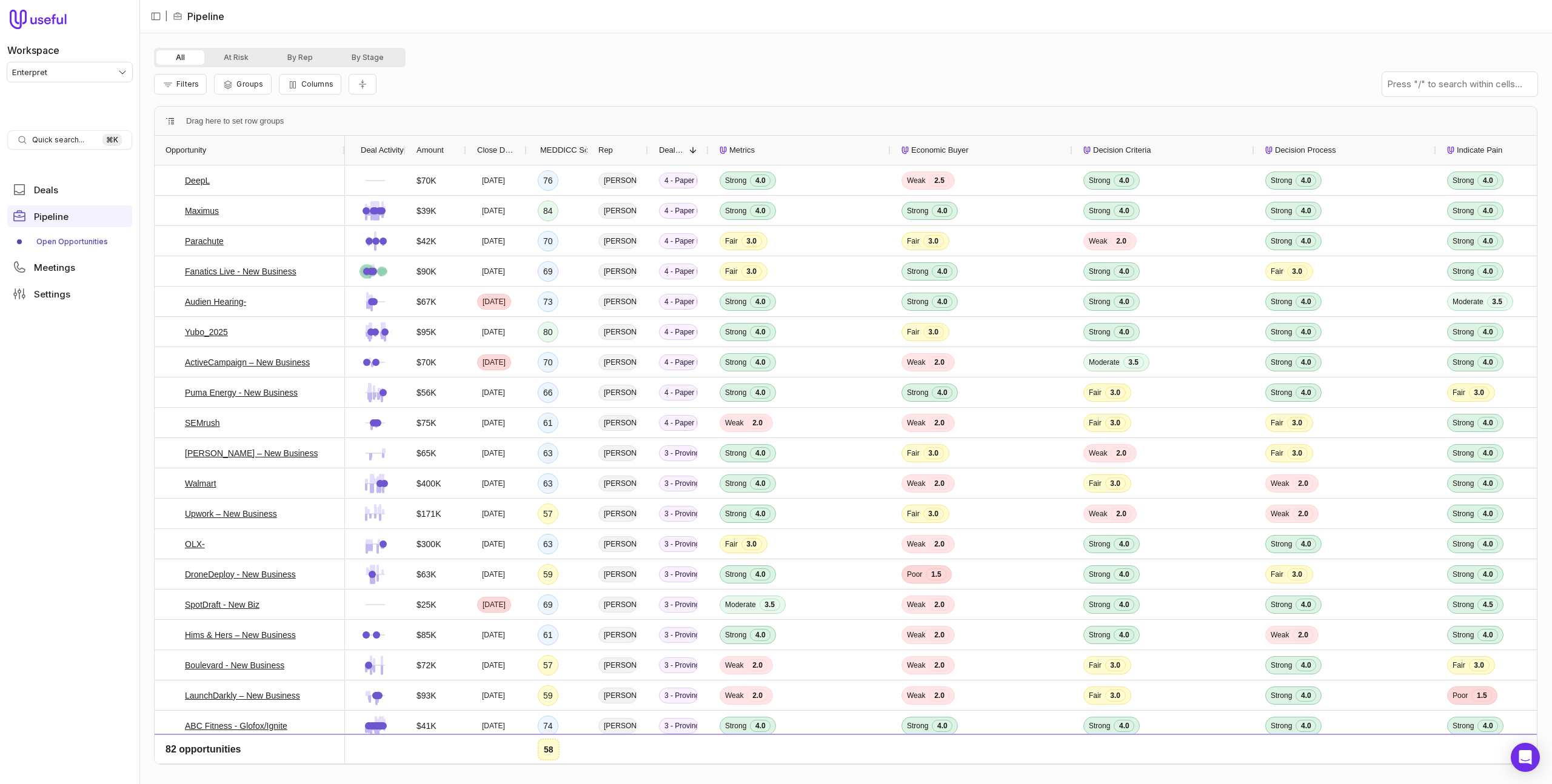
drag, startPoint x: 213, startPoint y: 150, endPoint x: 346, endPoint y: 146, distance: 133.1
click at [346, 146] on div at bounding box center [345, 150] width 5 height 29
click at [191, 181] on link "DeepL" at bounding box center [197, 180] width 25 height 14
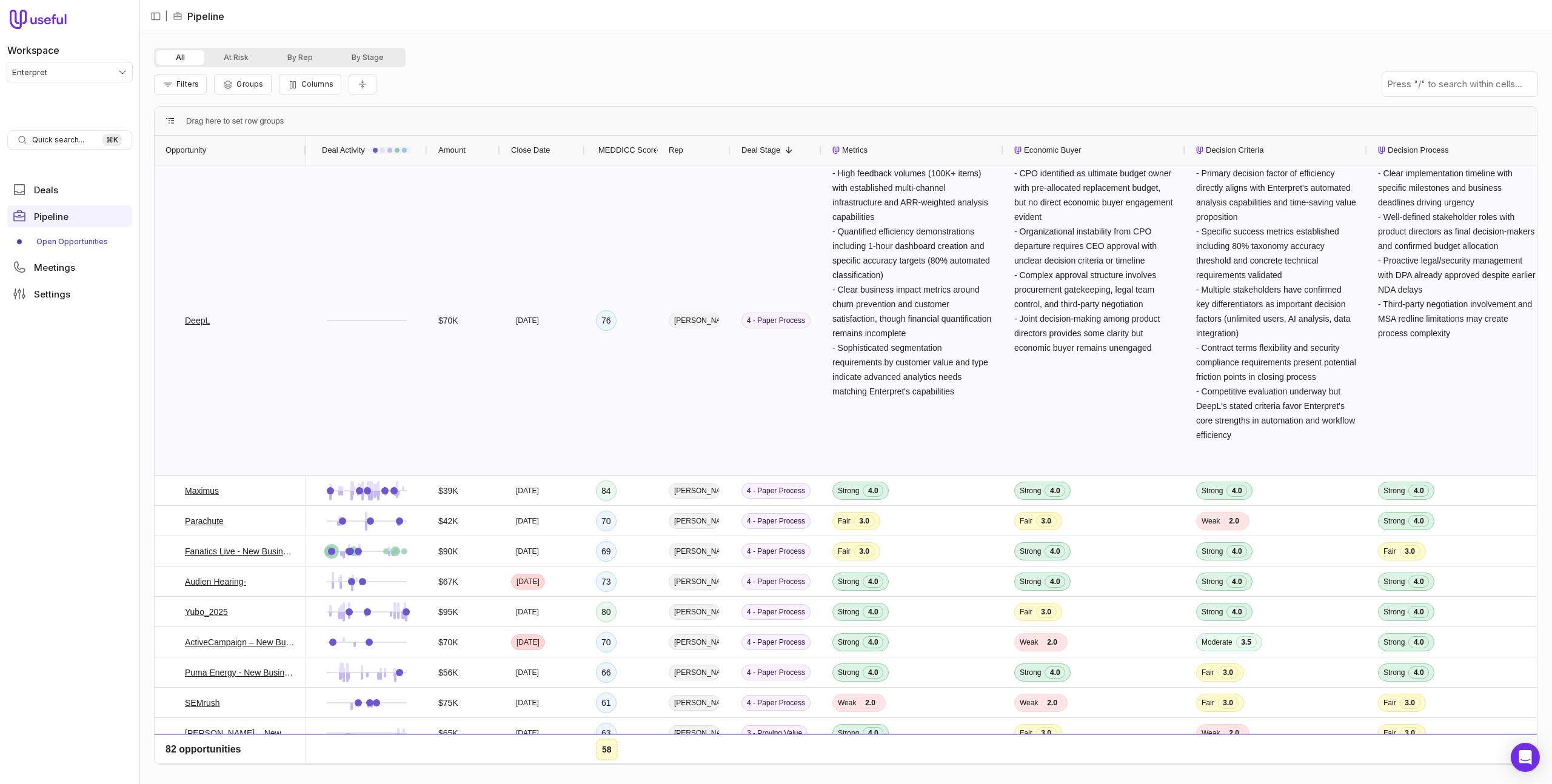
click at [579, 265] on div "Aug 29, 2025" at bounding box center [542, 320] width 84 height 309
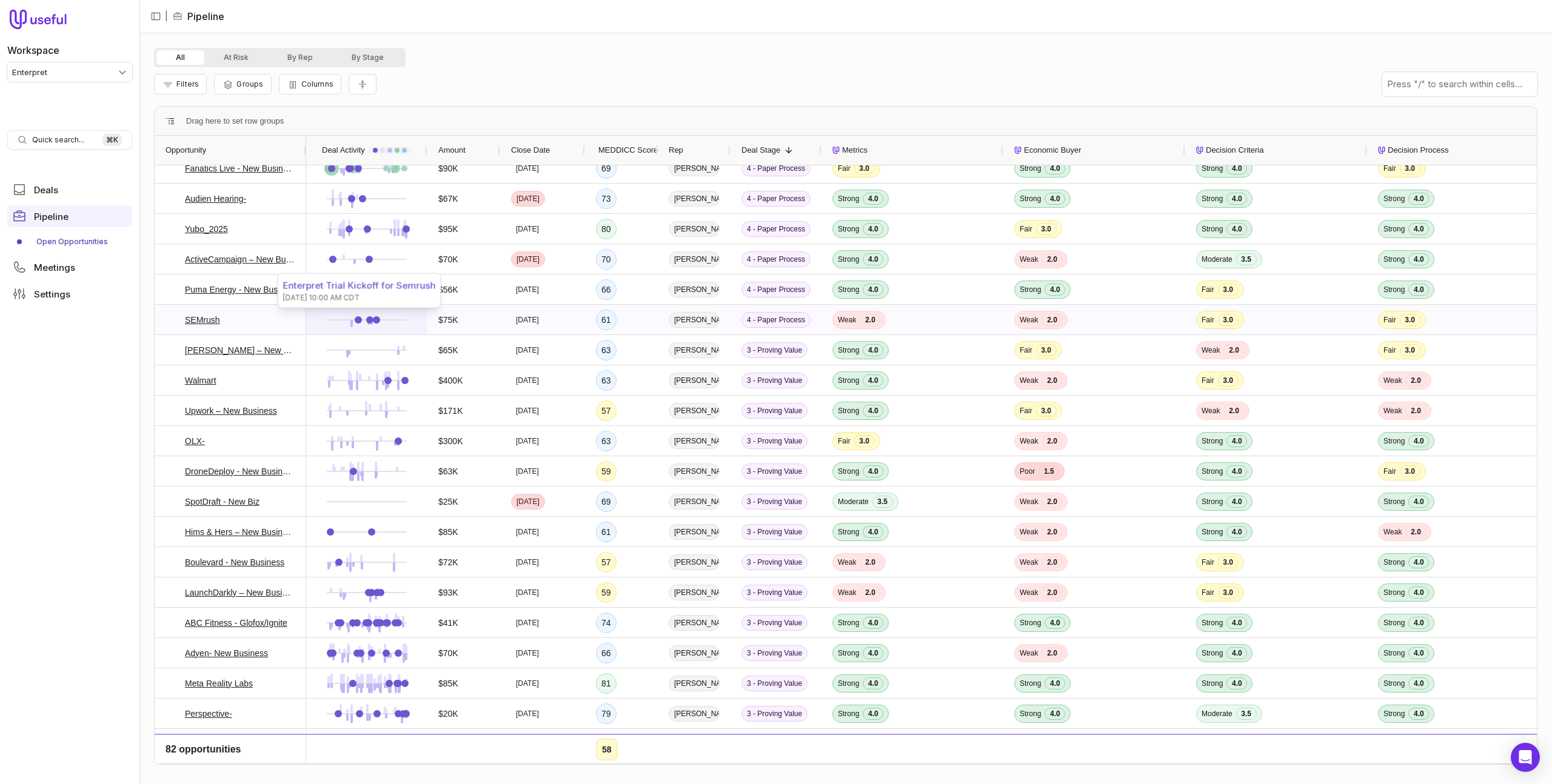
scroll to position [108, 0]
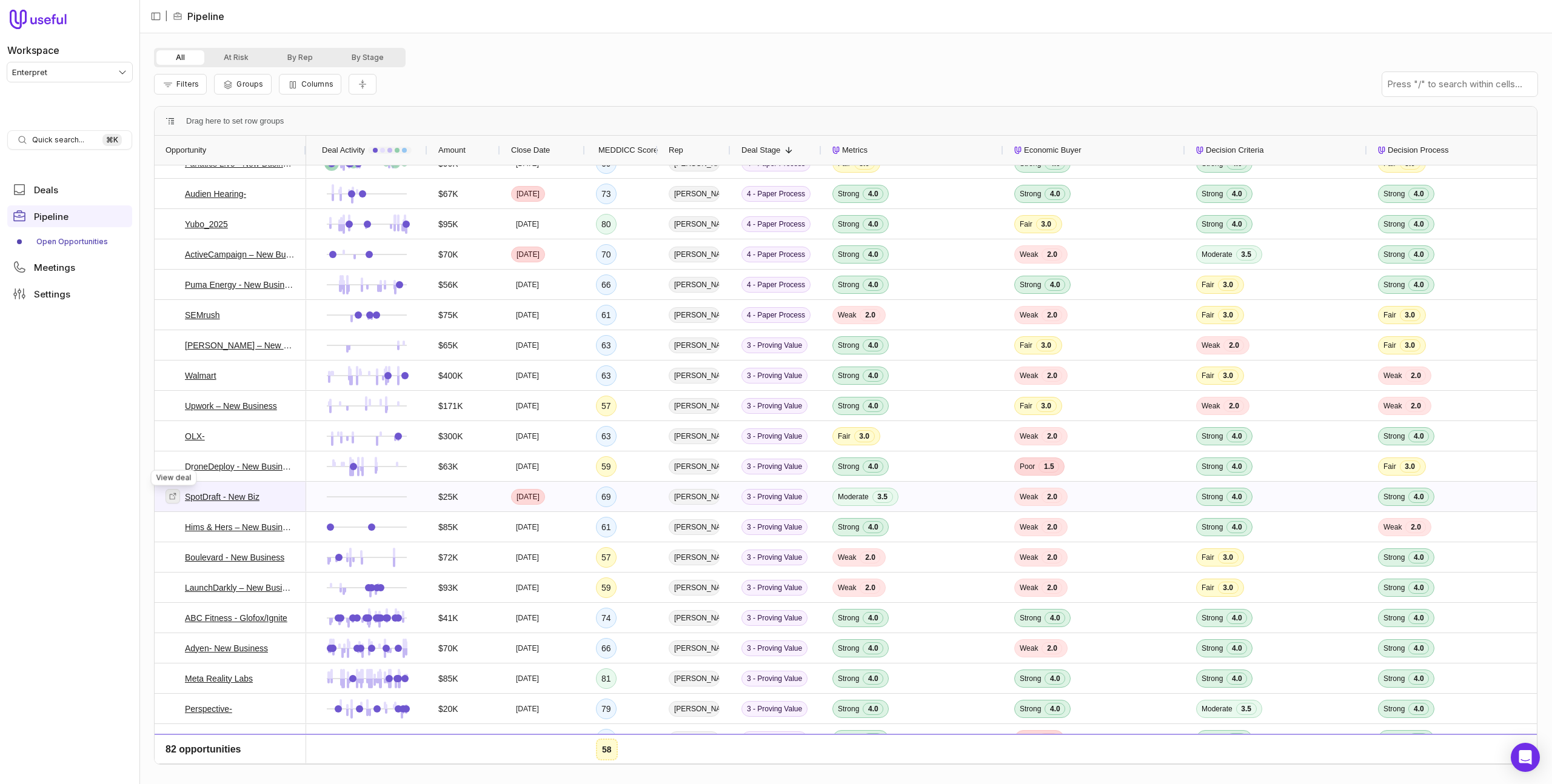
click at [171, 496] on icon at bounding box center [173, 496] width 8 height 8
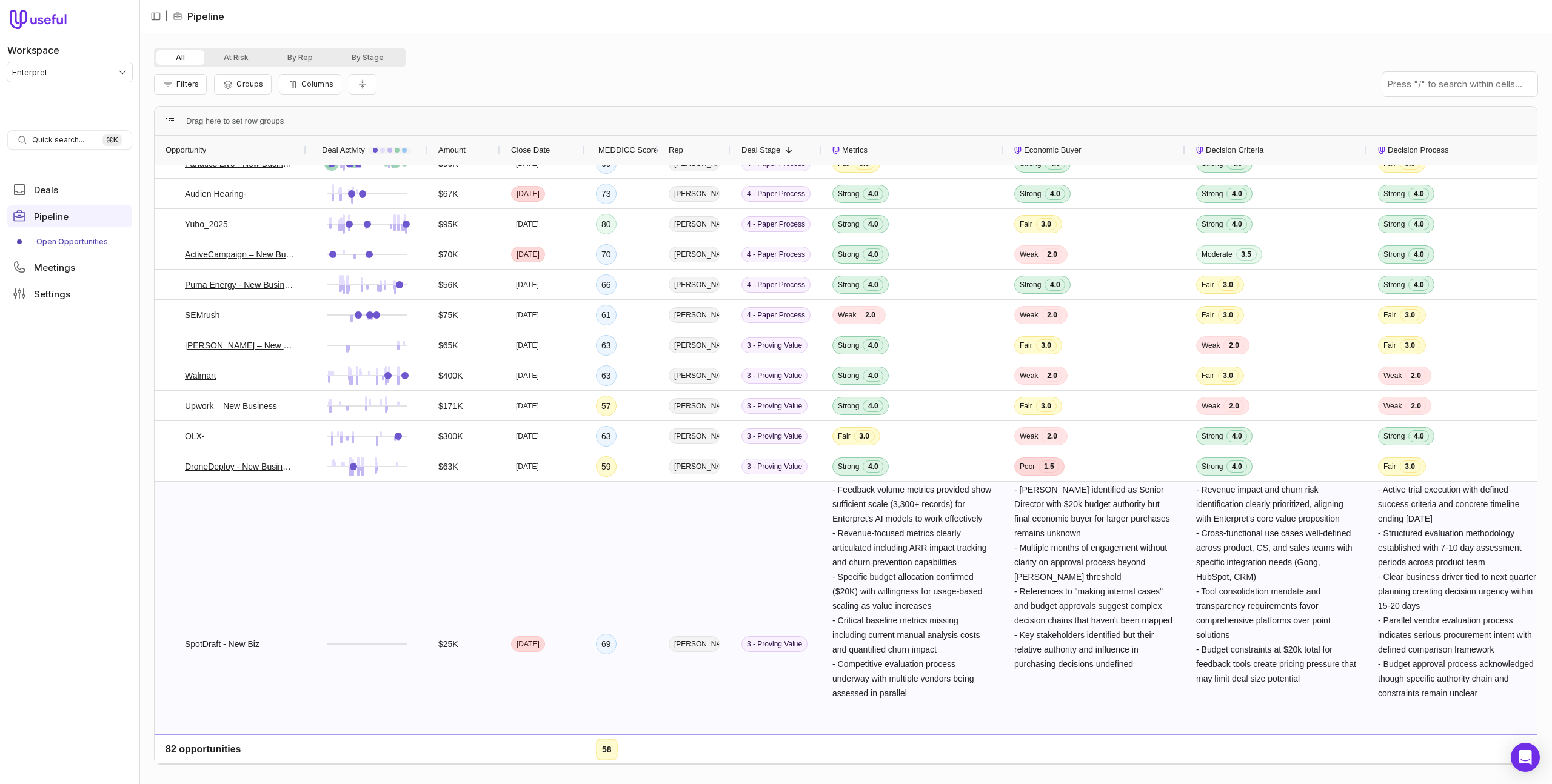
click at [323, 542] on div at bounding box center [366, 644] width 100 height 323
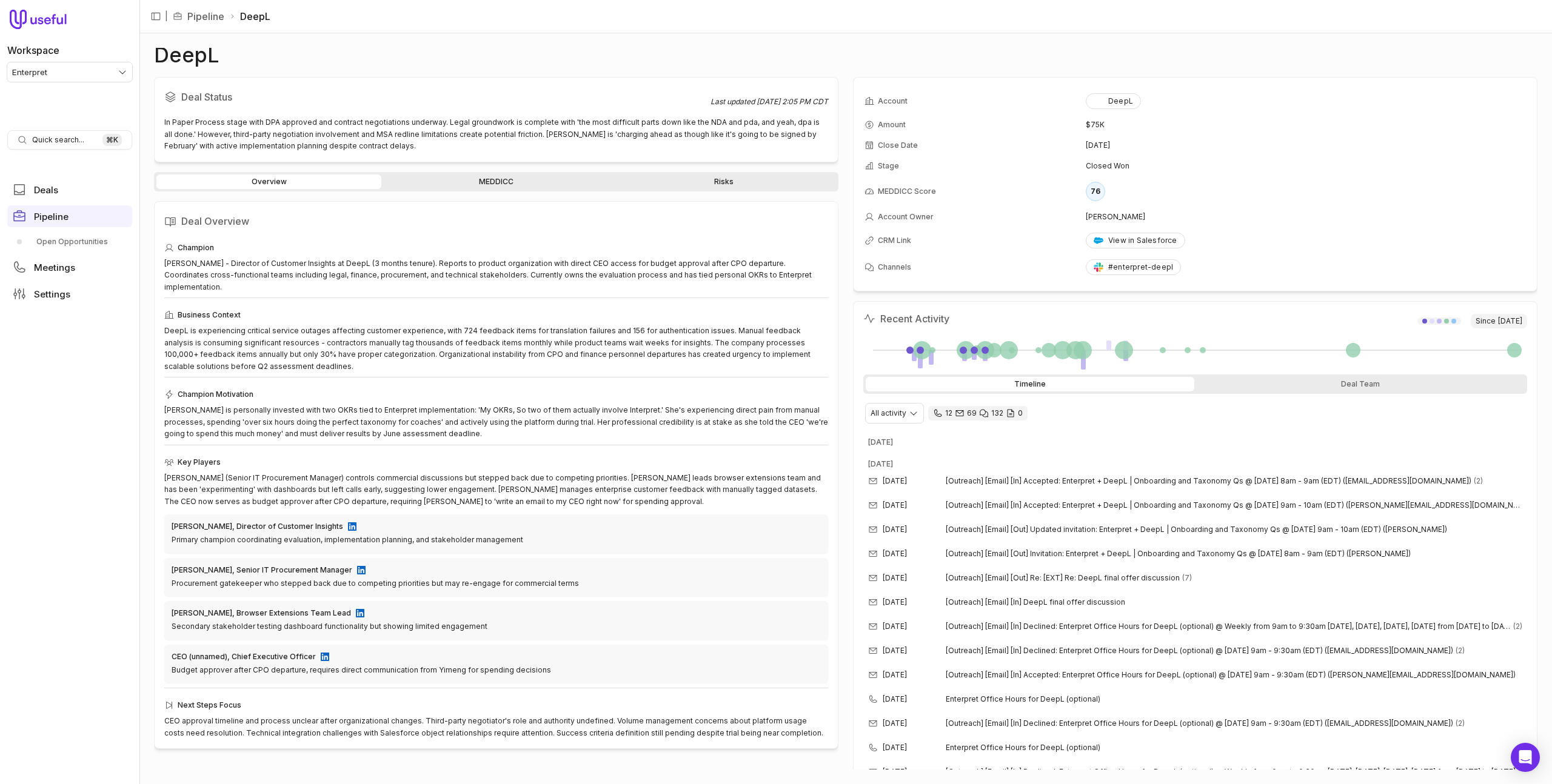
click at [426, 170] on div "Deal Status Last updated [DATE] 2:05 PM CDT In Paper Process stage with DPA app…" at bounding box center [496, 423] width 684 height 693
drag, startPoint x: 456, startPoint y: 189, endPoint x: 476, endPoint y: 189, distance: 20.0
click at [455, 189] on div "Overview MEDDICC Risks" at bounding box center [496, 181] width 684 height 19
click at [498, 187] on link "MEDDICC" at bounding box center [496, 181] width 225 height 14
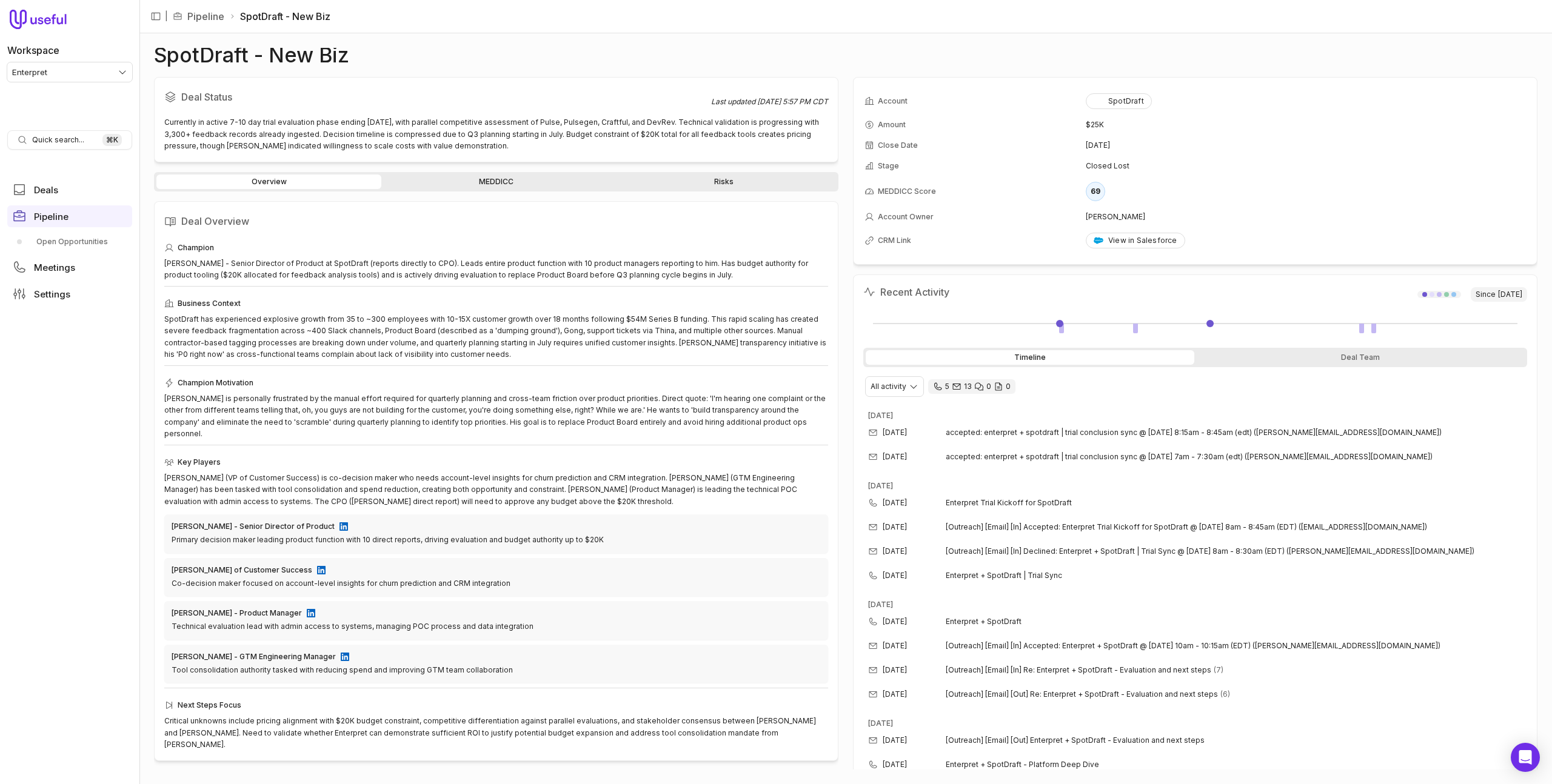
click at [491, 175] on link "MEDDICC" at bounding box center [496, 181] width 225 height 14
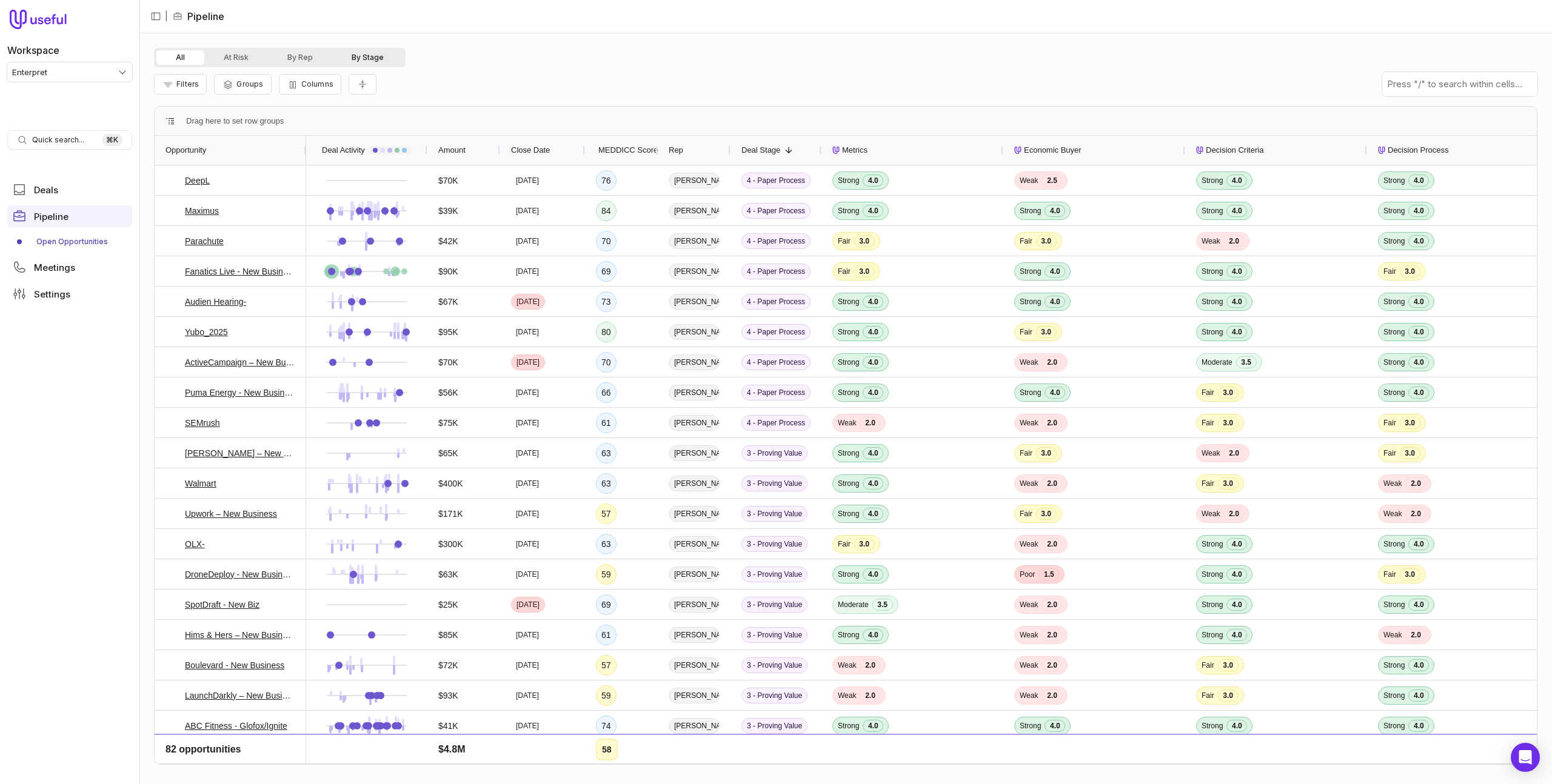
click at [370, 62] on button "By Stage" at bounding box center [367, 57] width 71 height 14
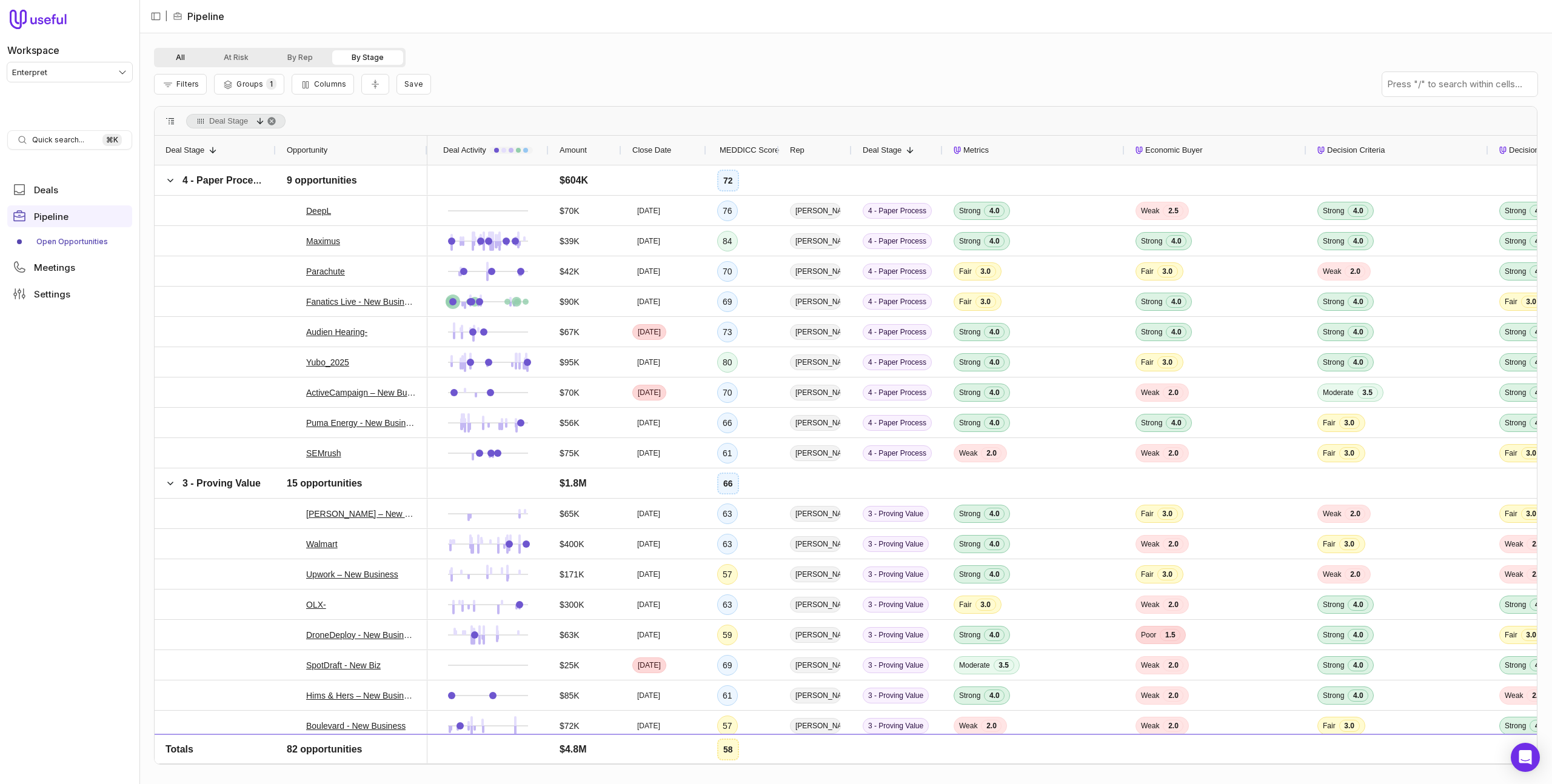
click at [168, 57] on button "All" at bounding box center [180, 57] width 48 height 14
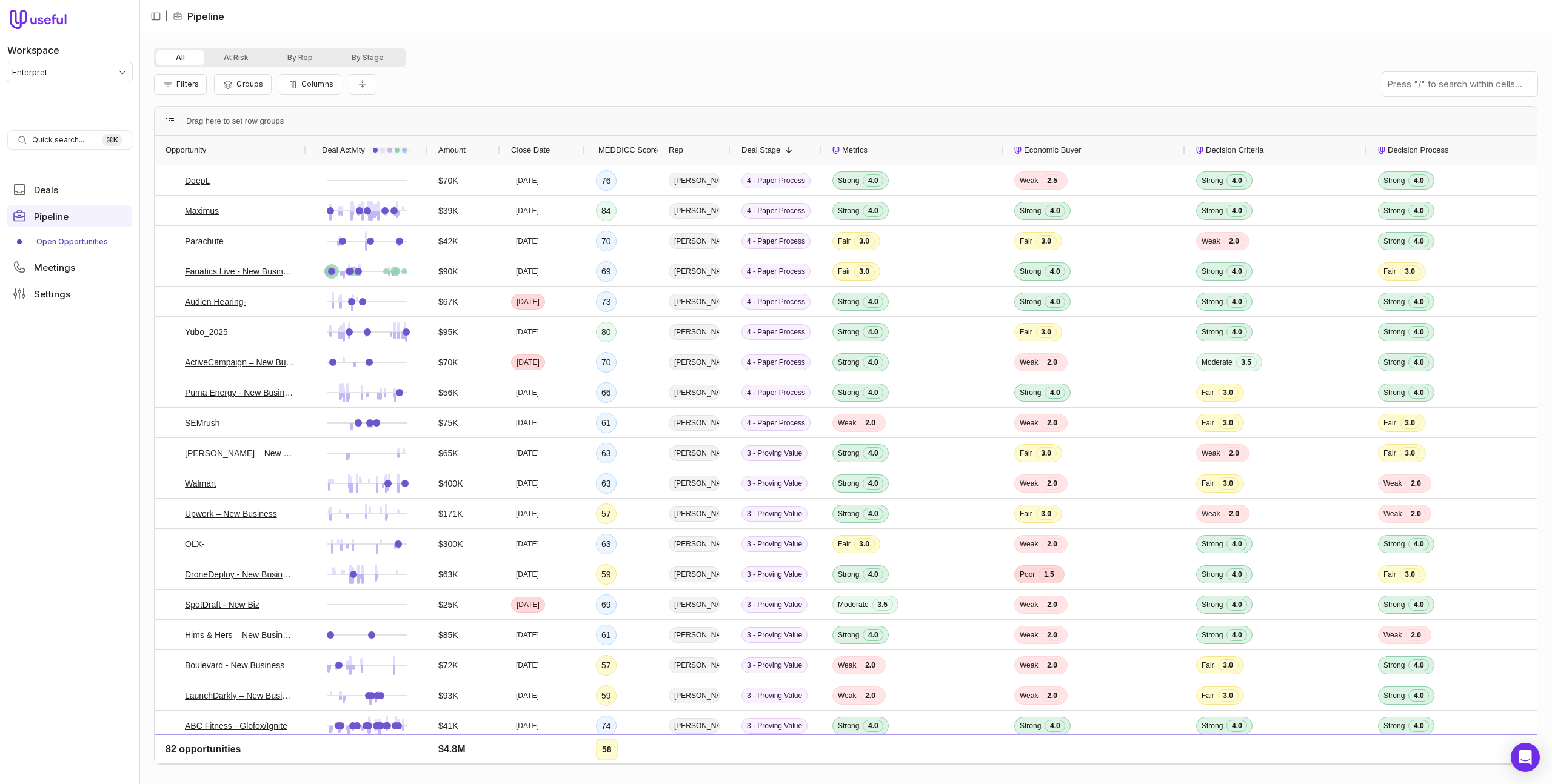
click at [613, 153] on span "MEDDICC Score" at bounding box center [627, 150] width 59 height 14
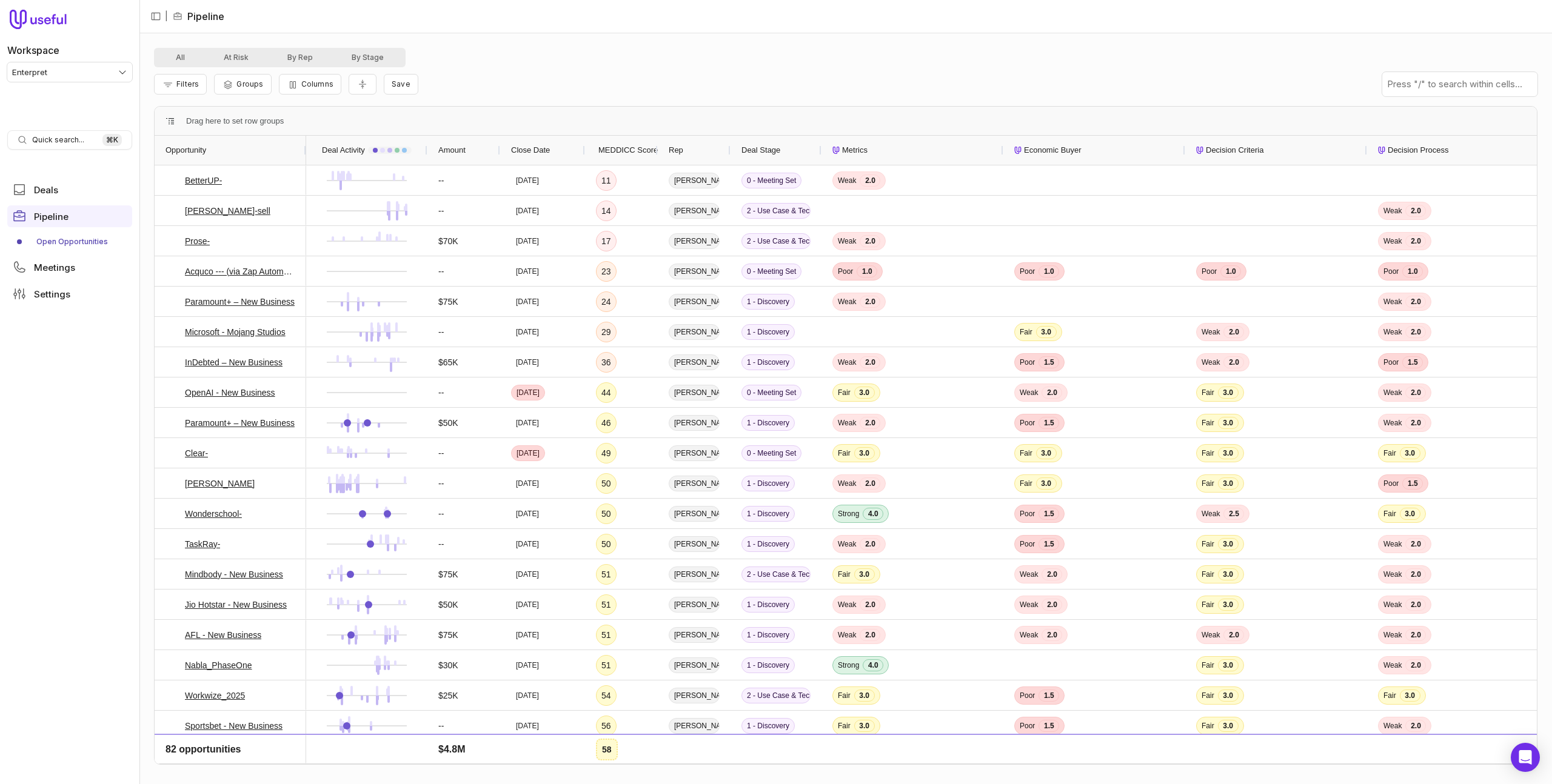
click at [613, 153] on span "MEDDICC Score" at bounding box center [627, 150] width 59 height 14
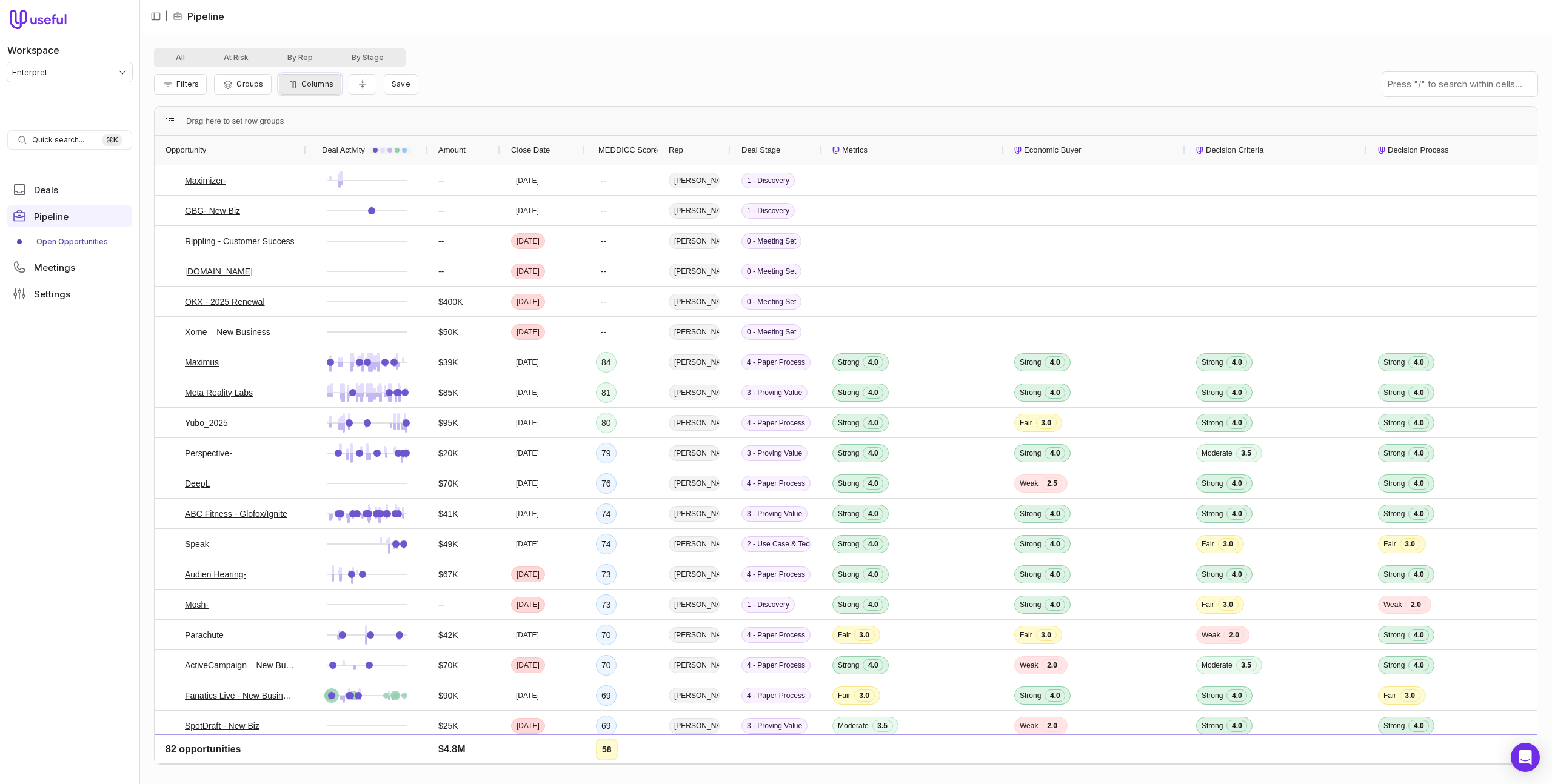
click at [303, 89] on button "Columns" at bounding box center [309, 84] width 63 height 21
click at [166, 59] on button "All" at bounding box center [180, 57] width 48 height 14
